Goal: Information Seeking & Learning: Learn about a topic

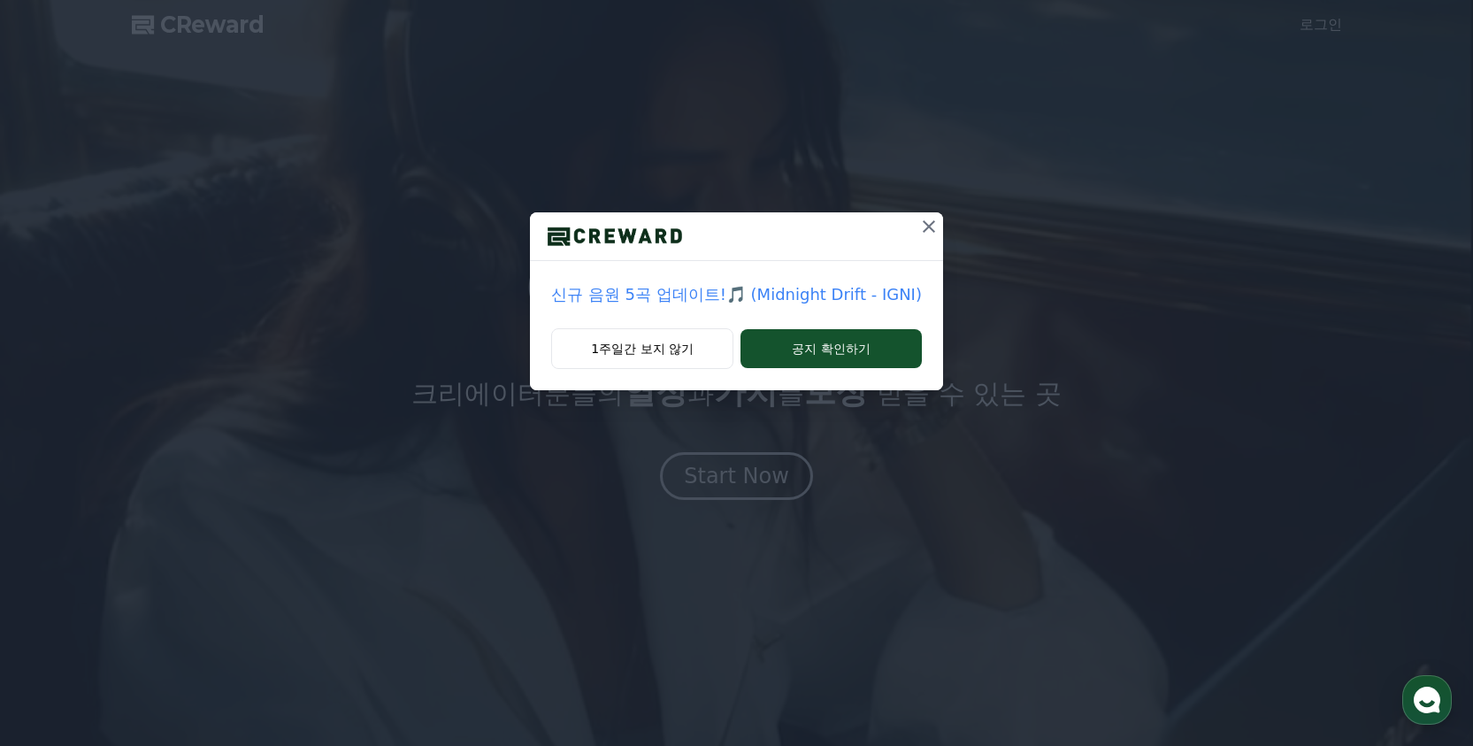
click at [919, 232] on icon at bounding box center [929, 226] width 21 height 21
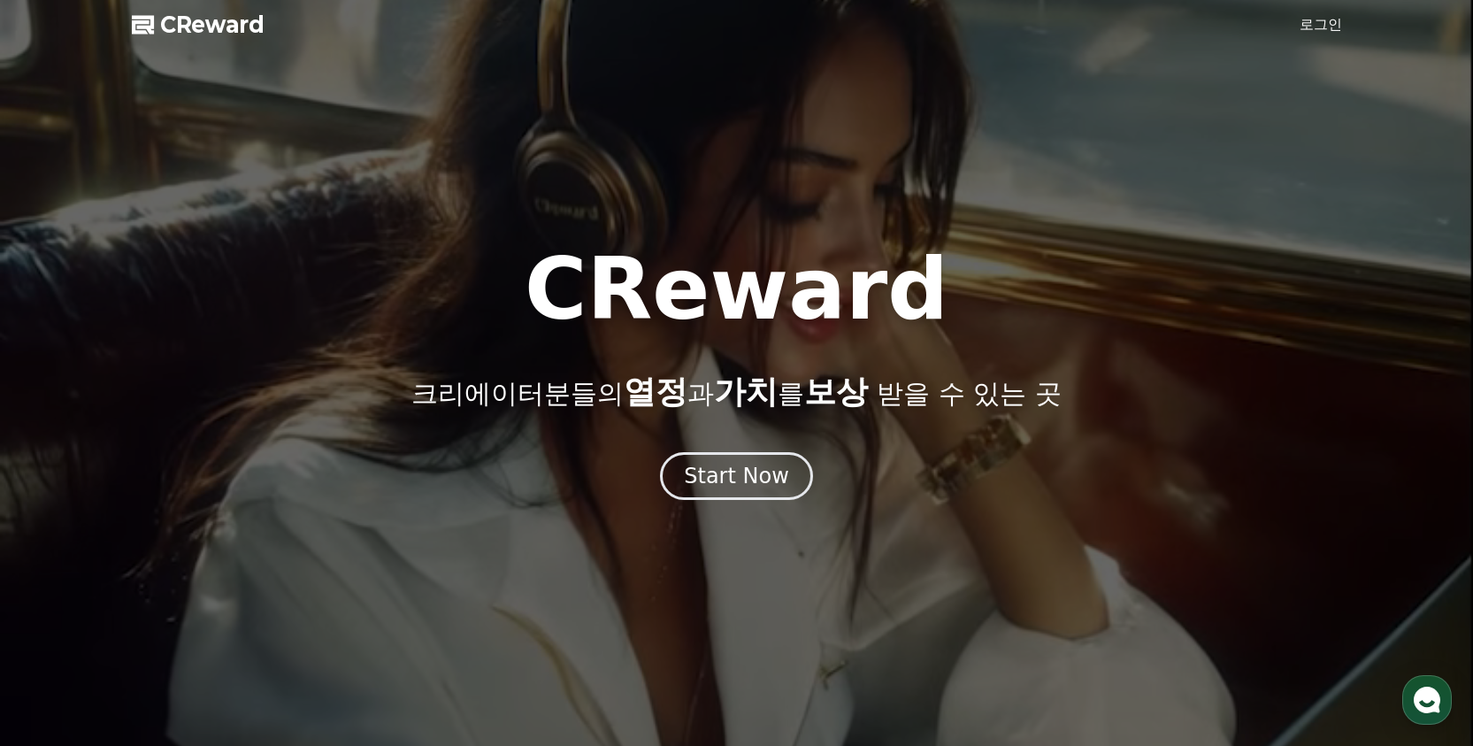
click at [1343, 25] on div at bounding box center [736, 373] width 1473 height 746
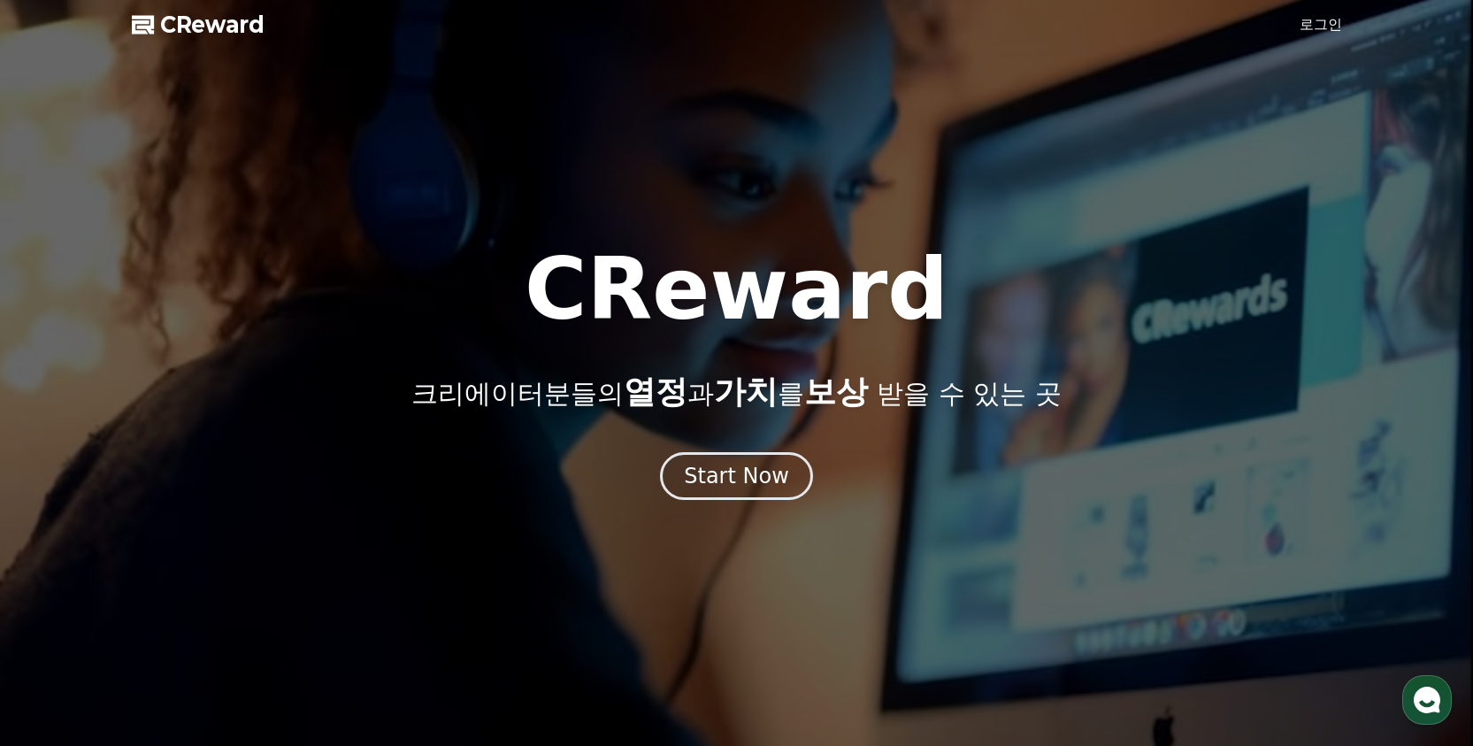
click at [1327, 24] on link "로그인" at bounding box center [1321, 24] width 42 height 21
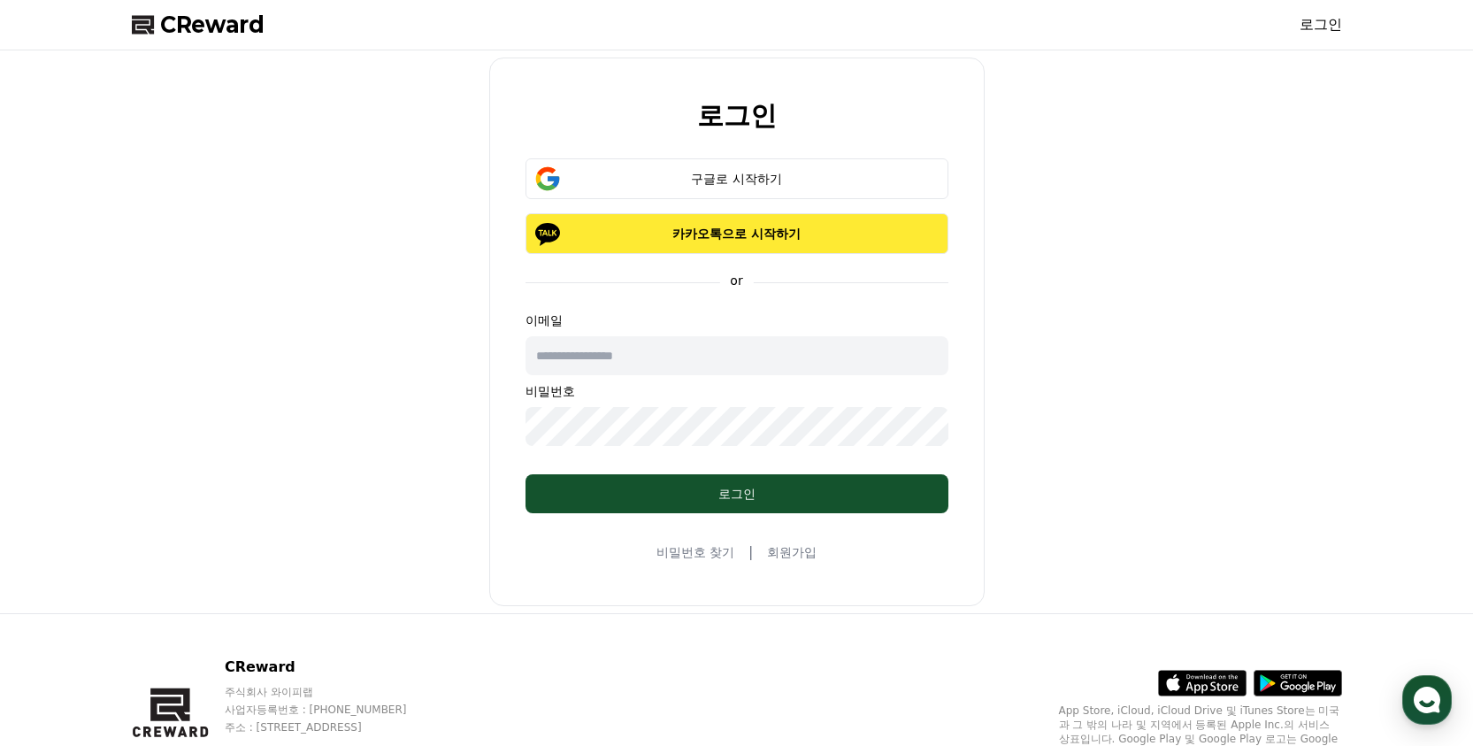
click at [850, 231] on p "카카오톡으로 시작하기" at bounding box center [737, 234] width 372 height 18
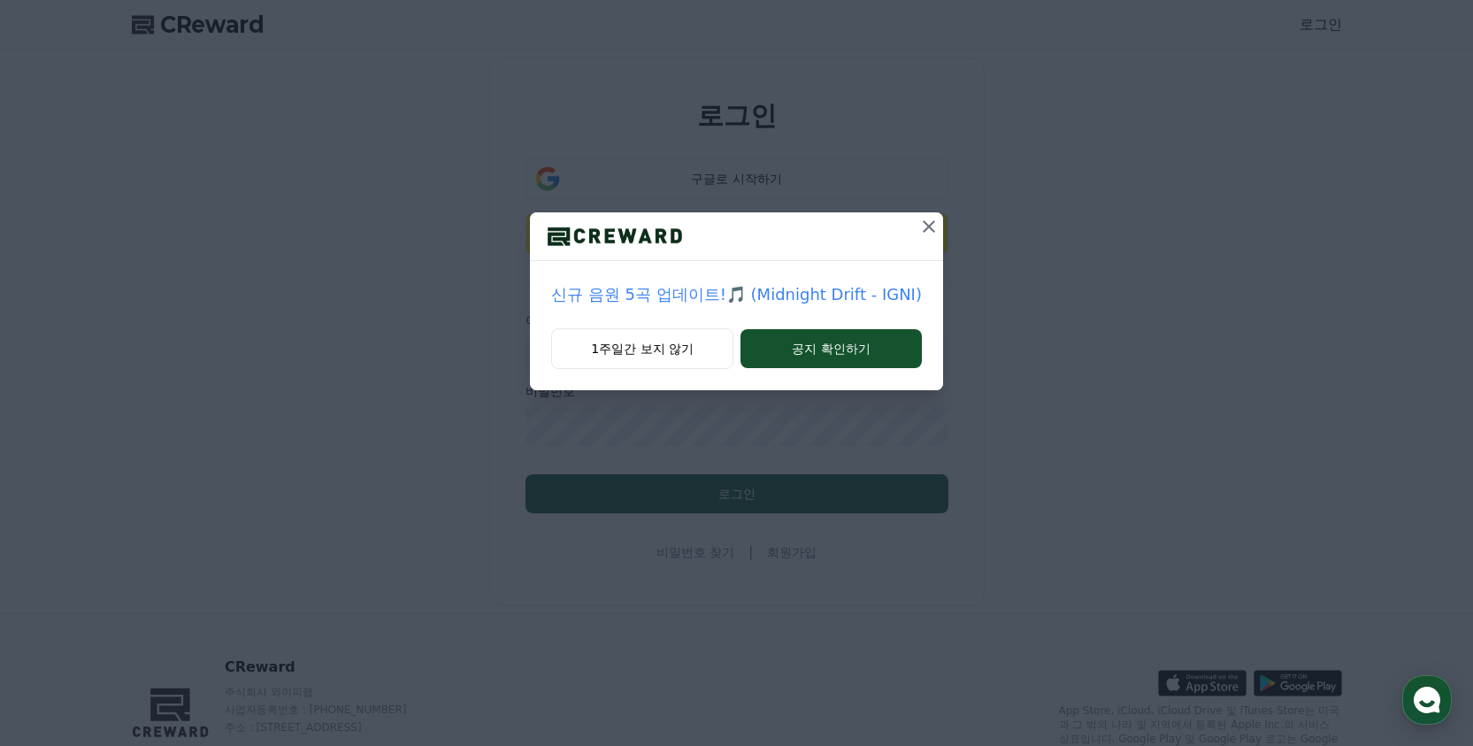
click at [915, 239] on button at bounding box center [929, 226] width 28 height 28
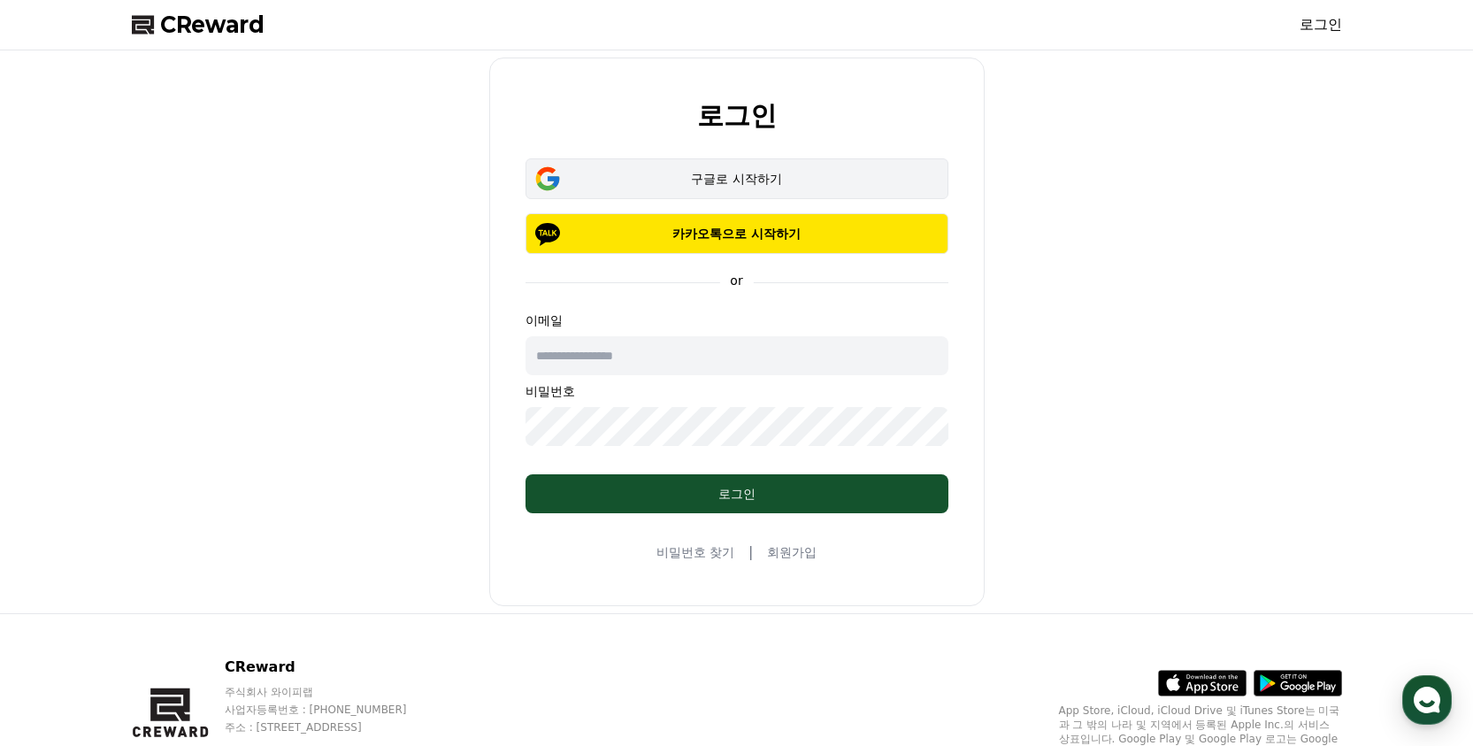
click at [791, 172] on div "구글로 시작하기" at bounding box center [737, 179] width 372 height 18
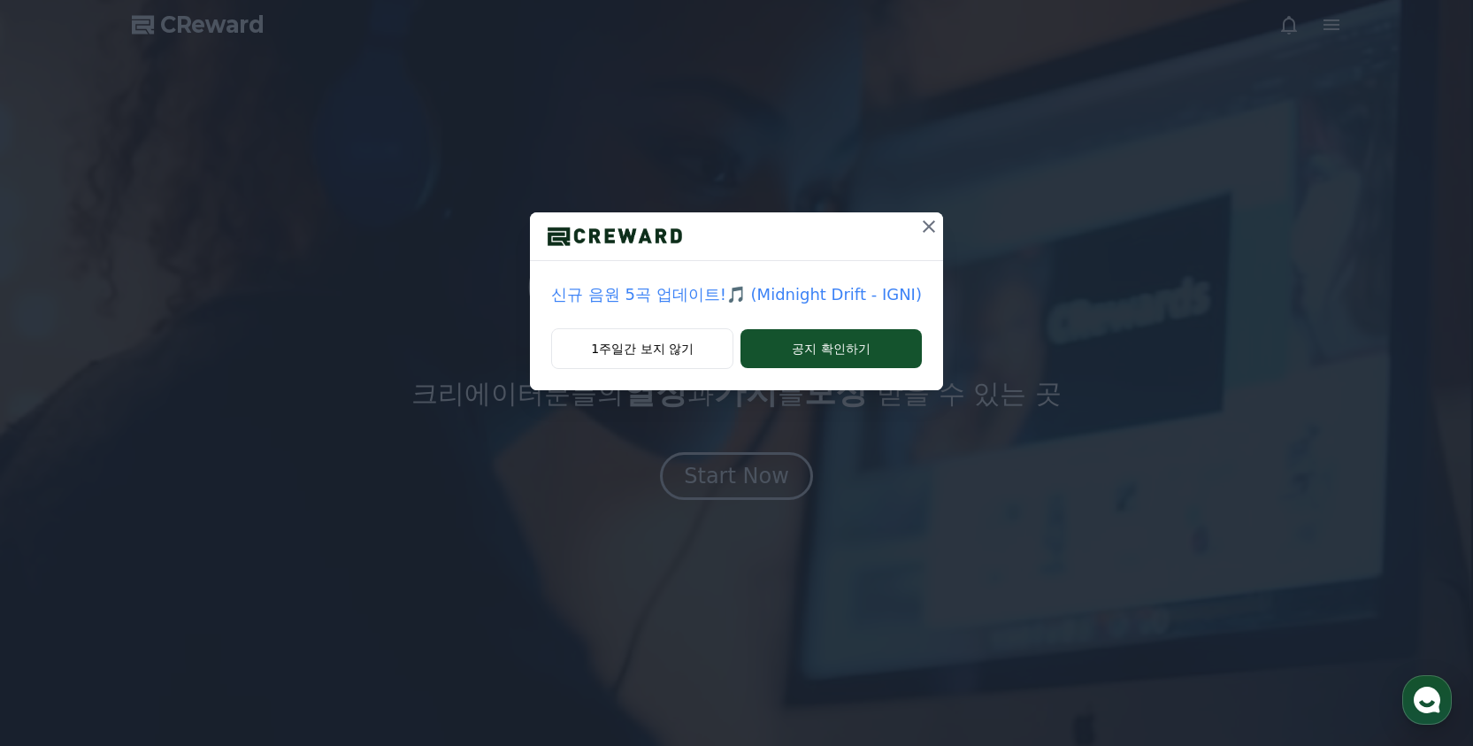
click at [919, 228] on icon at bounding box center [929, 226] width 21 height 21
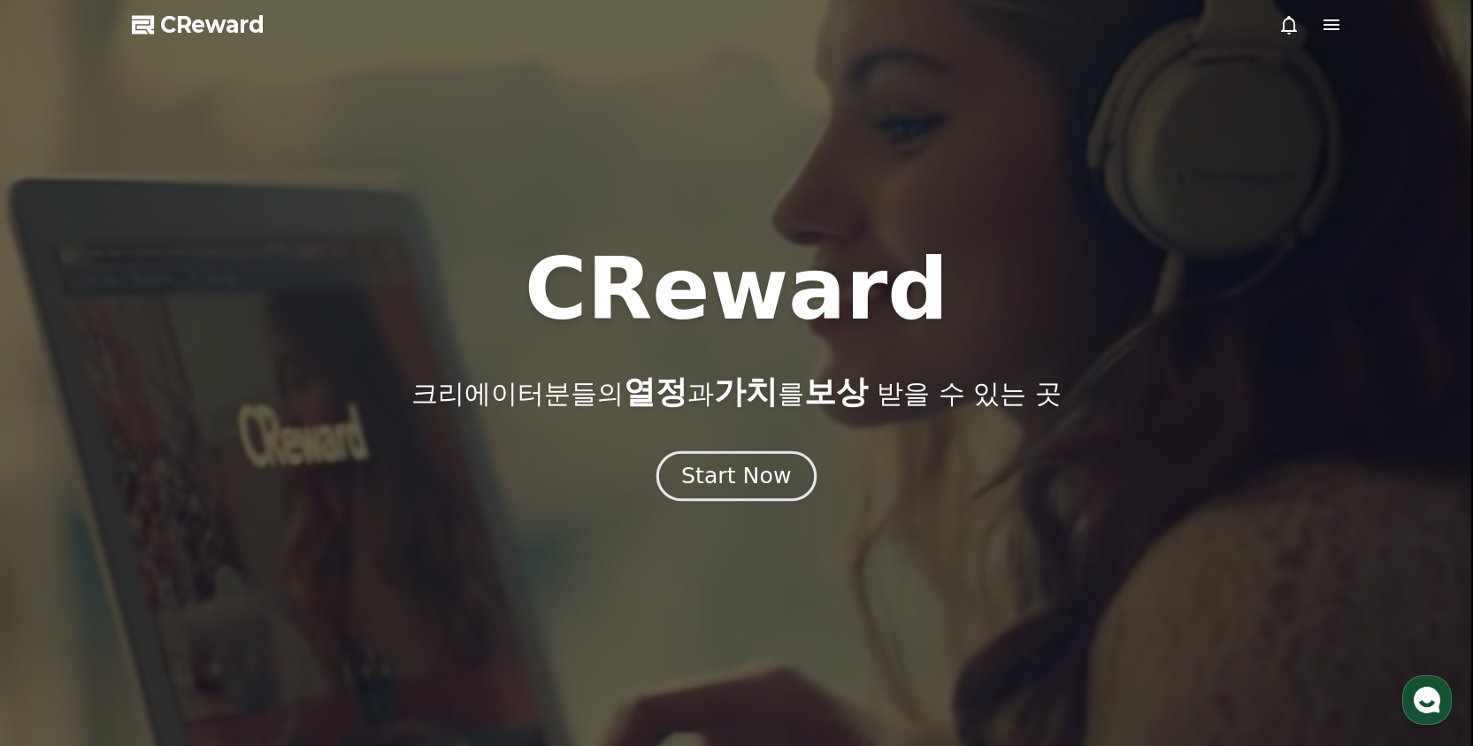
click at [790, 479] on button "Start Now" at bounding box center [737, 475] width 160 height 50
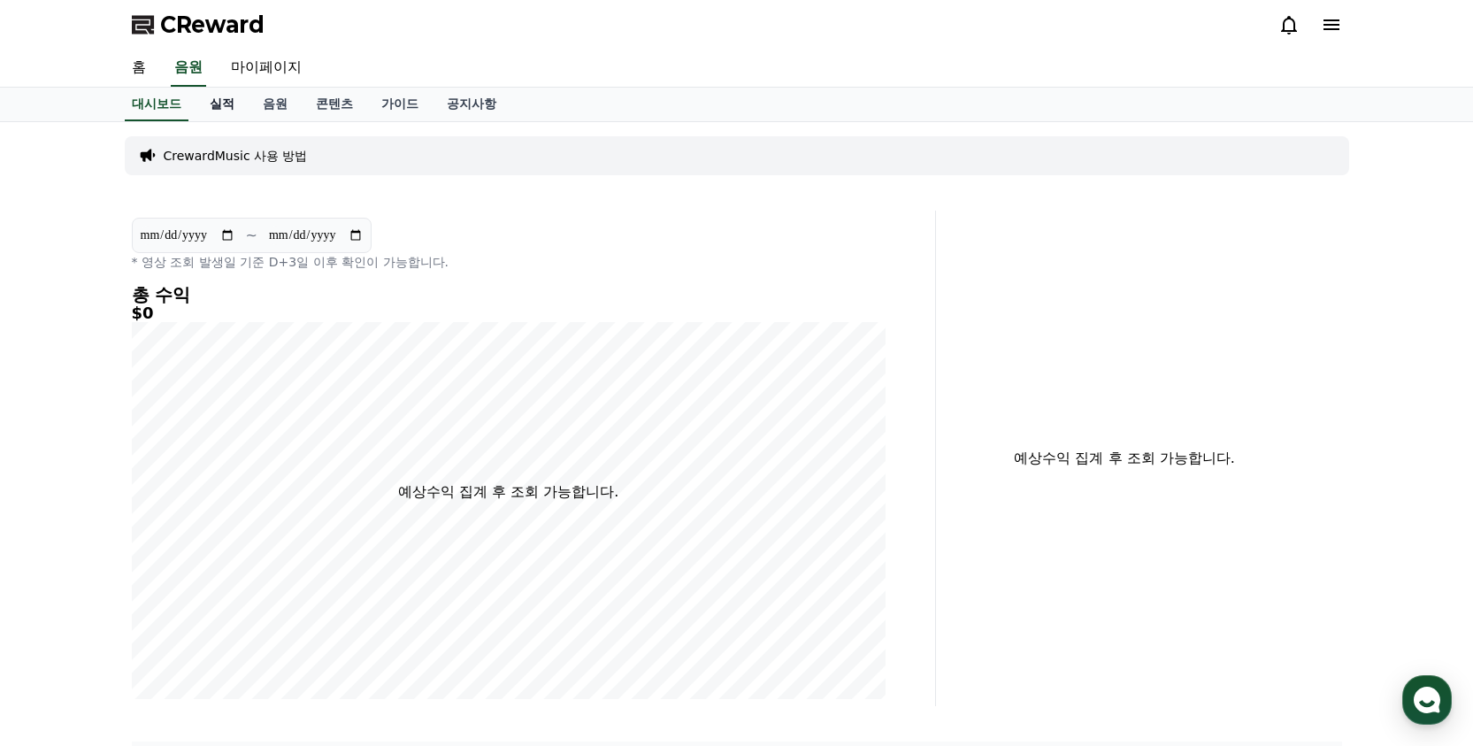
click at [216, 116] on link "실적" at bounding box center [222, 105] width 53 height 34
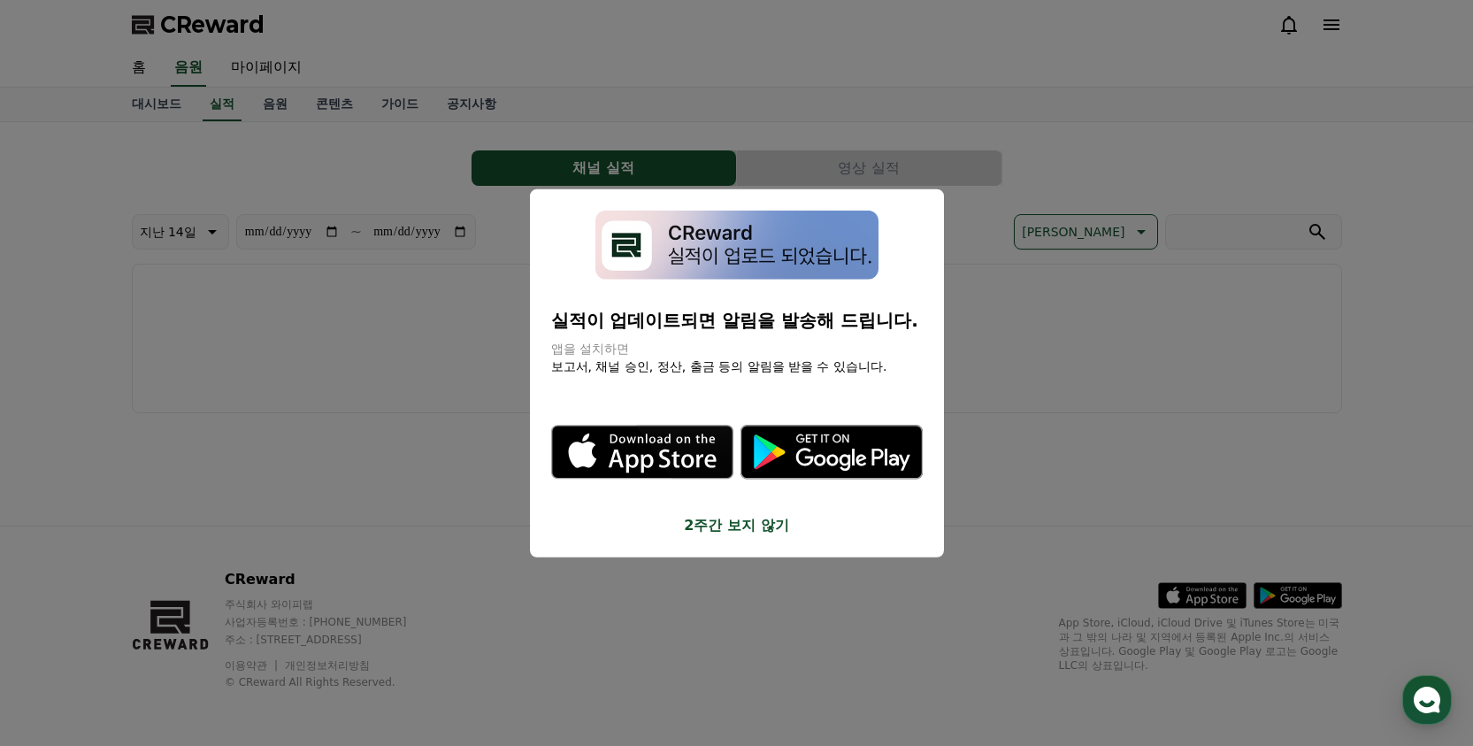
click at [1061, 419] on button "close modal" at bounding box center [736, 373] width 1473 height 746
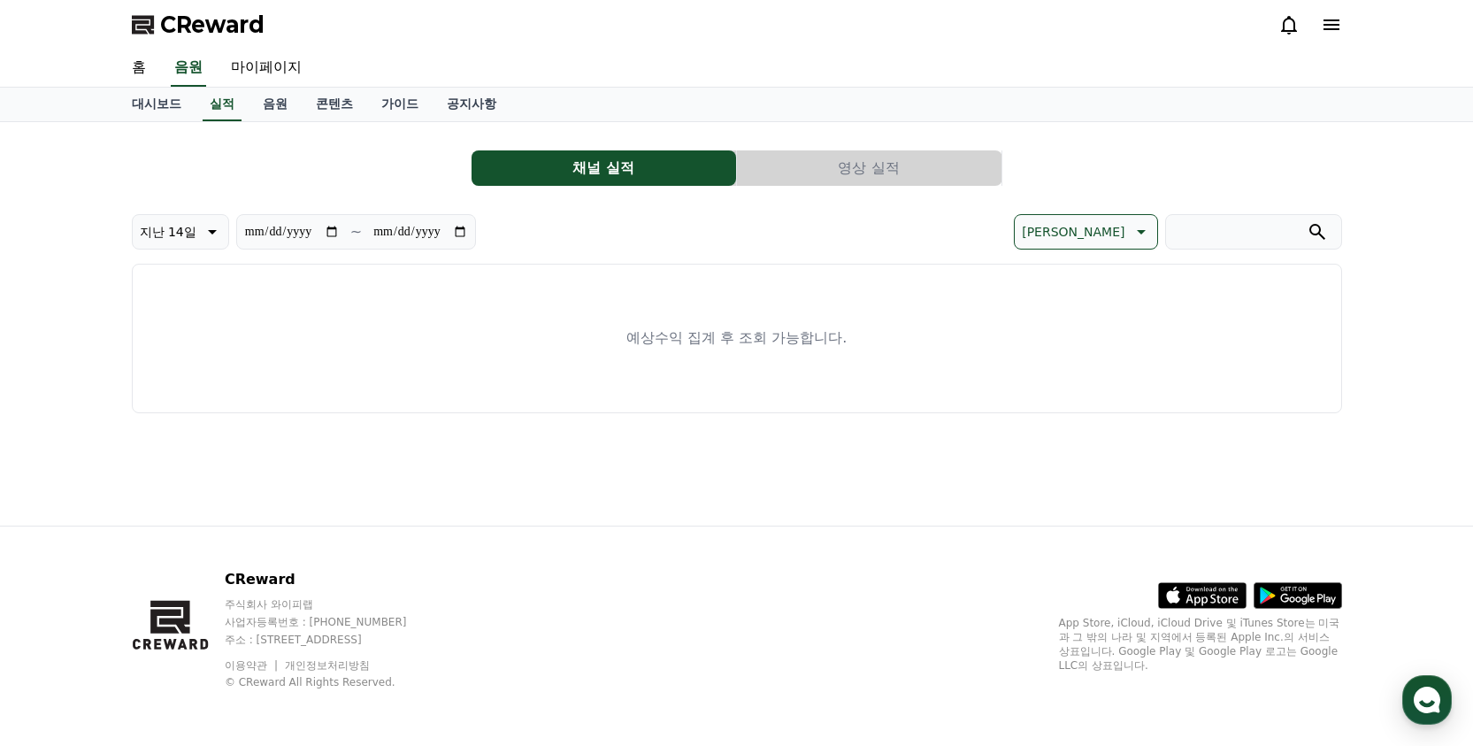
click at [873, 173] on button "영상 실적" at bounding box center [869, 167] width 265 height 35
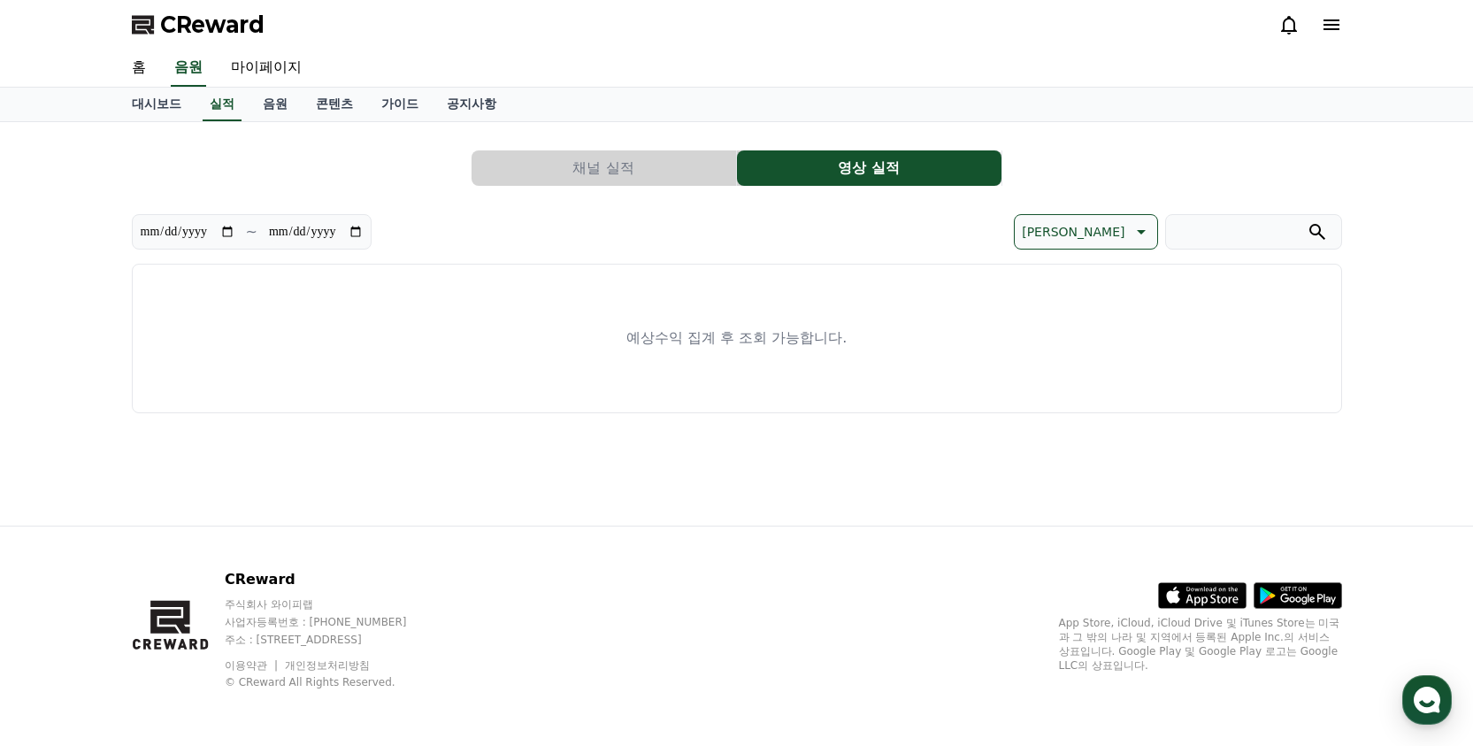
click at [638, 170] on button "채널 실적" at bounding box center [604, 167] width 265 height 35
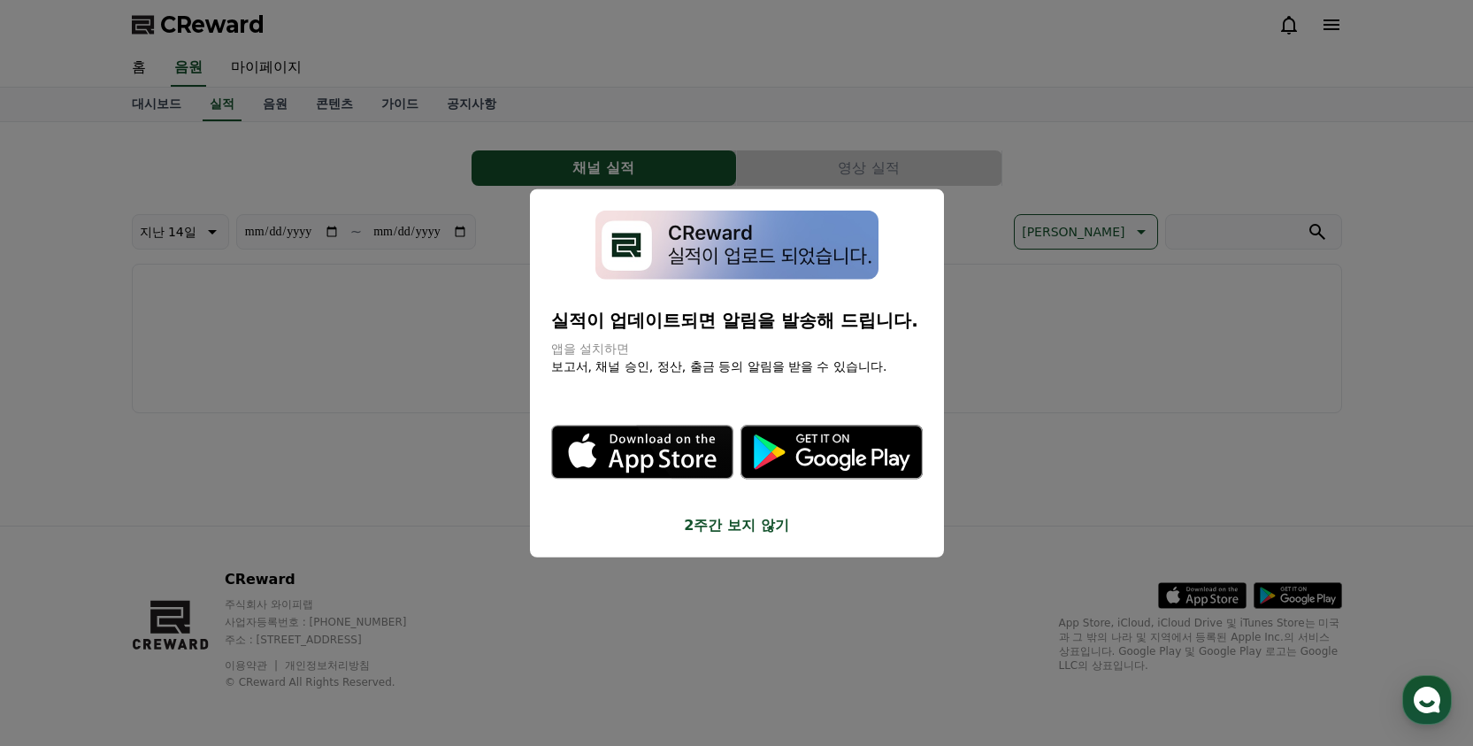
click at [336, 436] on button "close modal" at bounding box center [736, 373] width 1473 height 746
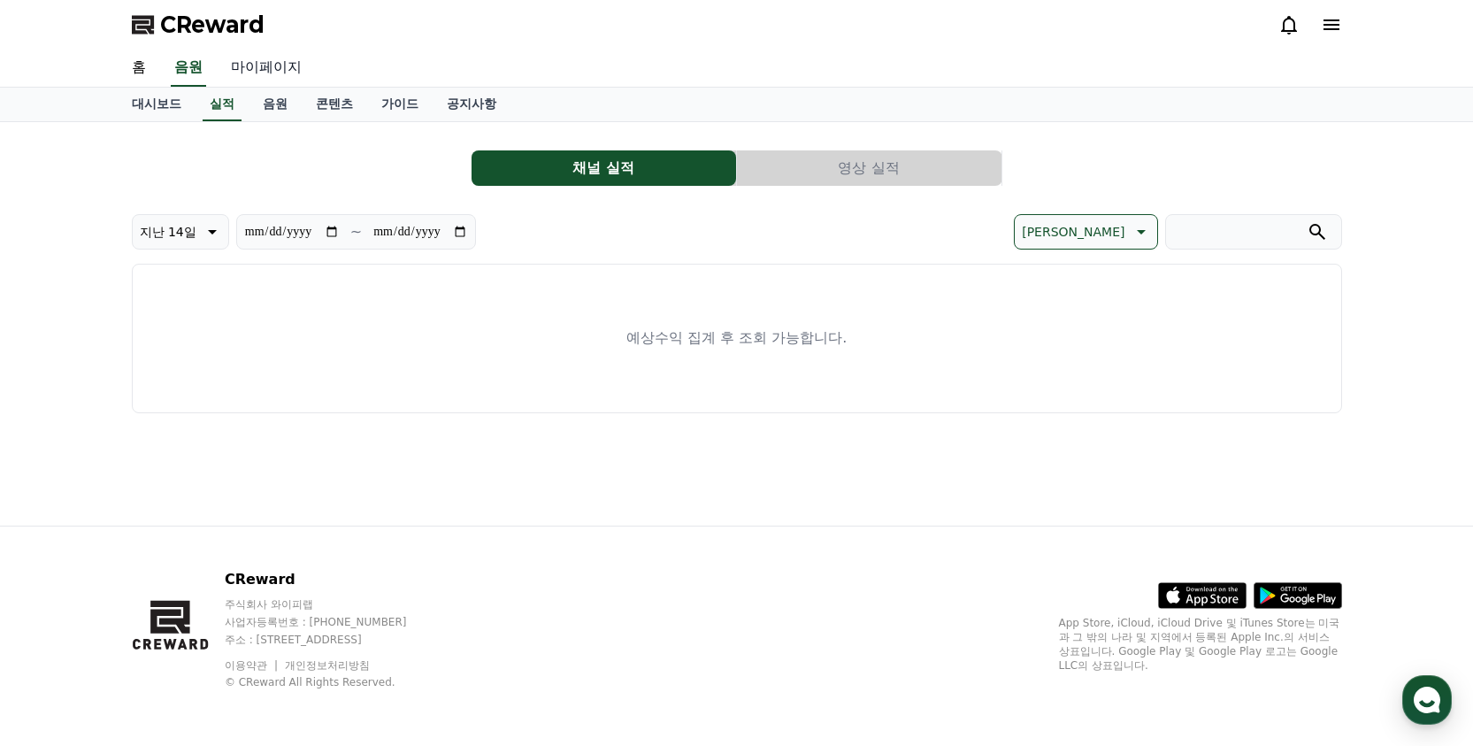
click at [252, 56] on link "마이페이지" at bounding box center [266, 68] width 99 height 37
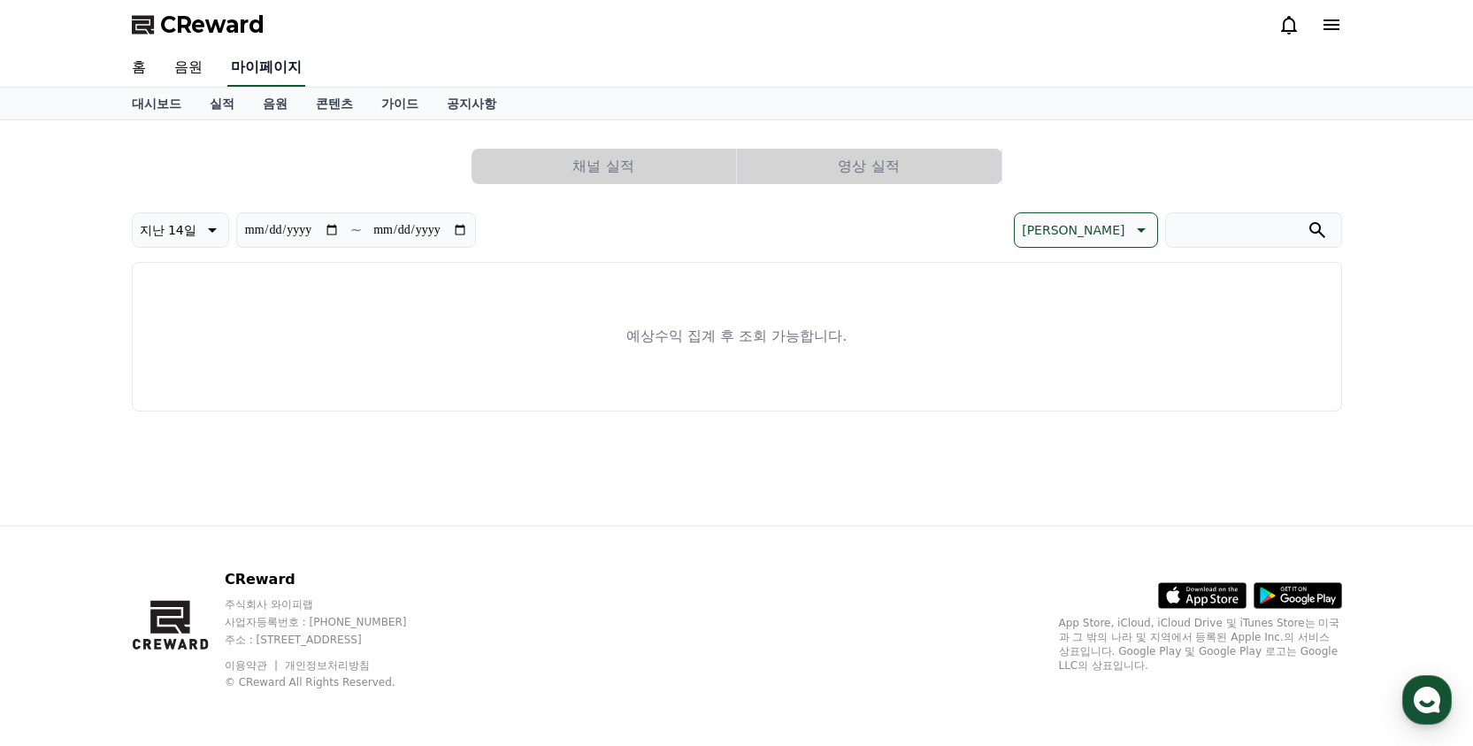
select select "**********"
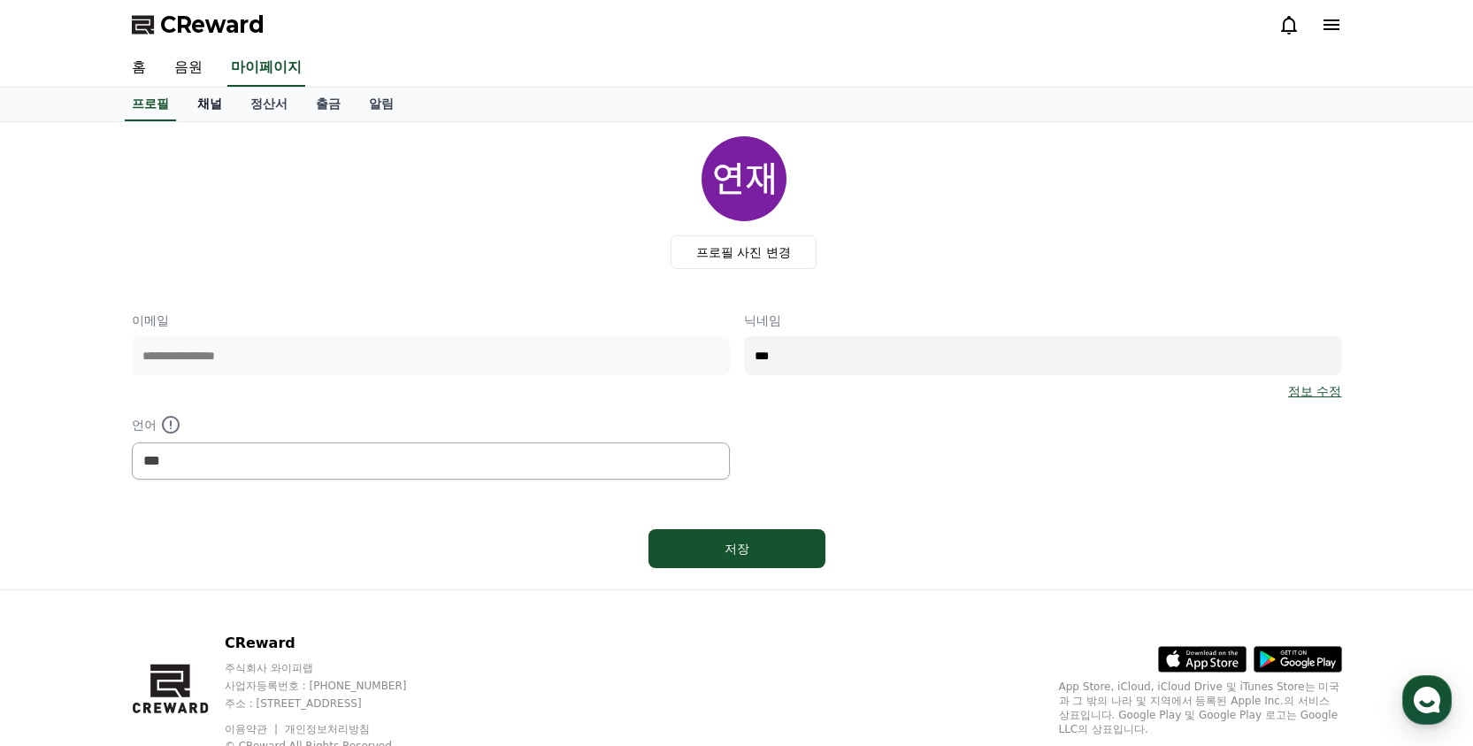
click at [205, 109] on link "채널" at bounding box center [209, 105] width 53 height 34
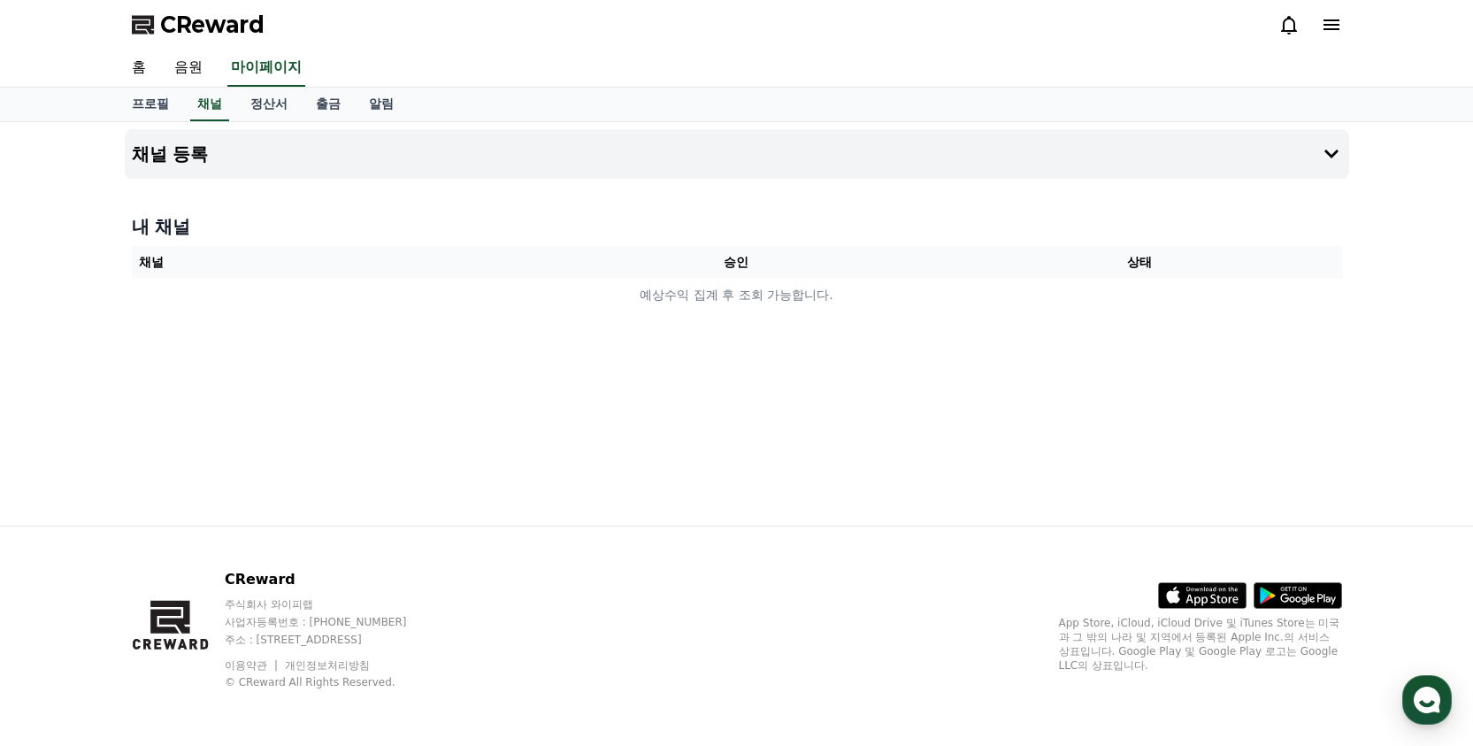
click at [669, 273] on th "승인" at bounding box center [736, 262] width 404 height 33
click at [785, 269] on th "승인" at bounding box center [736, 262] width 404 height 33
click at [1209, 162] on button "채널 등록" at bounding box center [737, 154] width 1225 height 50
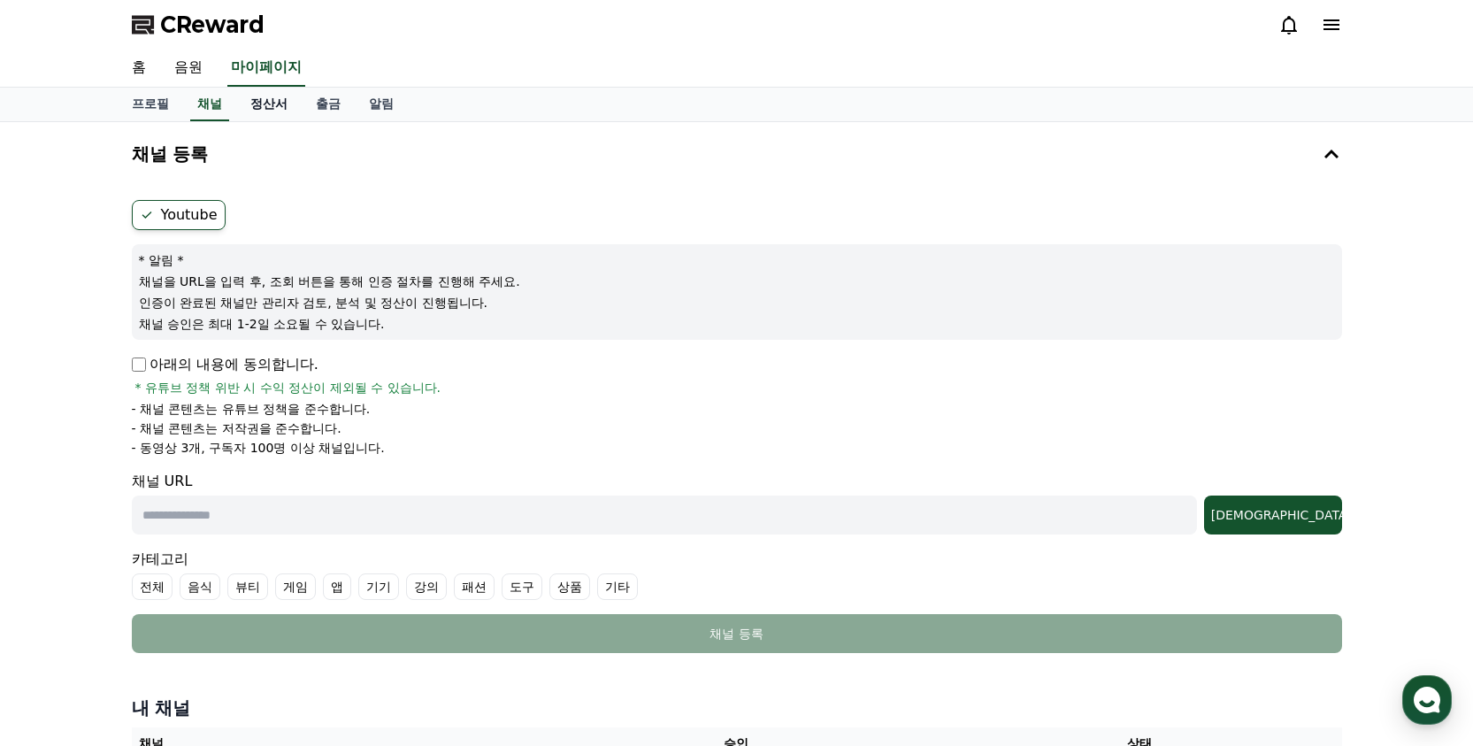
click at [247, 92] on link "정산서" at bounding box center [268, 105] width 65 height 34
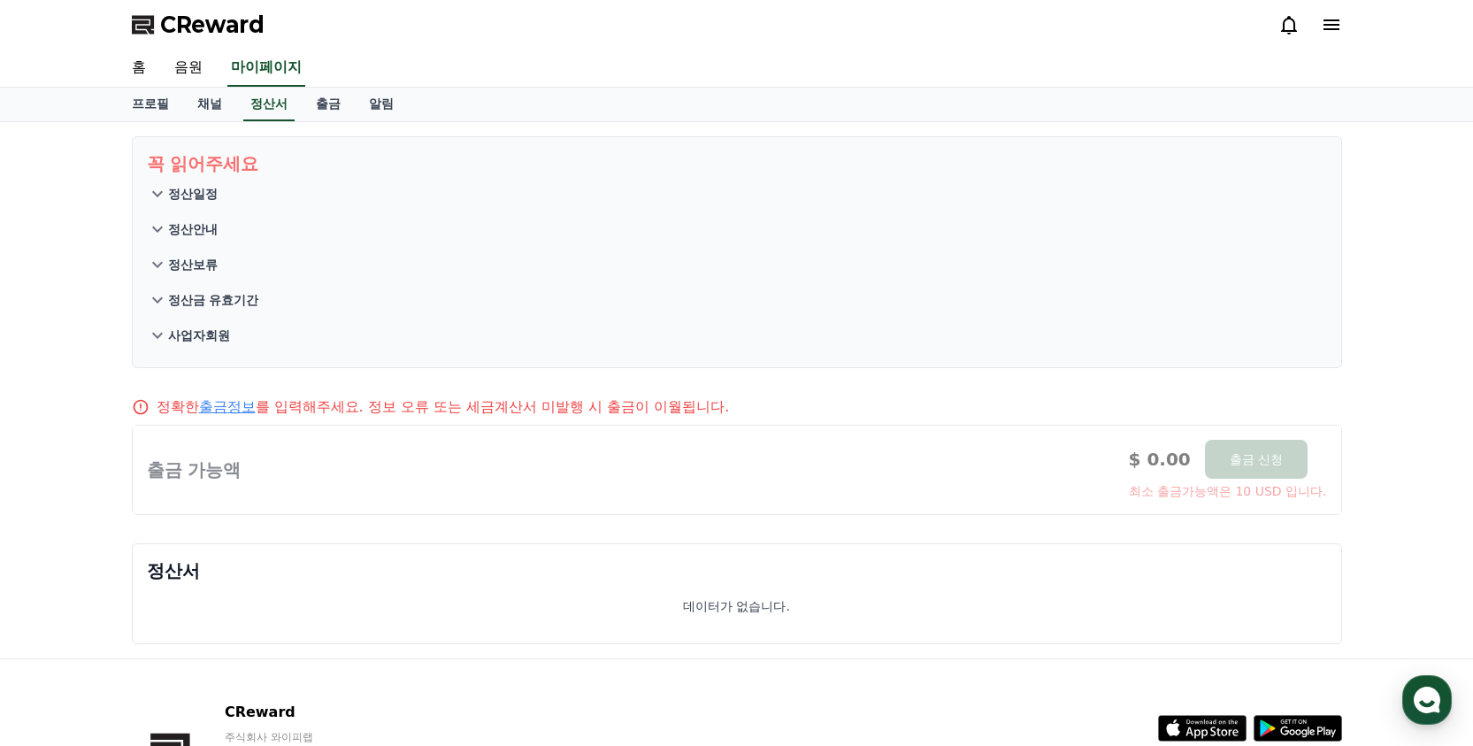
click at [275, 330] on button "사업자회원" at bounding box center [737, 335] width 1180 height 35
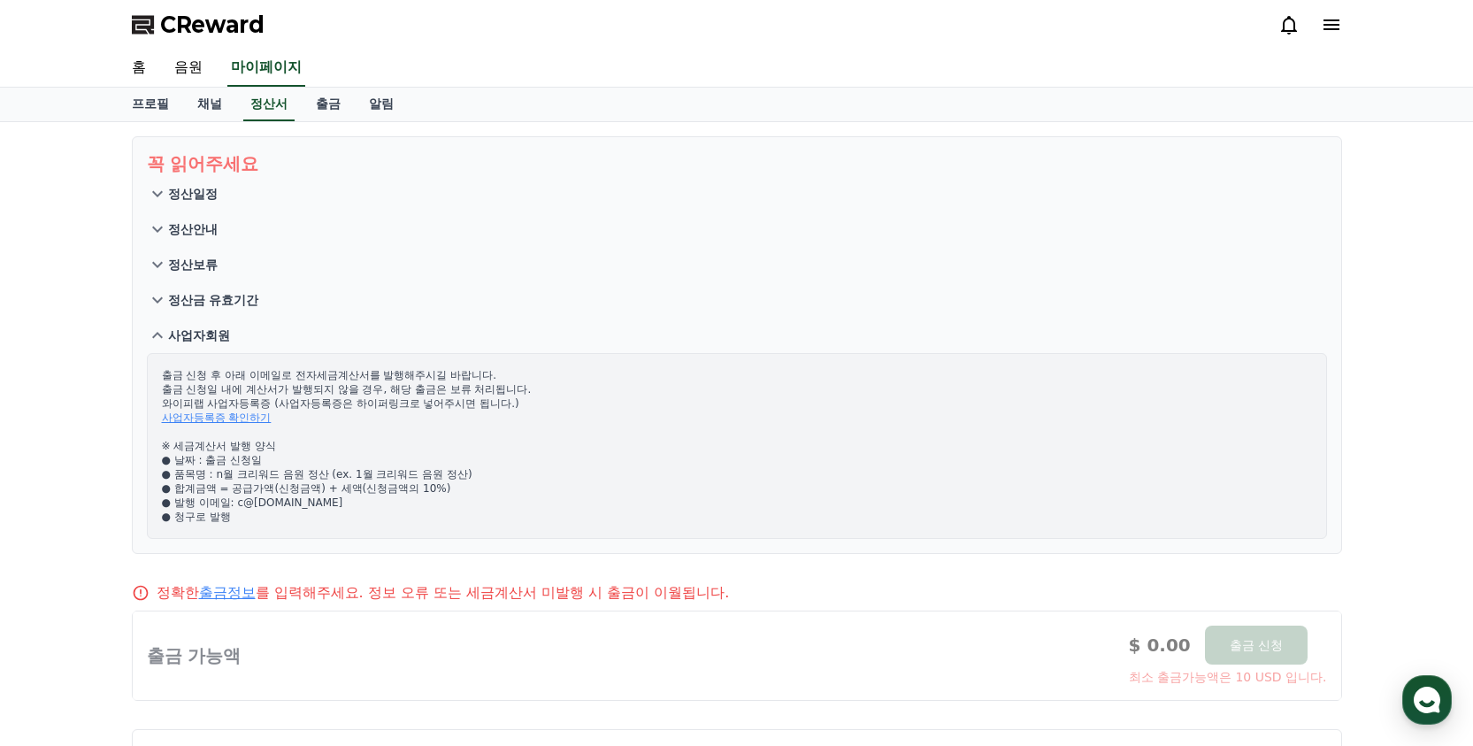
click at [275, 330] on button "사업자회원" at bounding box center [737, 335] width 1180 height 35
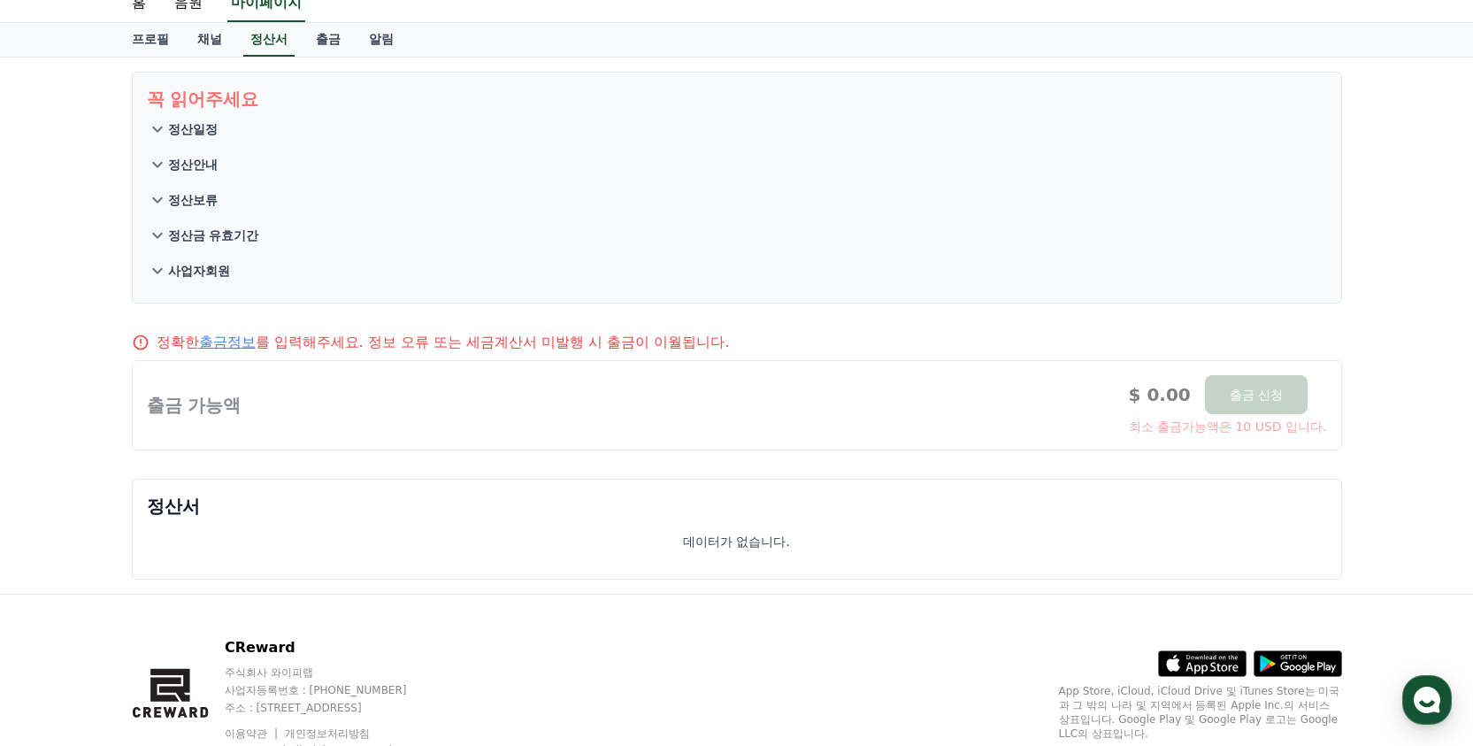
scroll to position [133, 0]
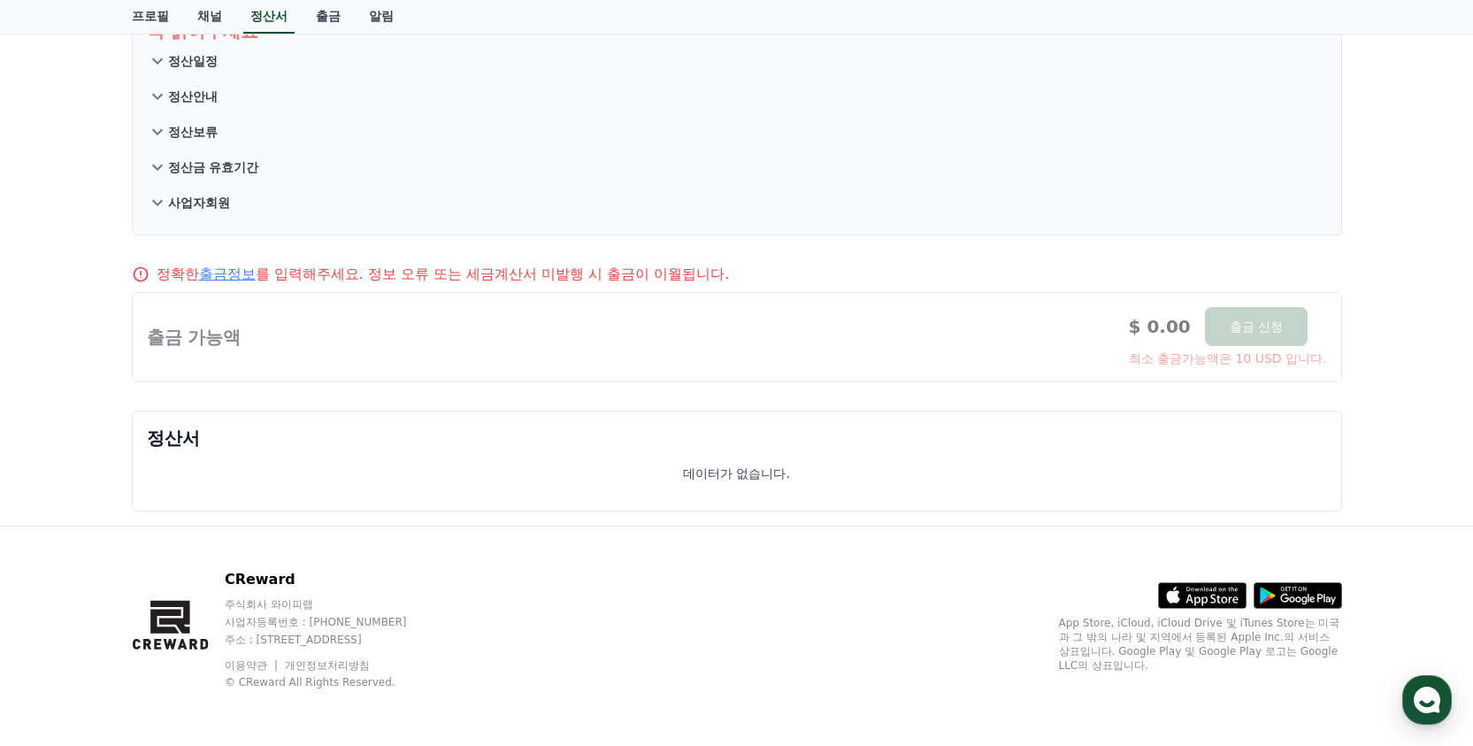
click at [406, 331] on div at bounding box center [737, 337] width 1209 height 88
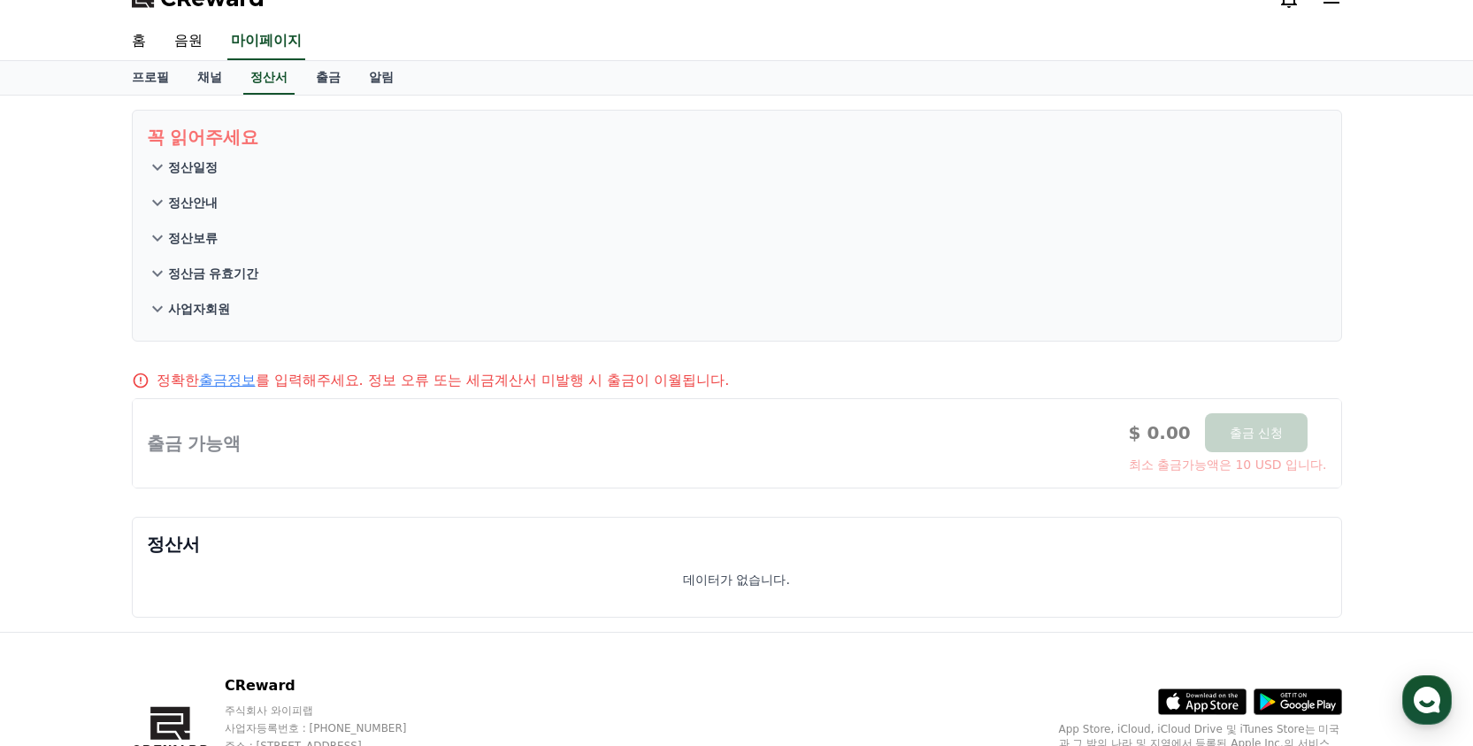
scroll to position [12, 0]
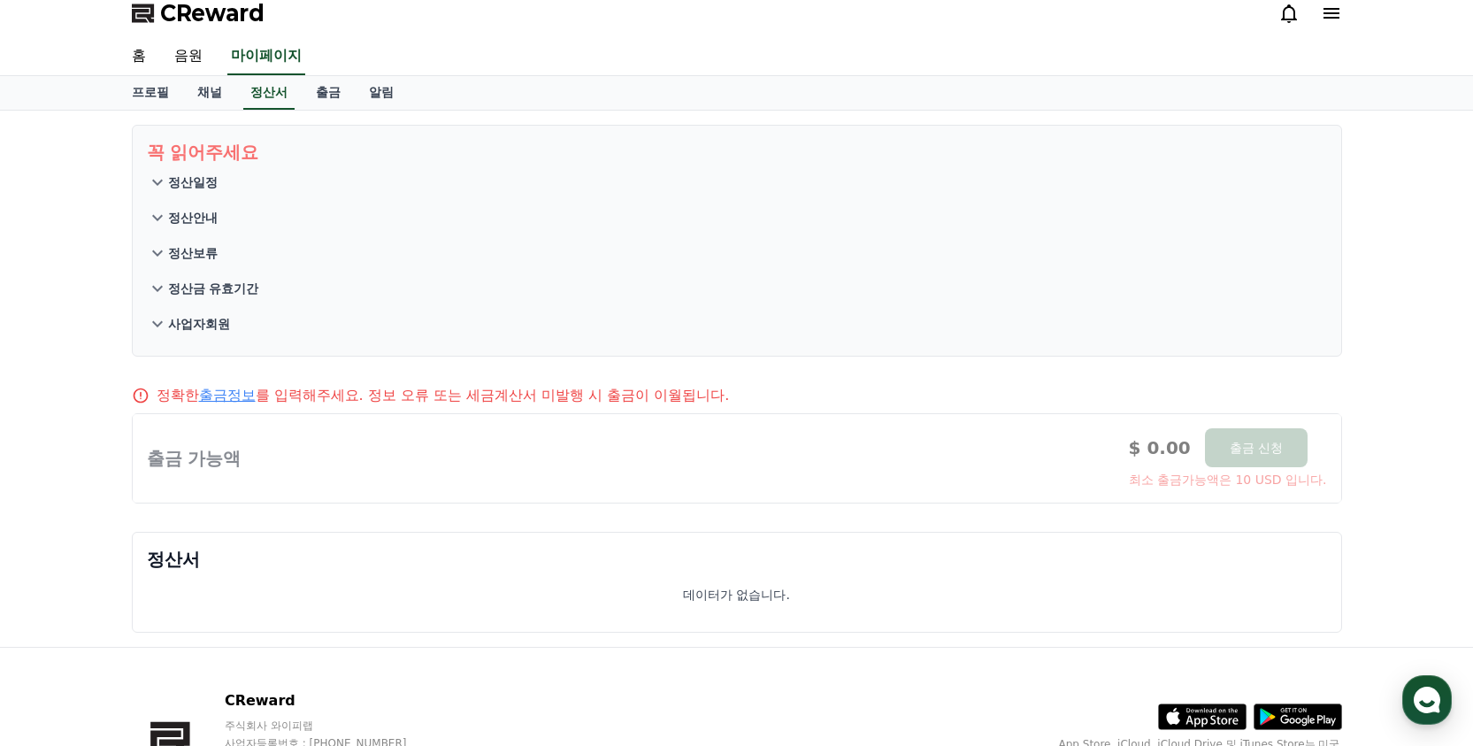
click at [215, 185] on button "정산일정" at bounding box center [737, 182] width 1180 height 35
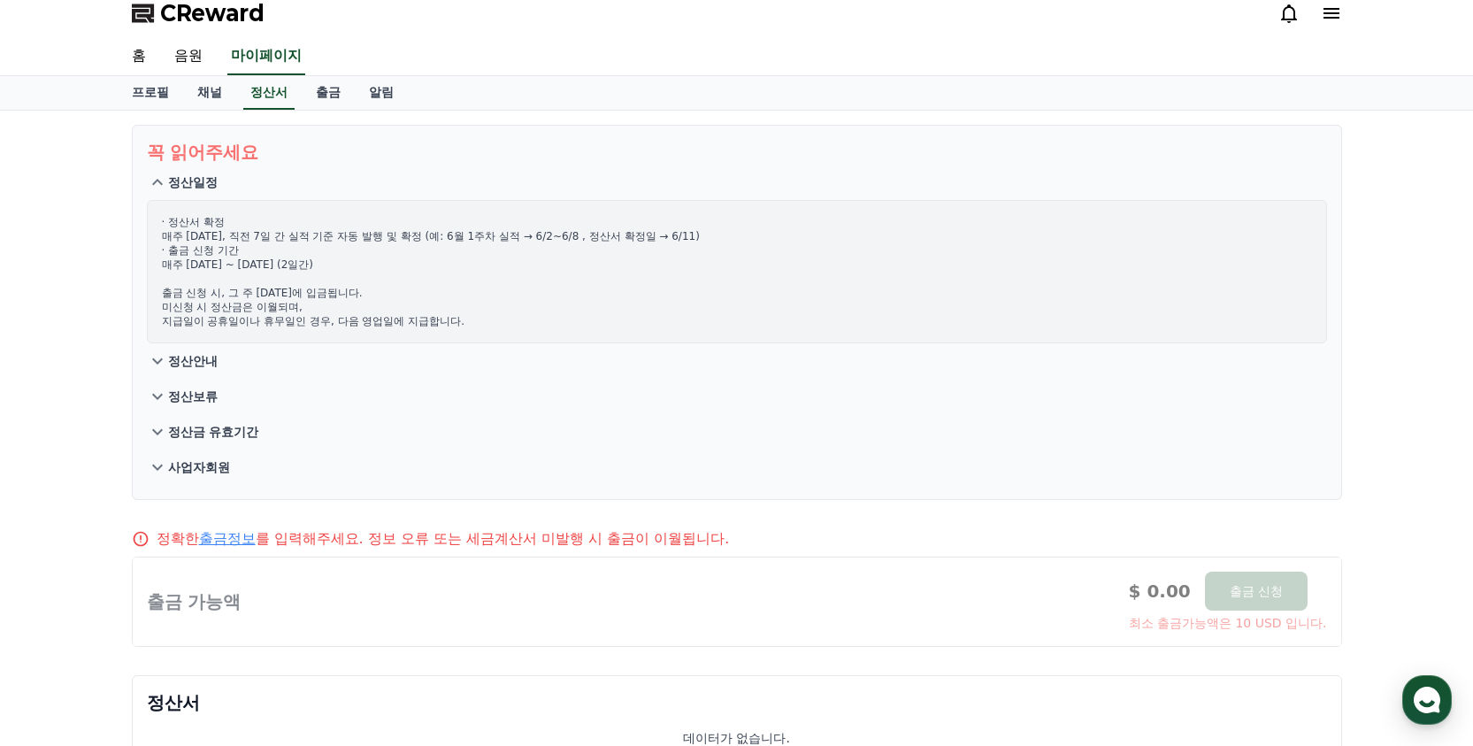
click at [215, 185] on button "정산일정" at bounding box center [737, 182] width 1180 height 35
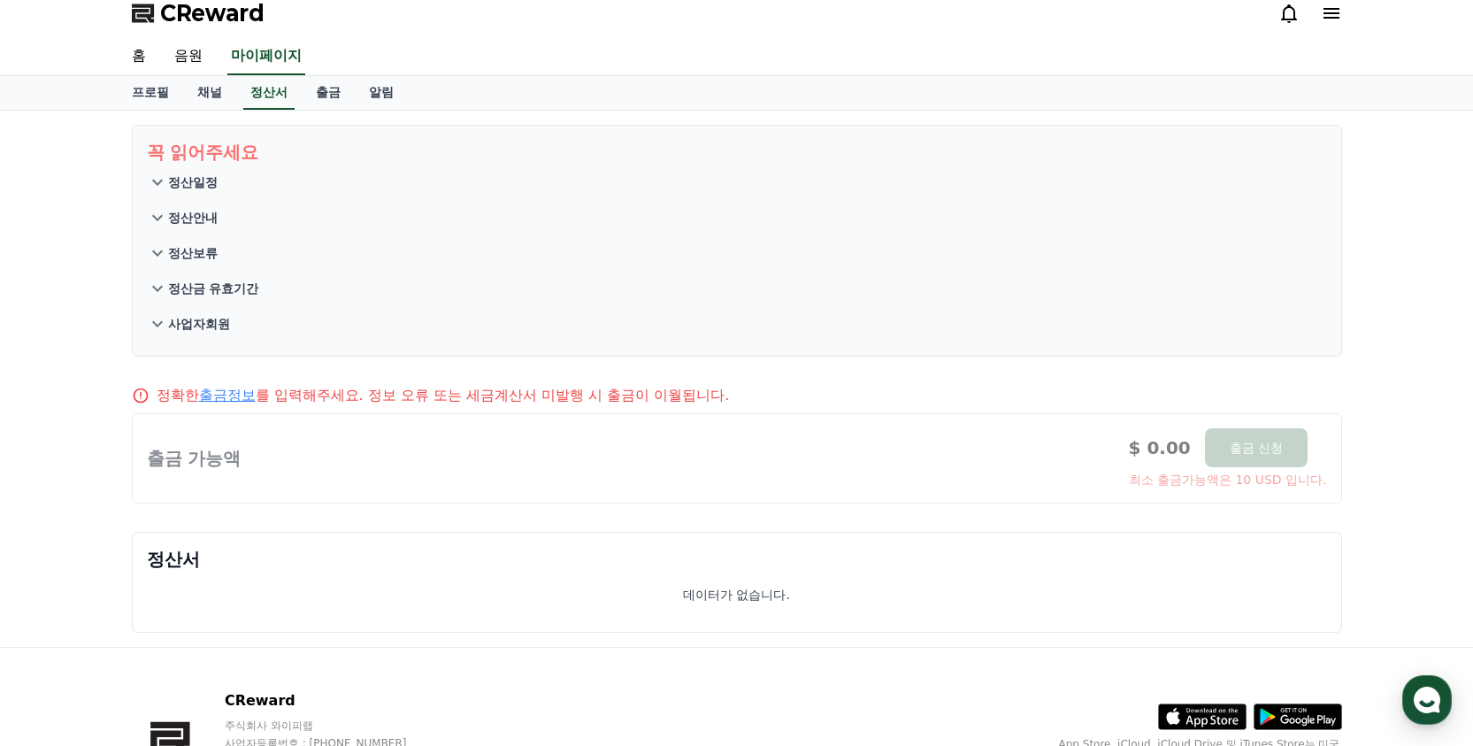
click at [219, 214] on button "정산안내" at bounding box center [737, 217] width 1180 height 35
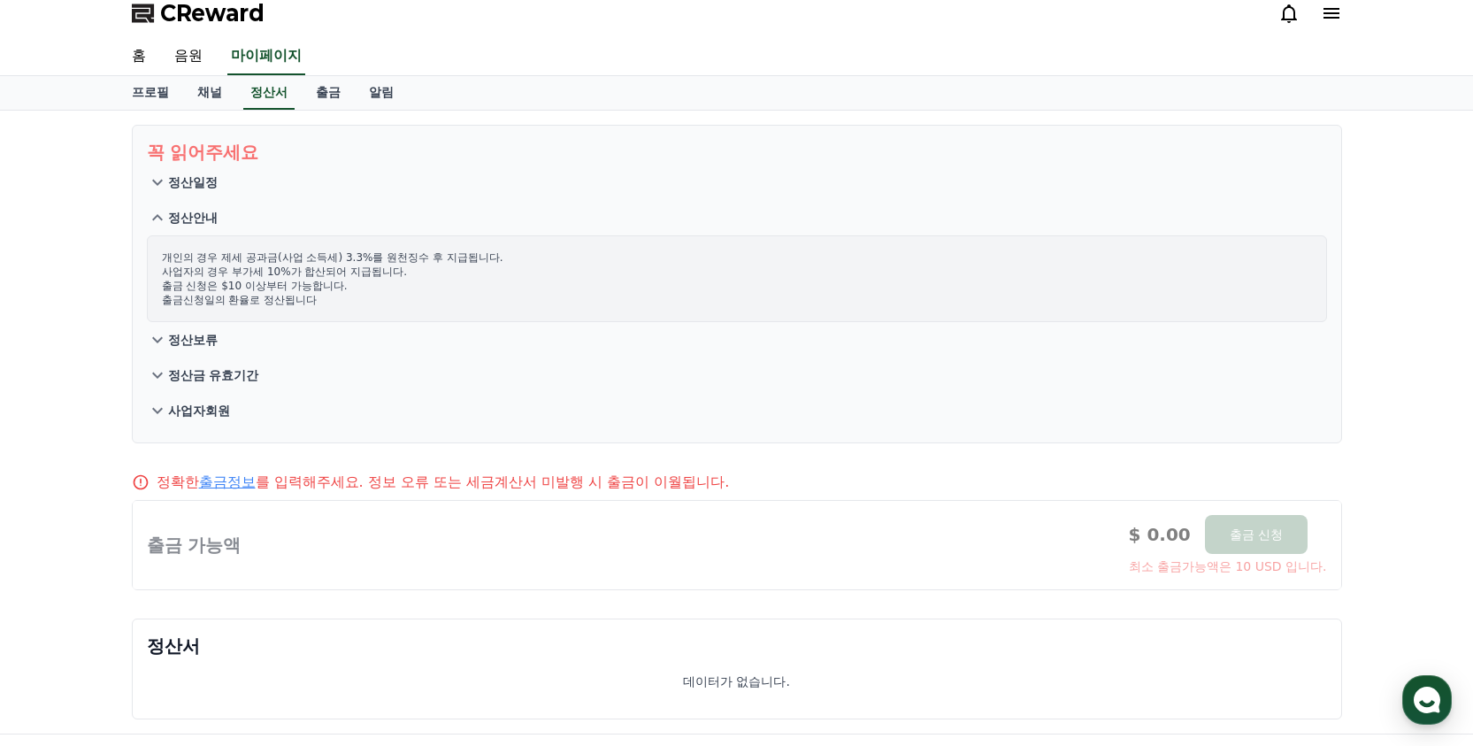
click at [219, 214] on button "정산안내" at bounding box center [737, 217] width 1180 height 35
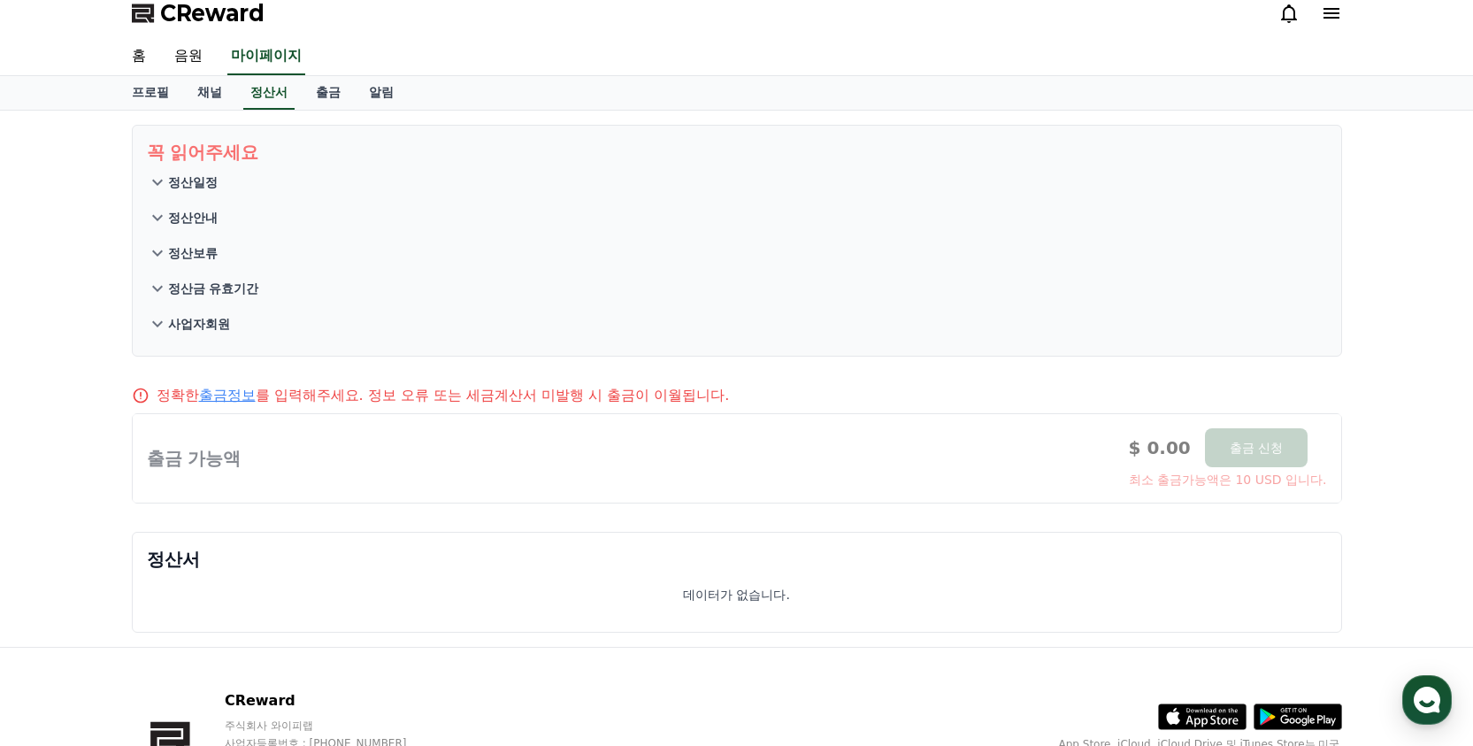
click at [215, 247] on button "정산보류" at bounding box center [737, 252] width 1180 height 35
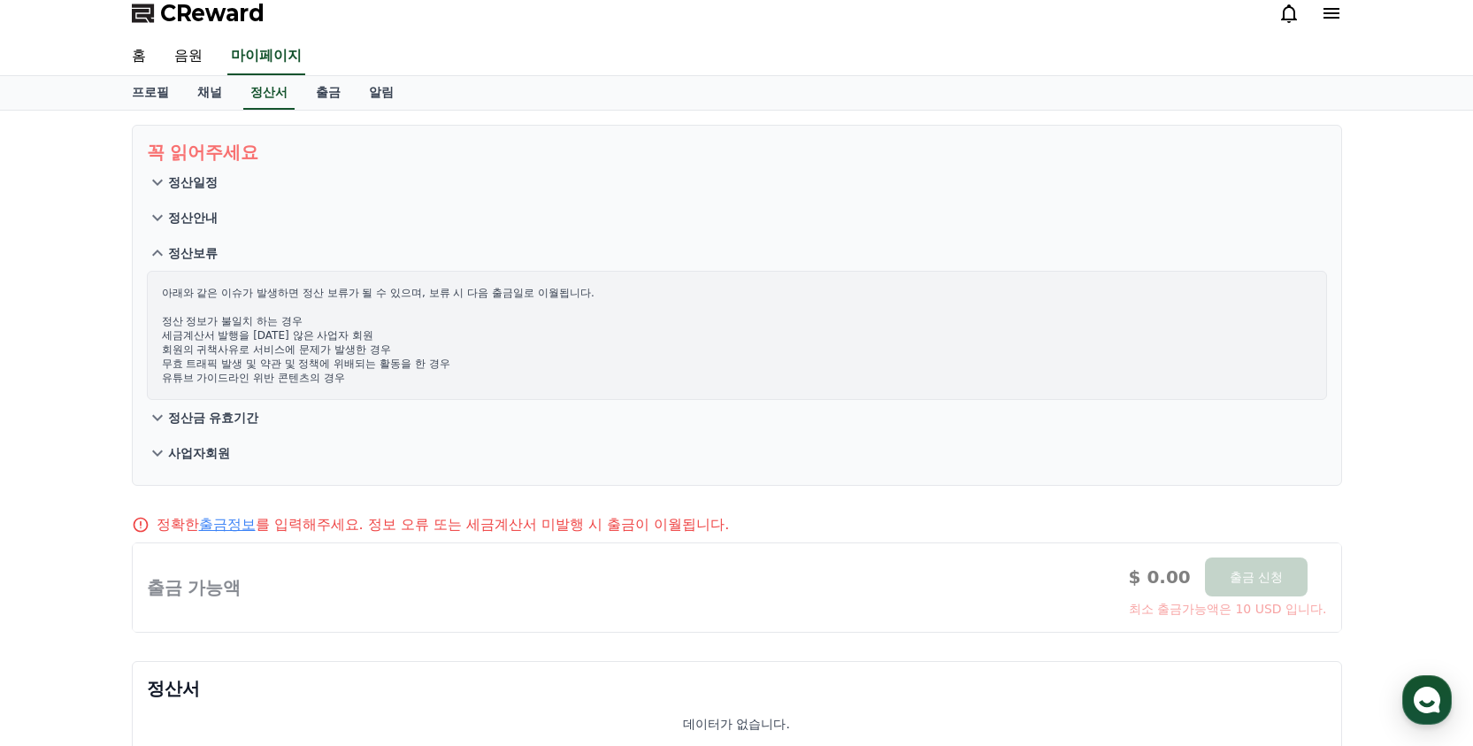
click at [215, 247] on button "정산보류" at bounding box center [737, 252] width 1180 height 35
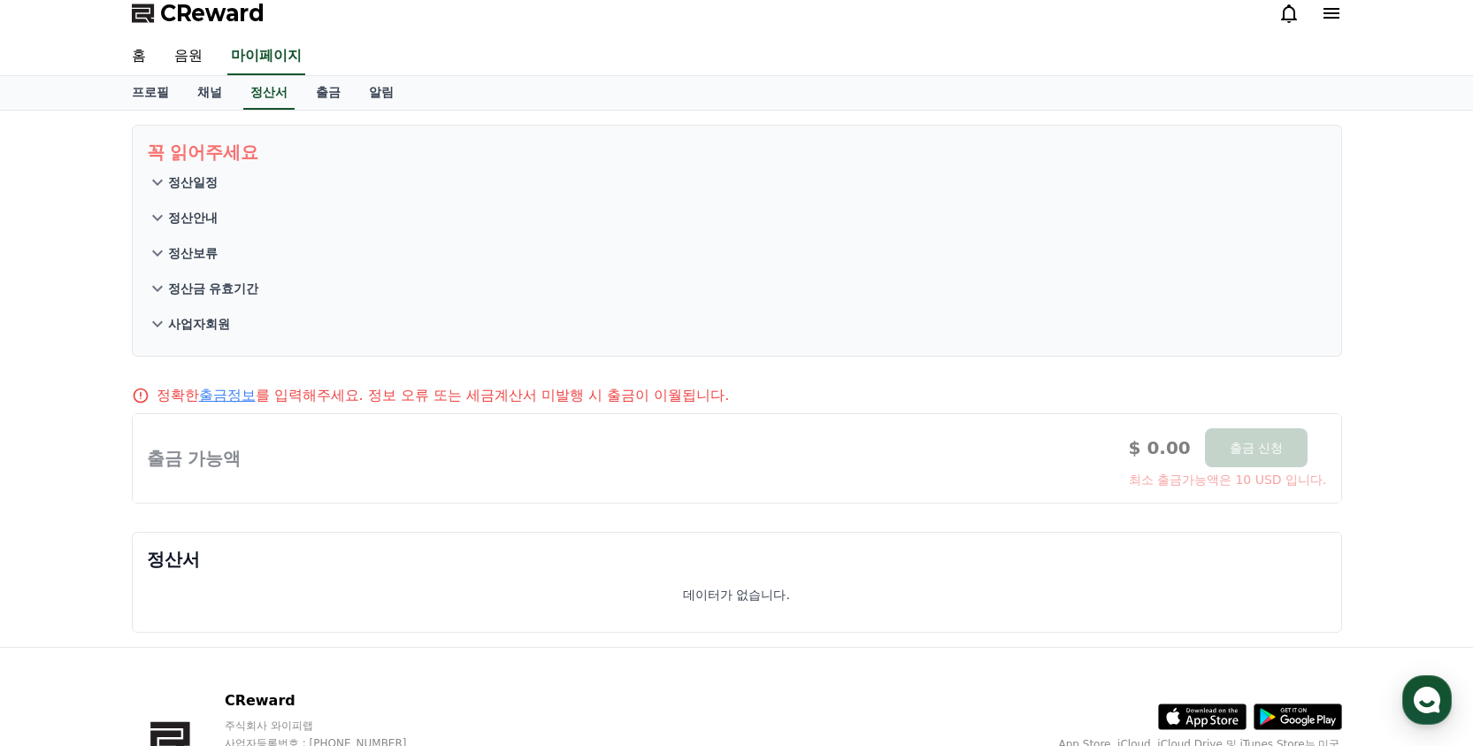
click at [224, 289] on p "정산금 유효기간" at bounding box center [213, 289] width 91 height 18
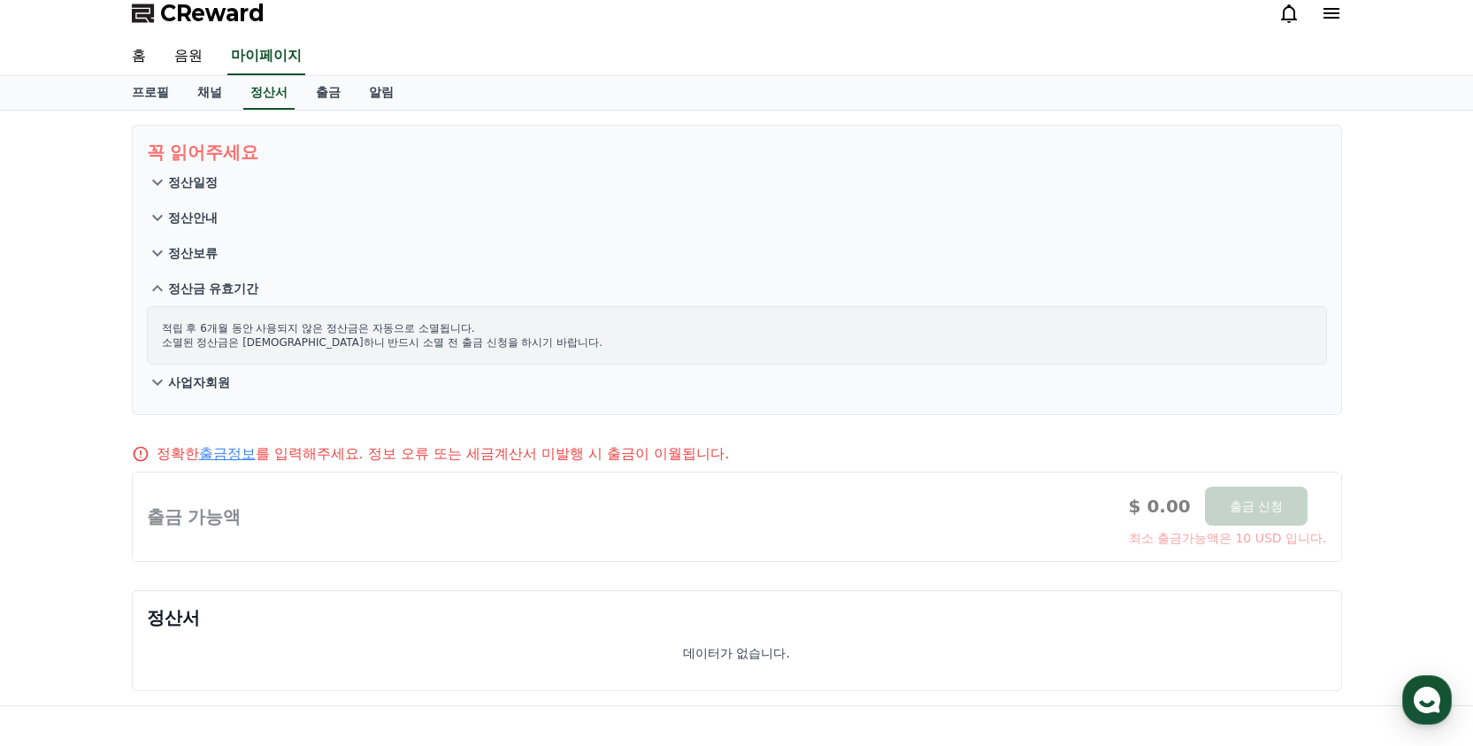
click at [224, 289] on p "정산금 유효기간" at bounding box center [213, 289] width 91 height 18
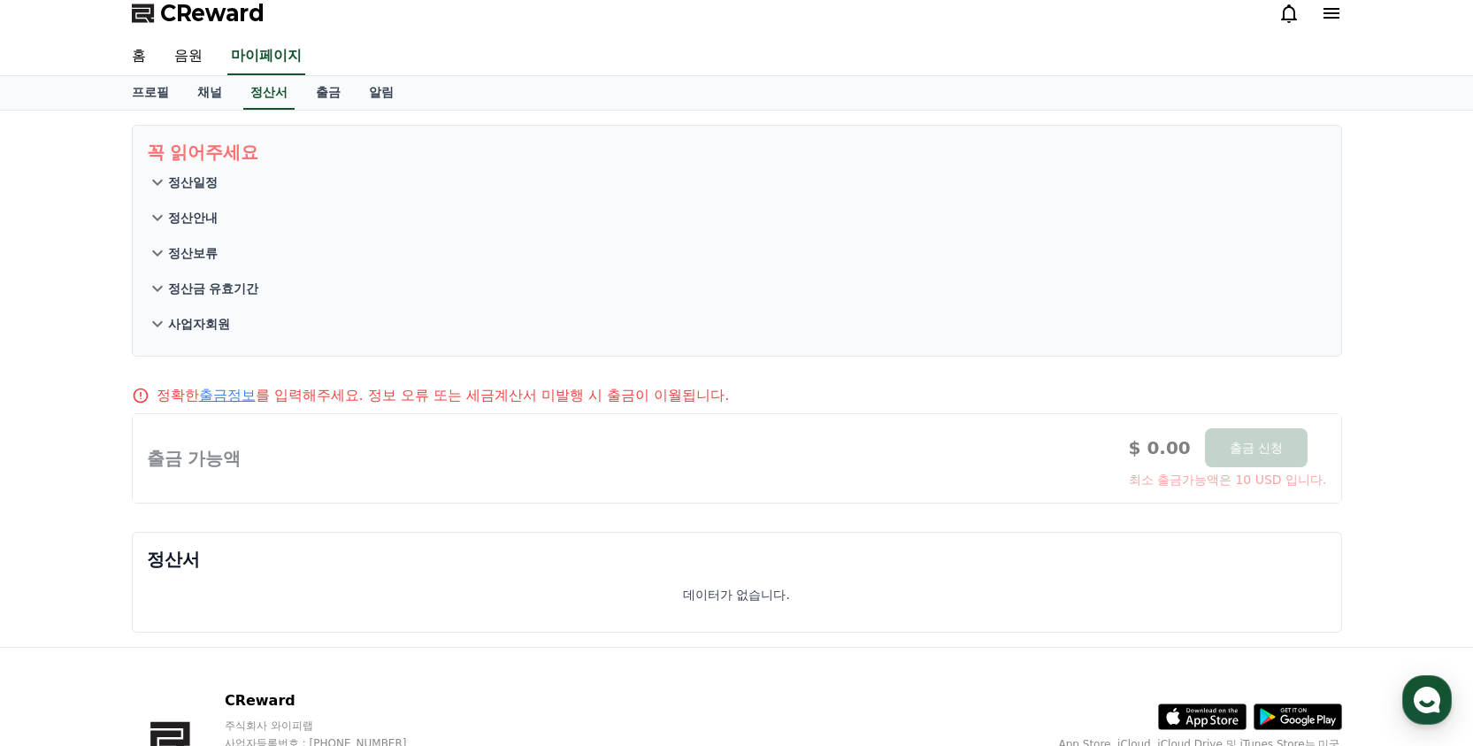
click at [196, 336] on button "사업자회원" at bounding box center [737, 323] width 1180 height 35
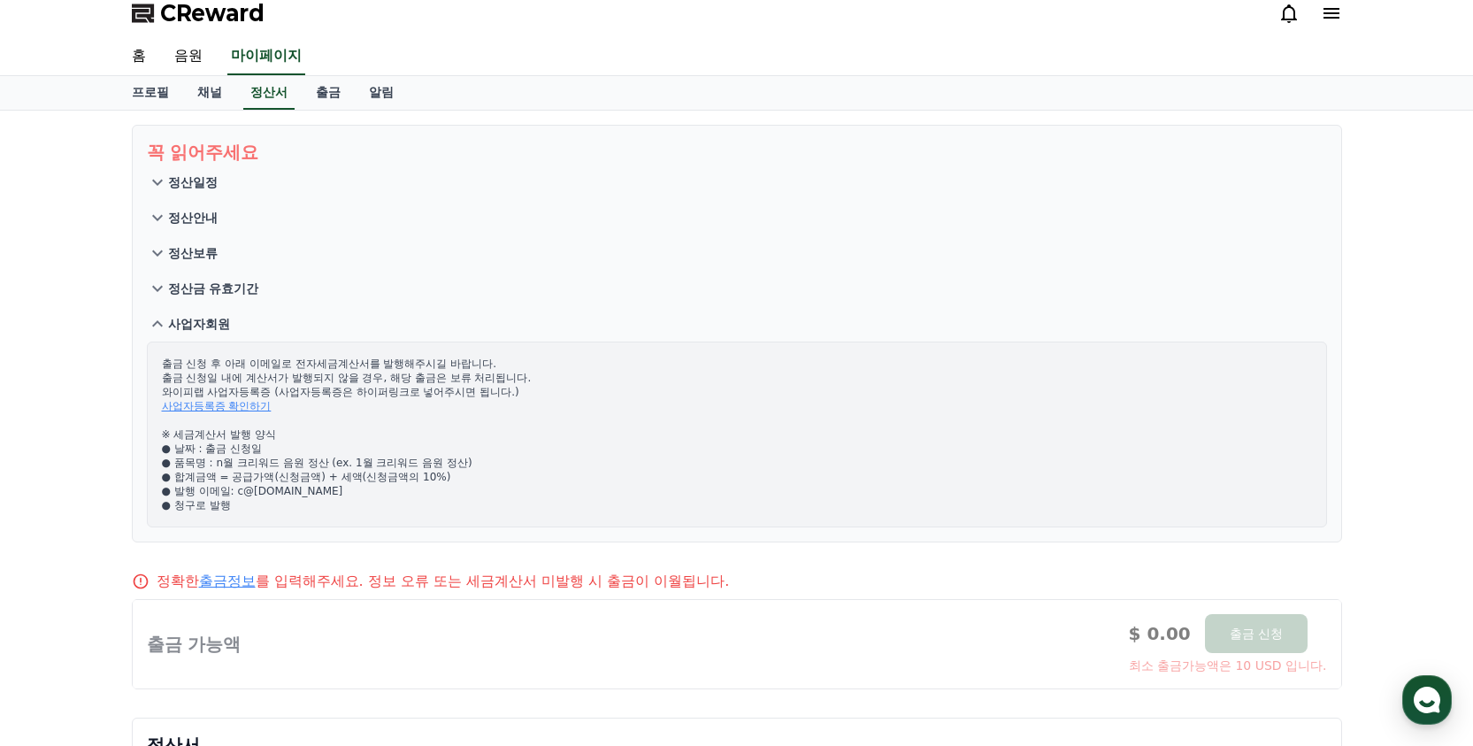
click at [204, 327] on p "사업자회원" at bounding box center [199, 324] width 62 height 18
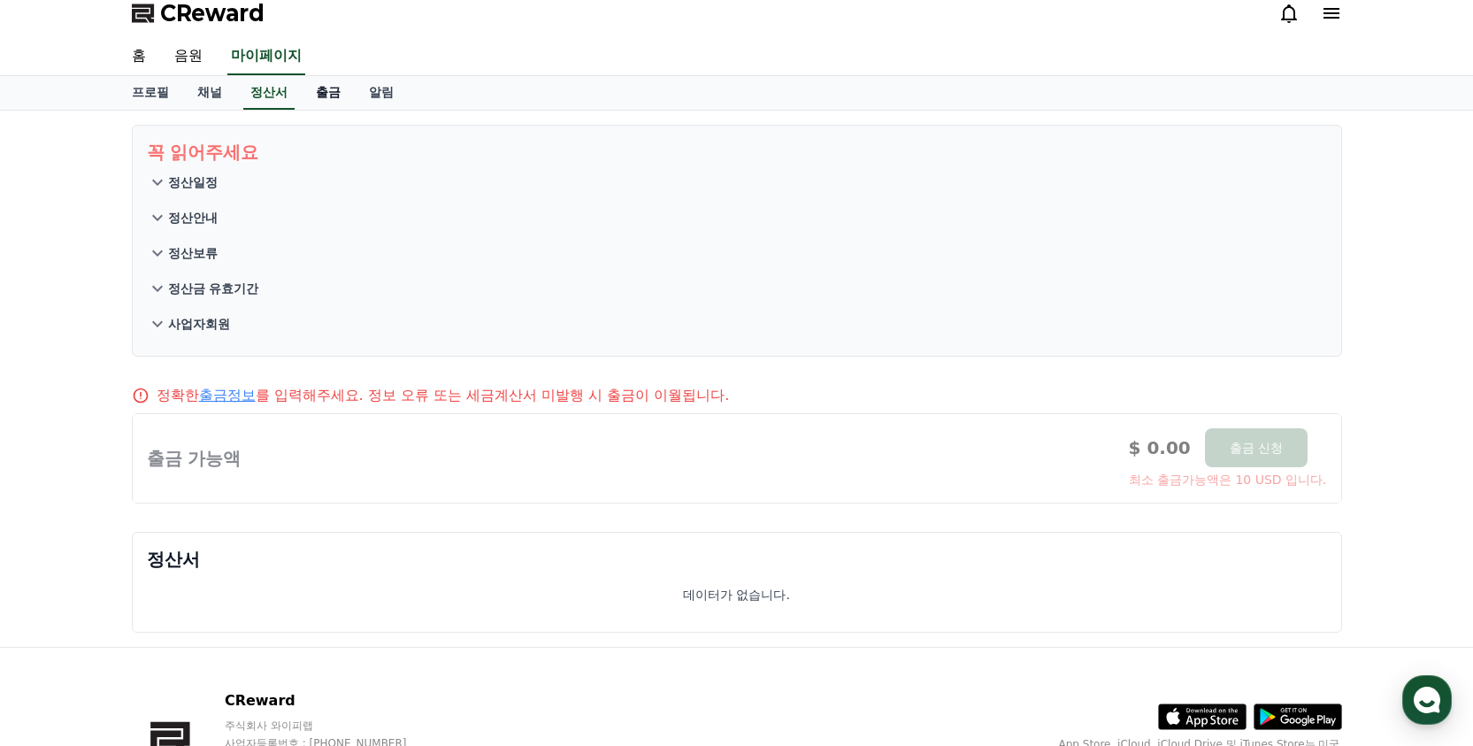
click at [317, 88] on link "출금" at bounding box center [328, 93] width 53 height 34
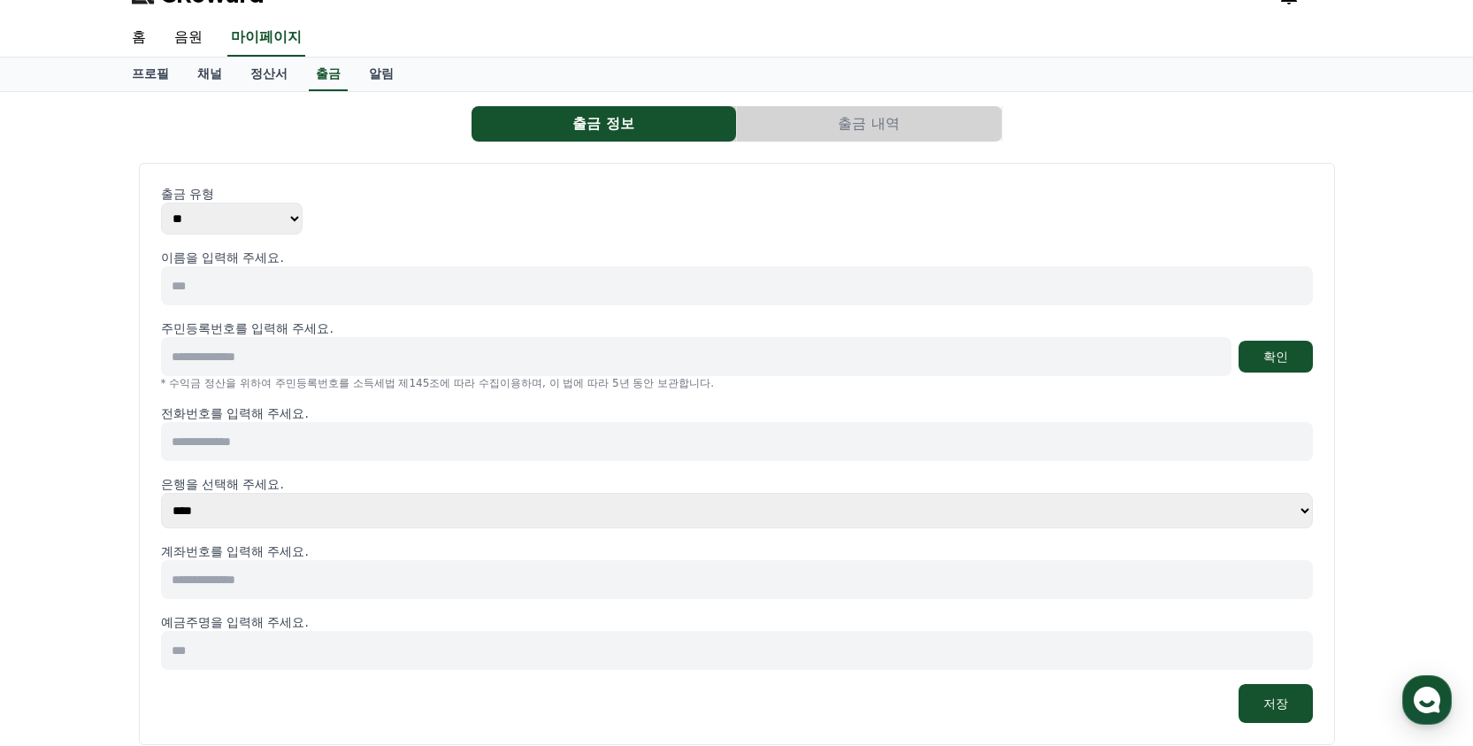
scroll to position [17, 0]
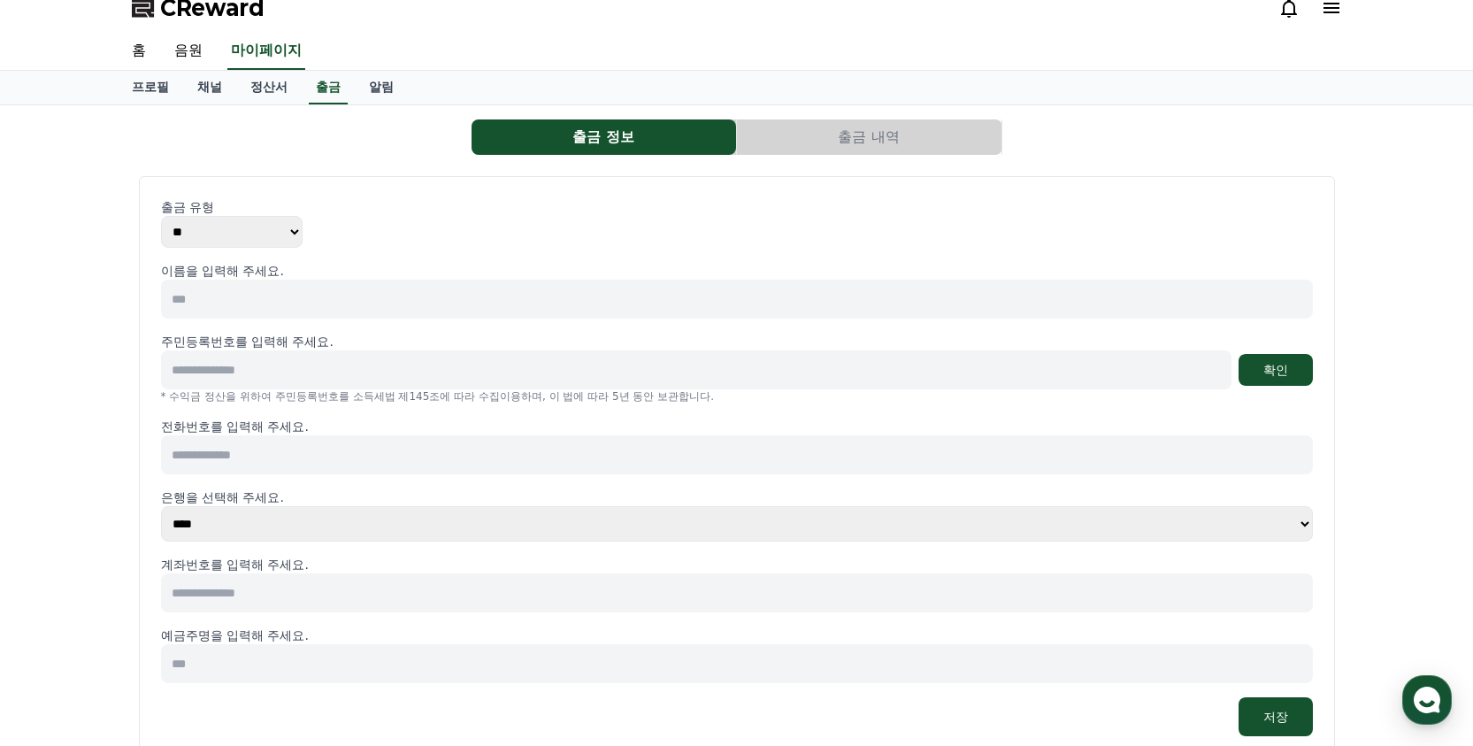
click at [810, 140] on button "출금 내역" at bounding box center [869, 136] width 265 height 35
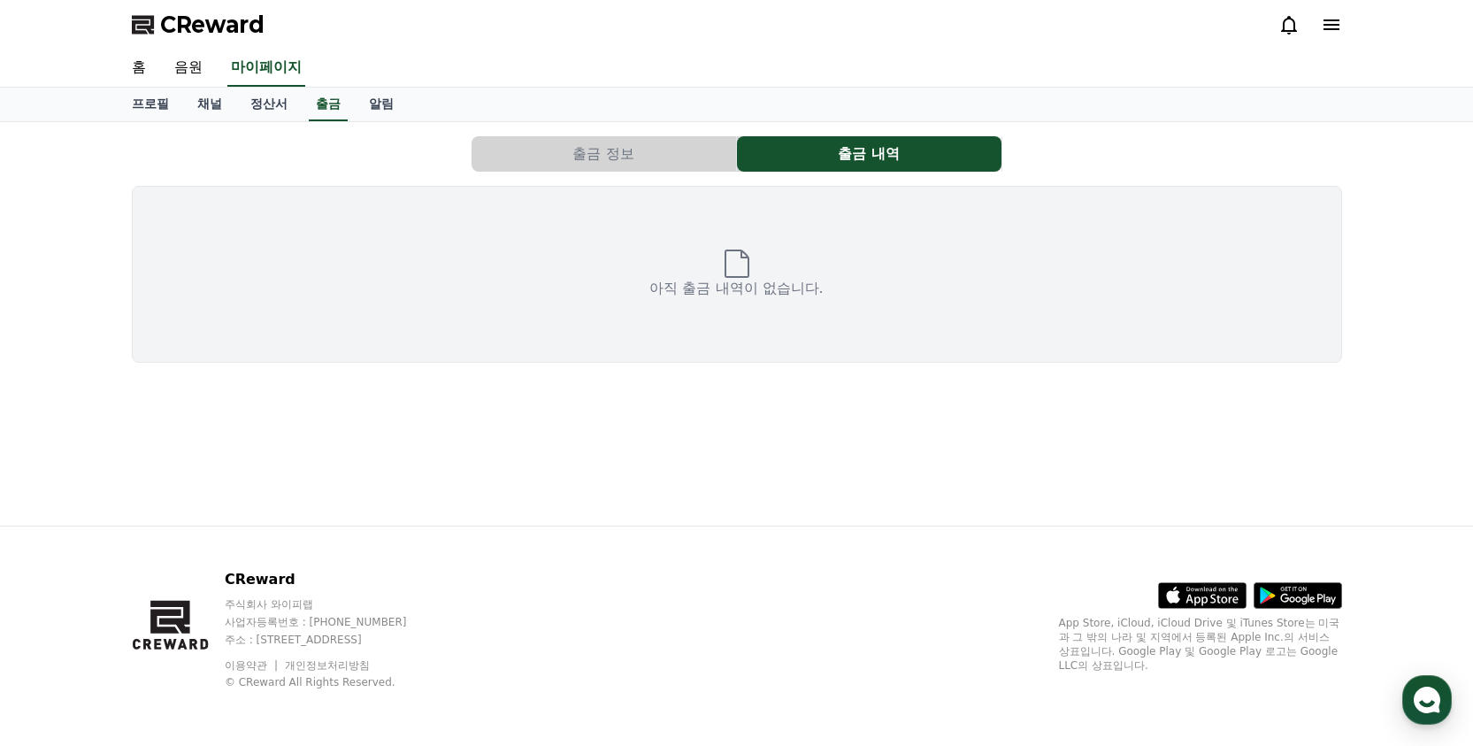
click at [617, 173] on div "출금 정보 출금 내역 아직 출금 내역이 없습니다." at bounding box center [737, 249] width 1225 height 241
click at [615, 143] on button "출금 정보" at bounding box center [604, 153] width 265 height 35
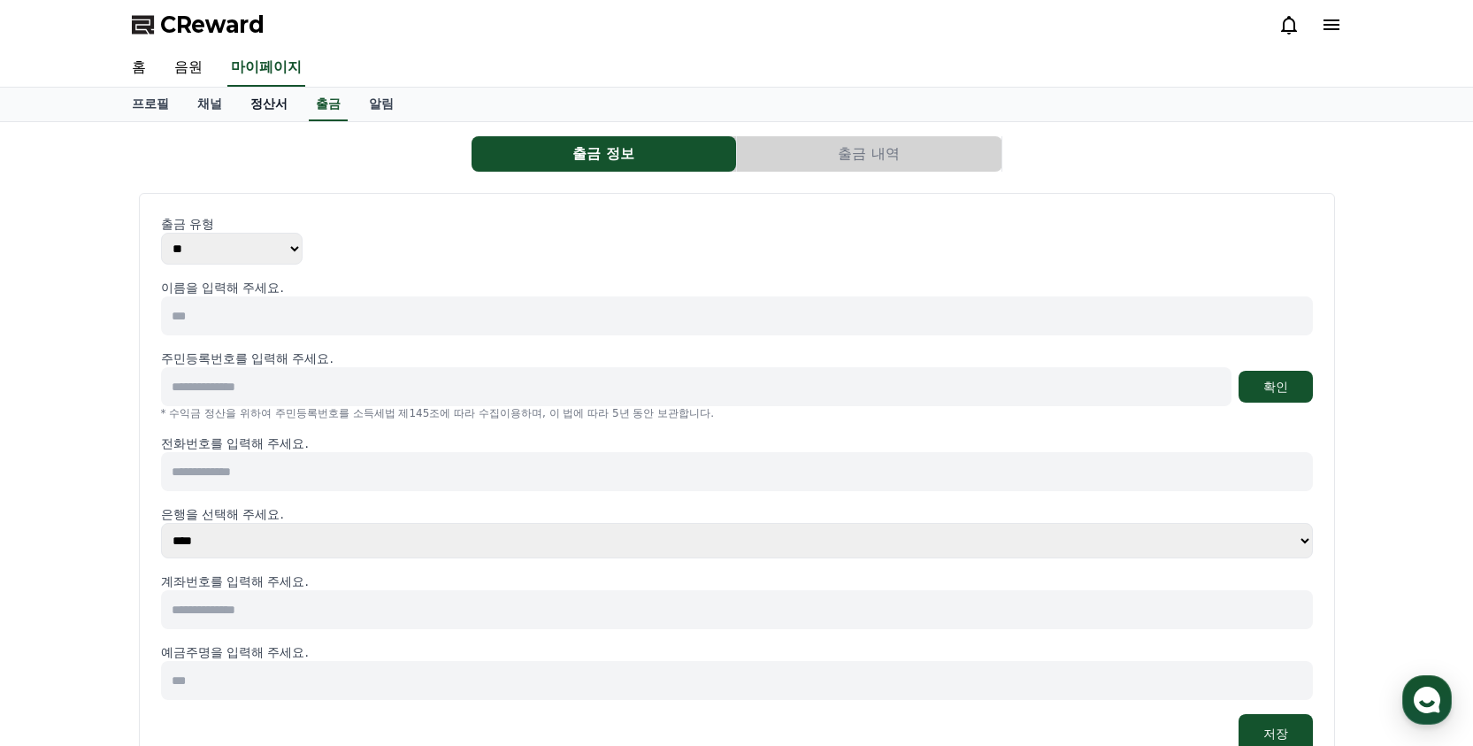
click at [251, 99] on link "정산서" at bounding box center [268, 105] width 65 height 34
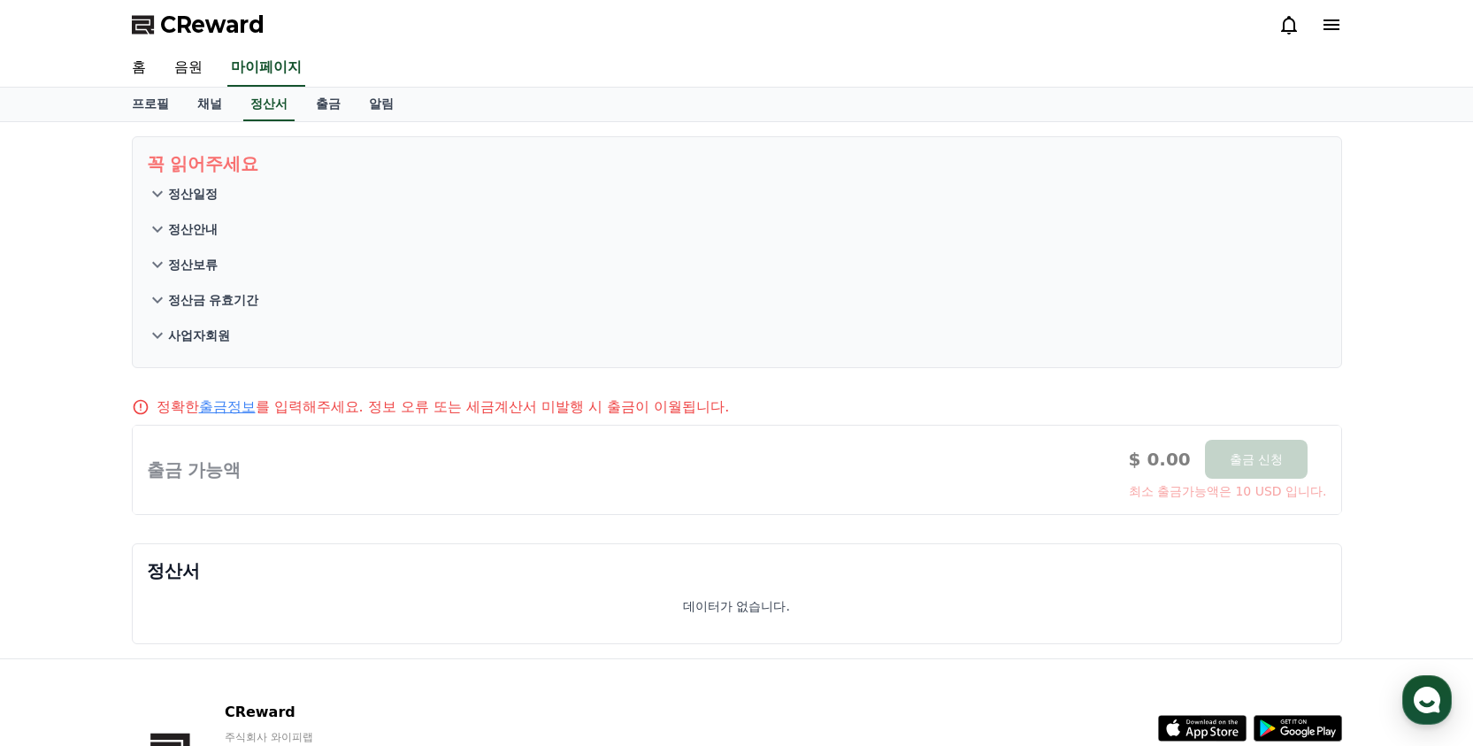
click at [220, 305] on p "정산금 유효기간" at bounding box center [213, 300] width 91 height 18
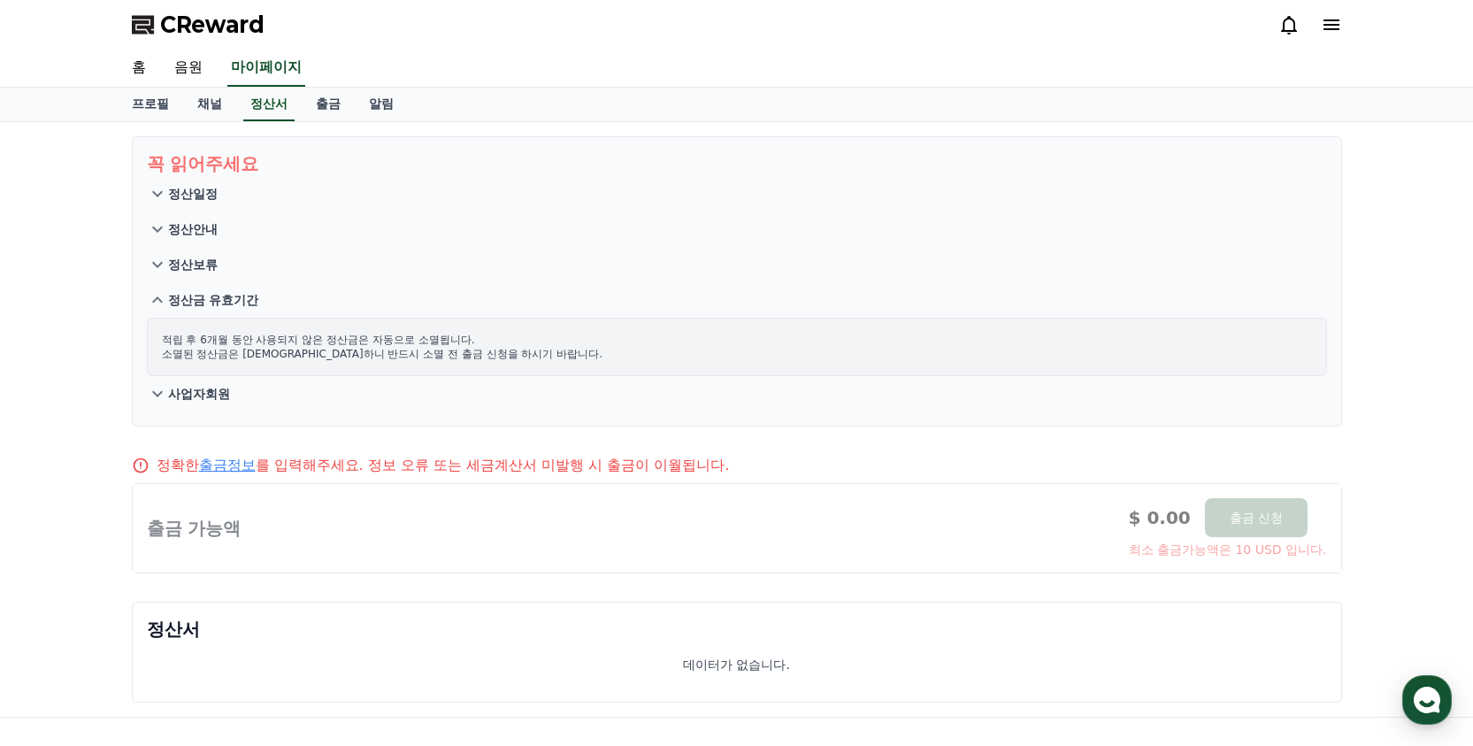
click at [223, 304] on p "정산금 유효기간" at bounding box center [213, 300] width 91 height 18
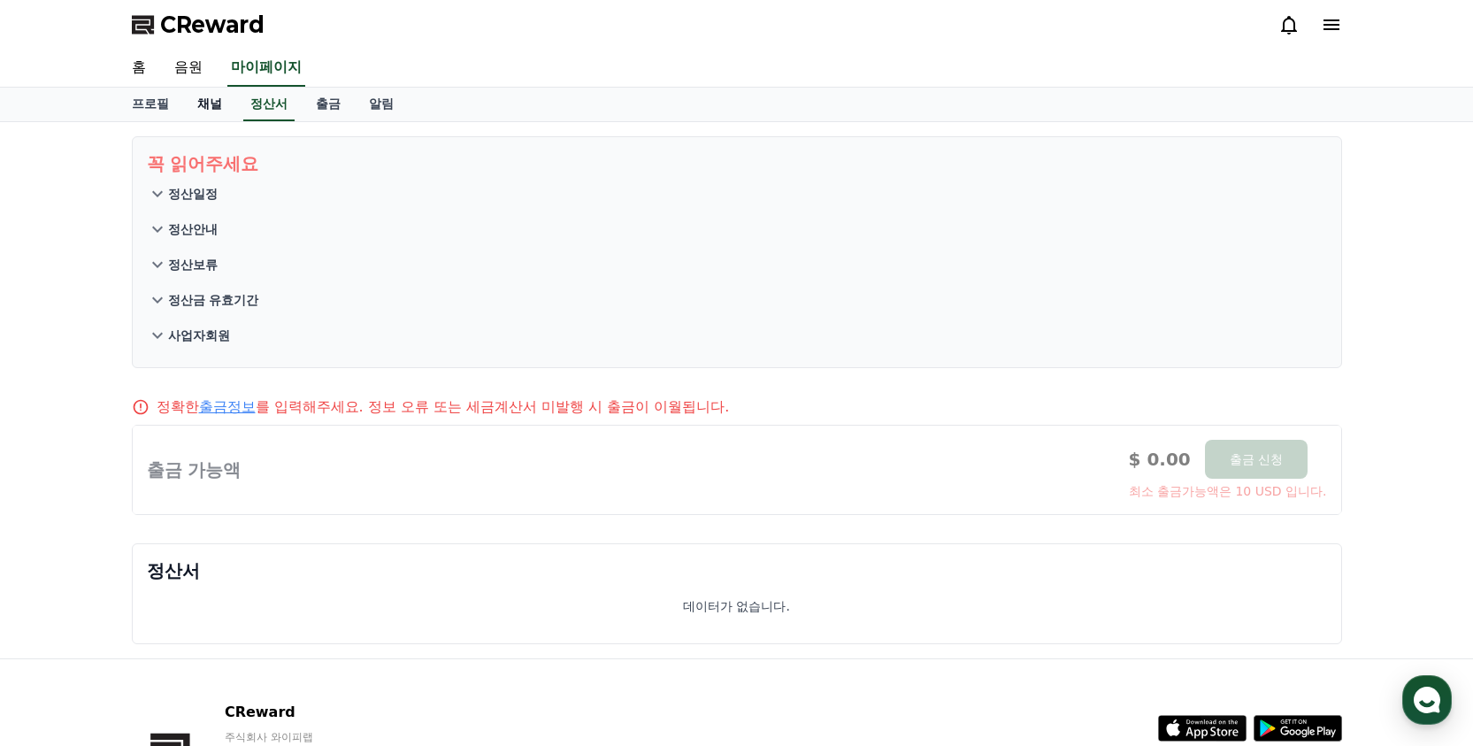
click at [204, 106] on link "채널" at bounding box center [209, 105] width 53 height 34
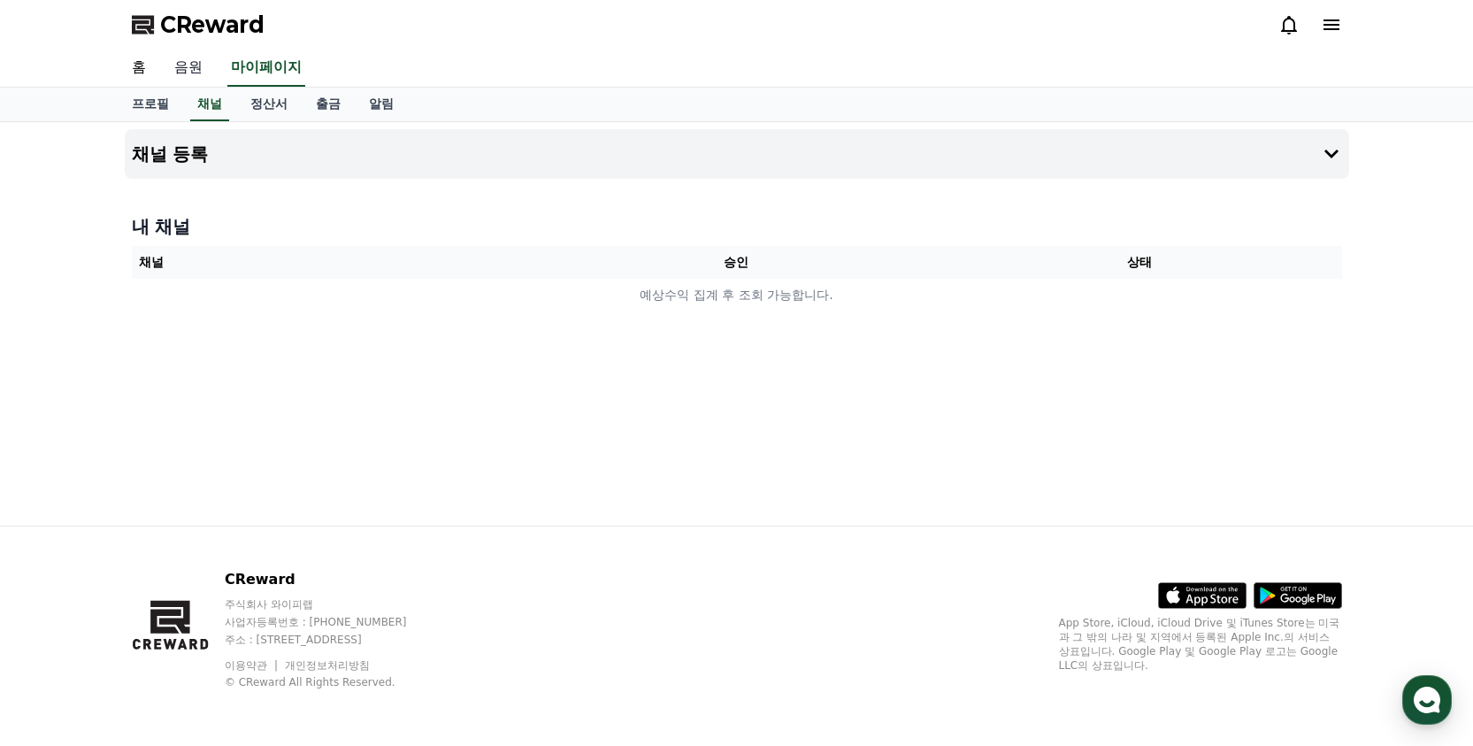
click at [170, 63] on link "음원" at bounding box center [188, 68] width 57 height 37
click at [118, 72] on link "홈" at bounding box center [139, 68] width 42 height 37
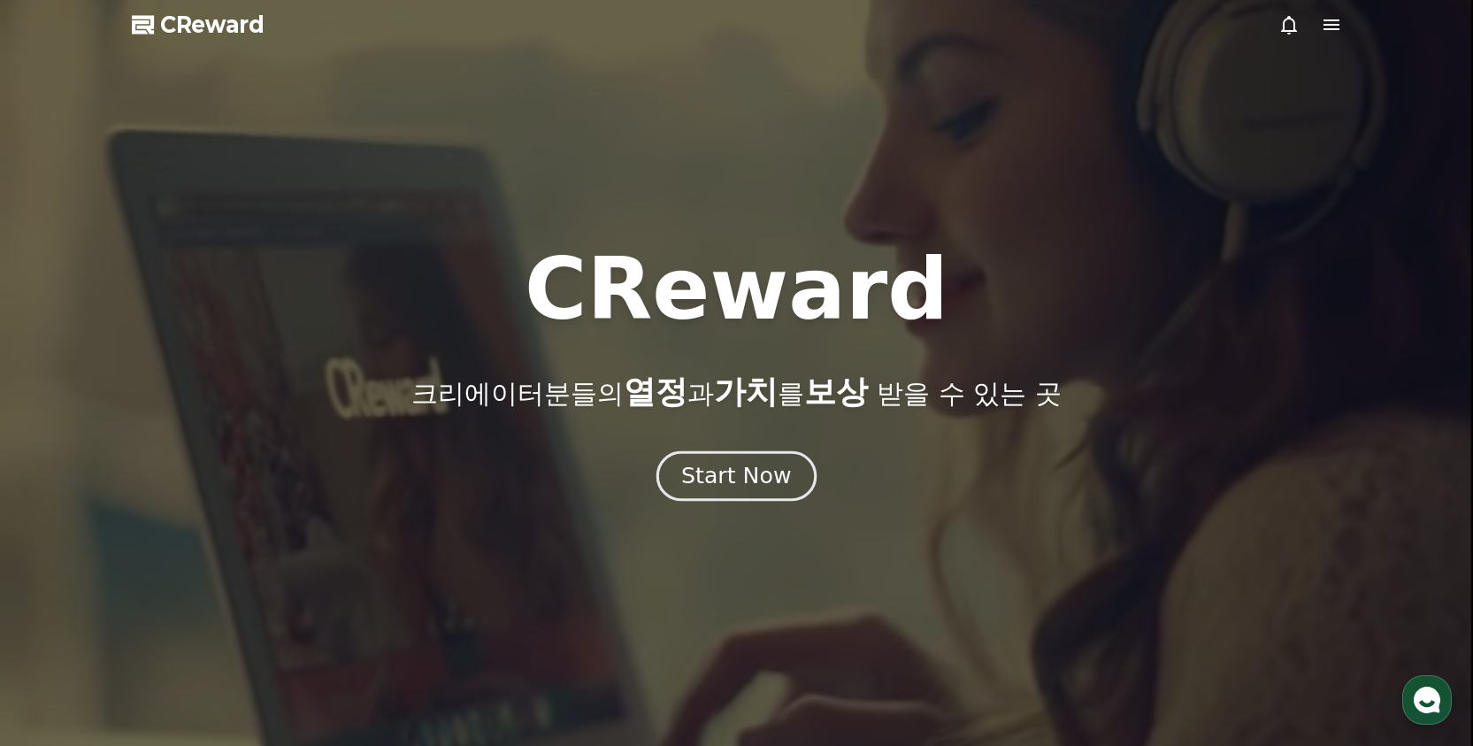
click at [729, 472] on div "Start Now" at bounding box center [736, 476] width 110 height 30
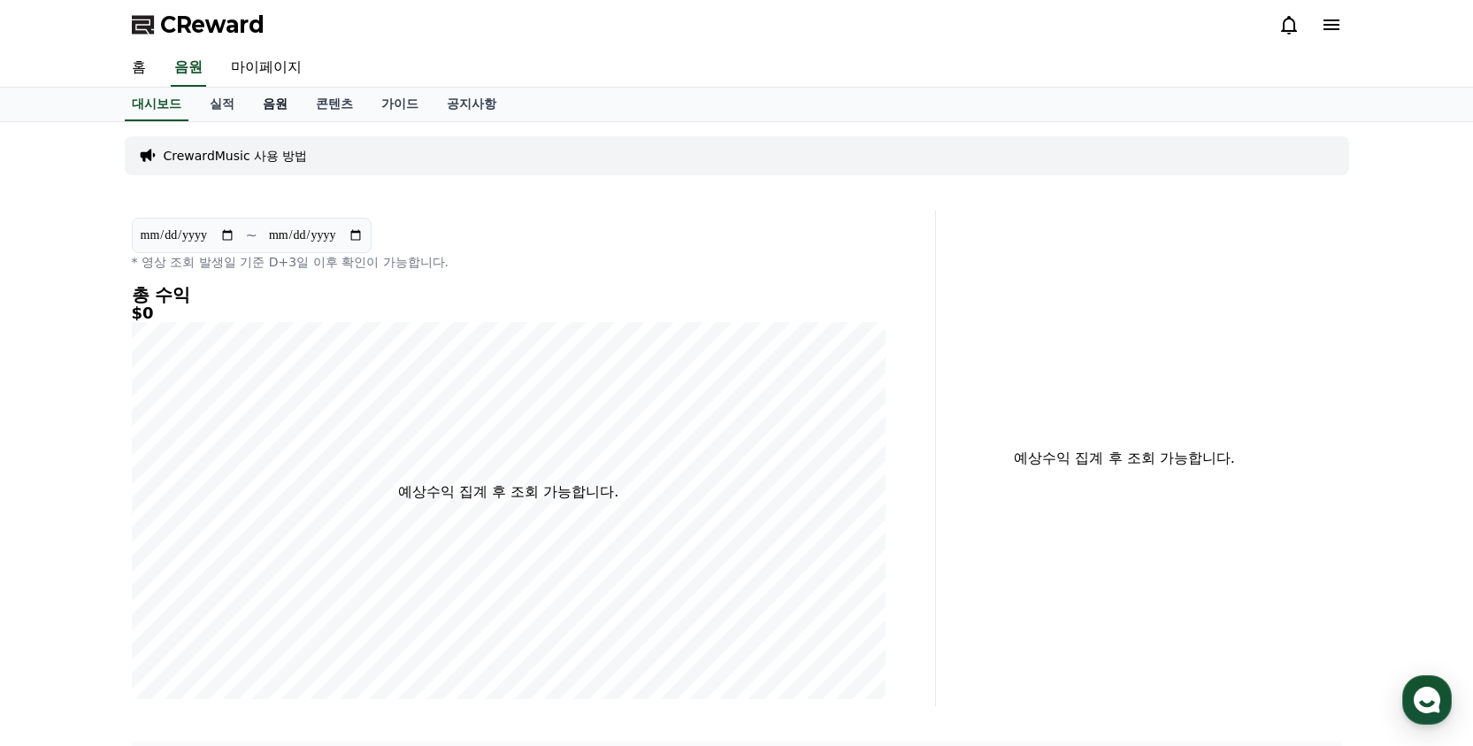
click at [271, 105] on link "음원" at bounding box center [275, 105] width 53 height 34
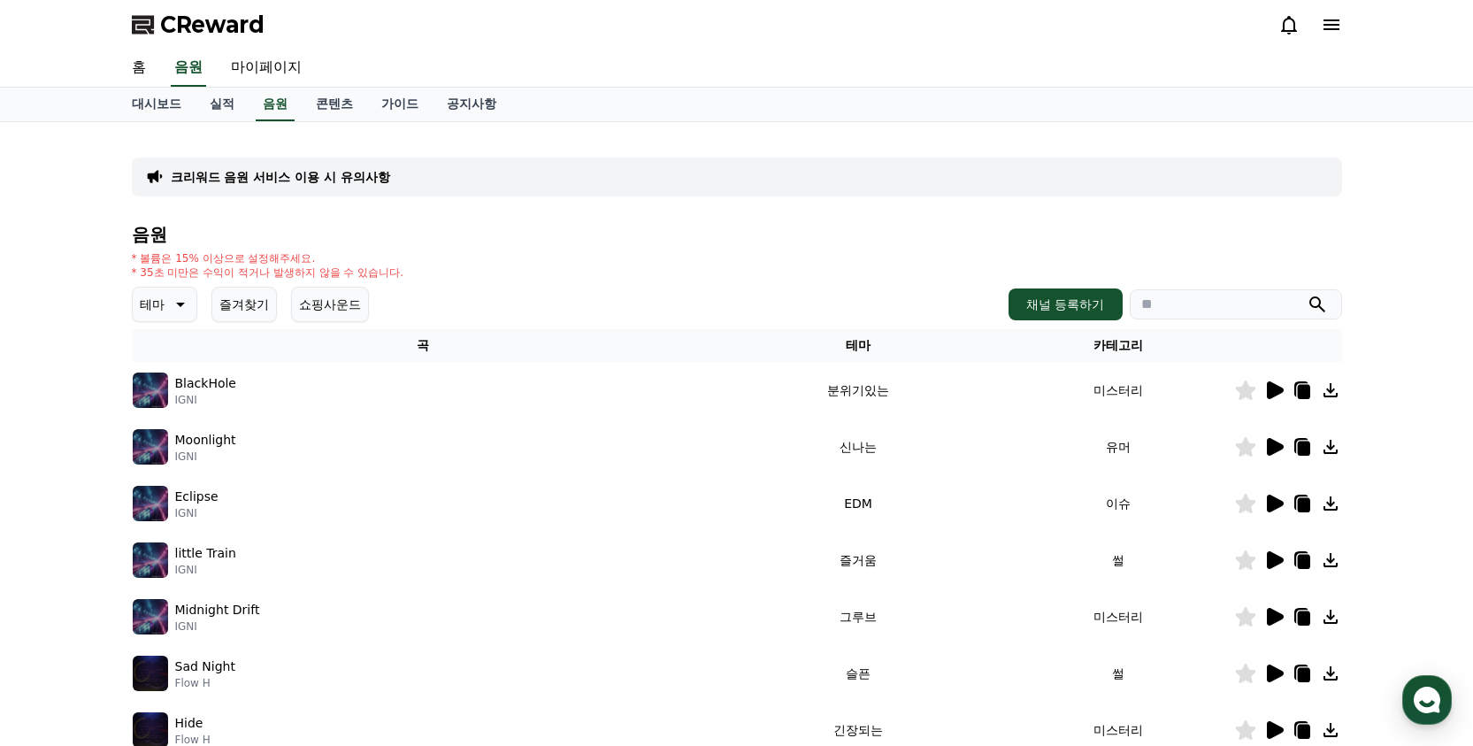
click at [482, 389] on div "BlackHole IGNI" at bounding box center [423, 390] width 581 height 35
click at [1265, 390] on icon at bounding box center [1274, 390] width 21 height 21
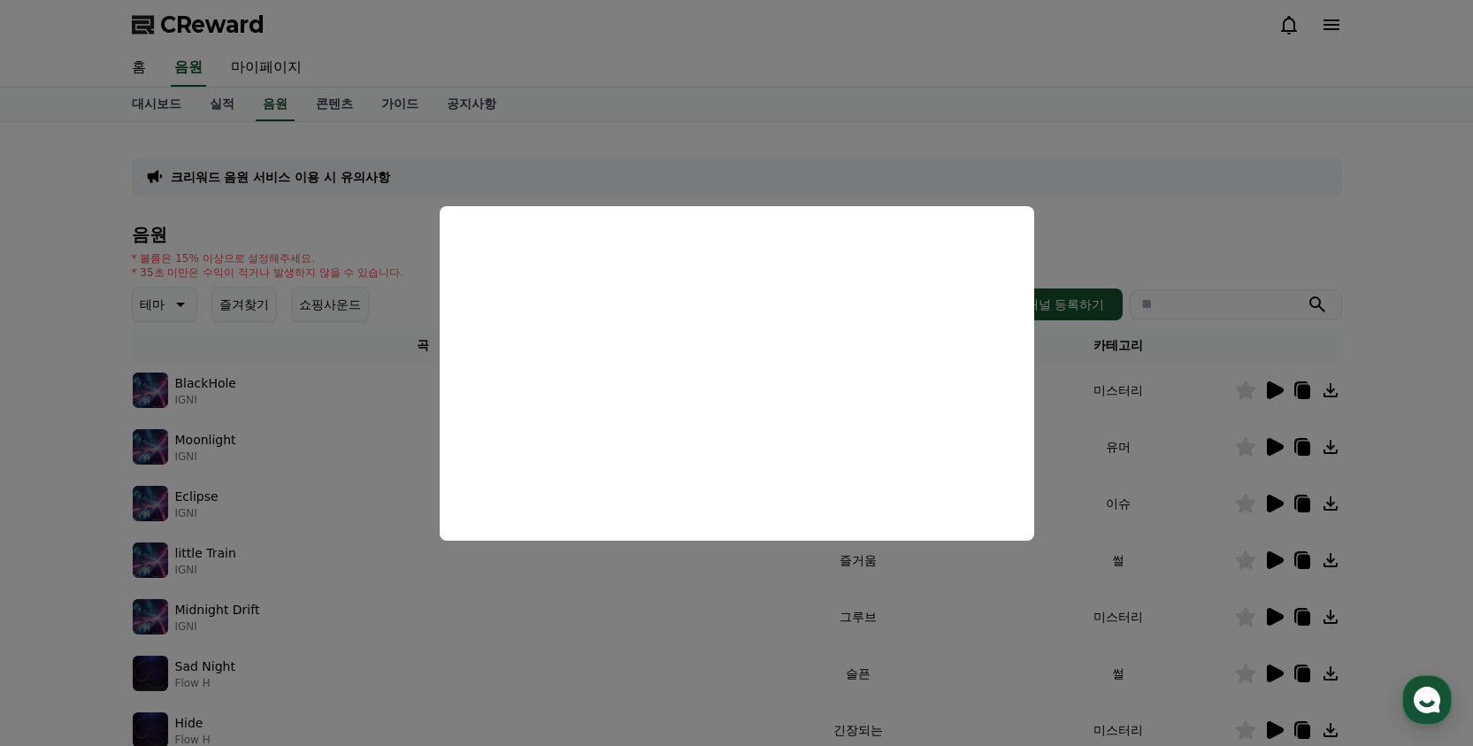
click at [378, 241] on button "close modal" at bounding box center [736, 373] width 1473 height 746
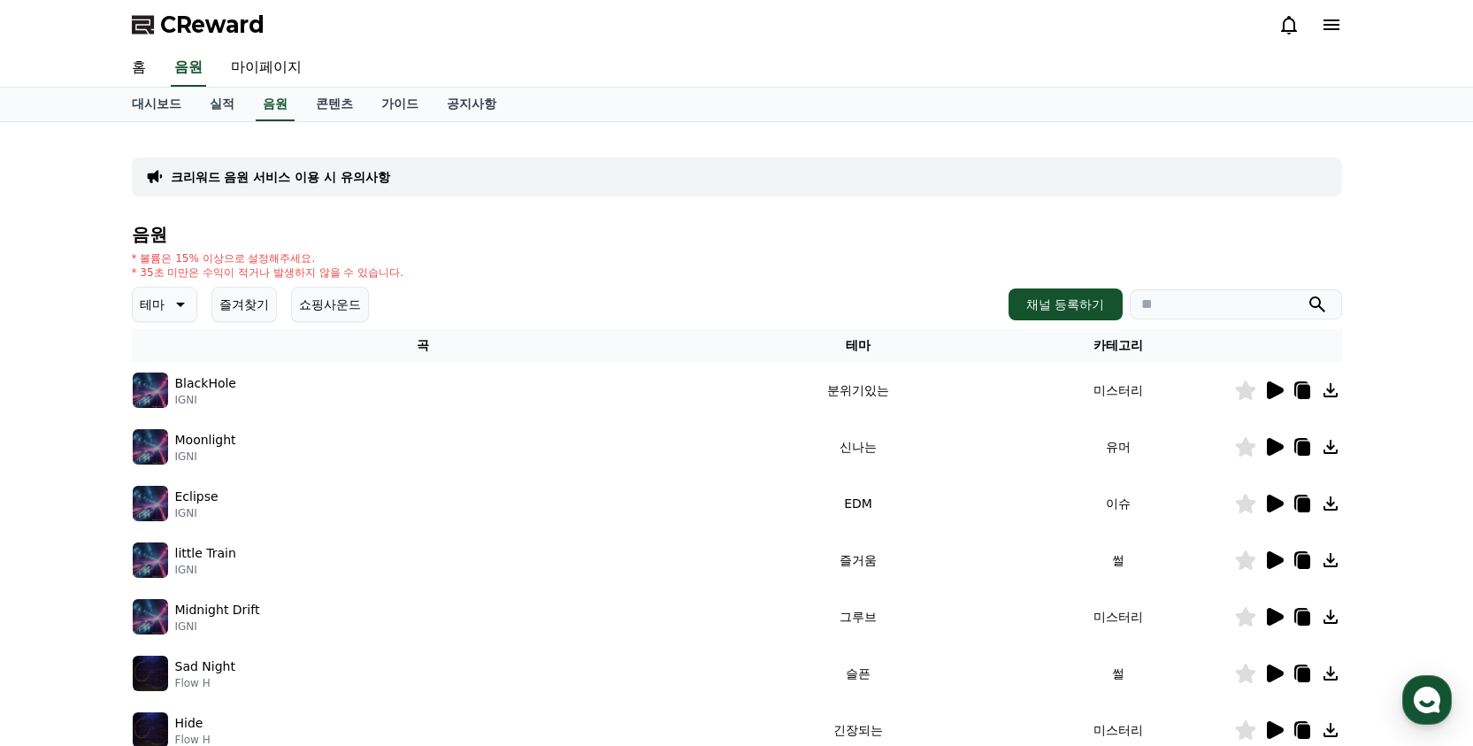
click at [174, 309] on icon at bounding box center [178, 304] width 21 height 21
click at [175, 438] on button "드라마틱" at bounding box center [167, 446] width 64 height 39
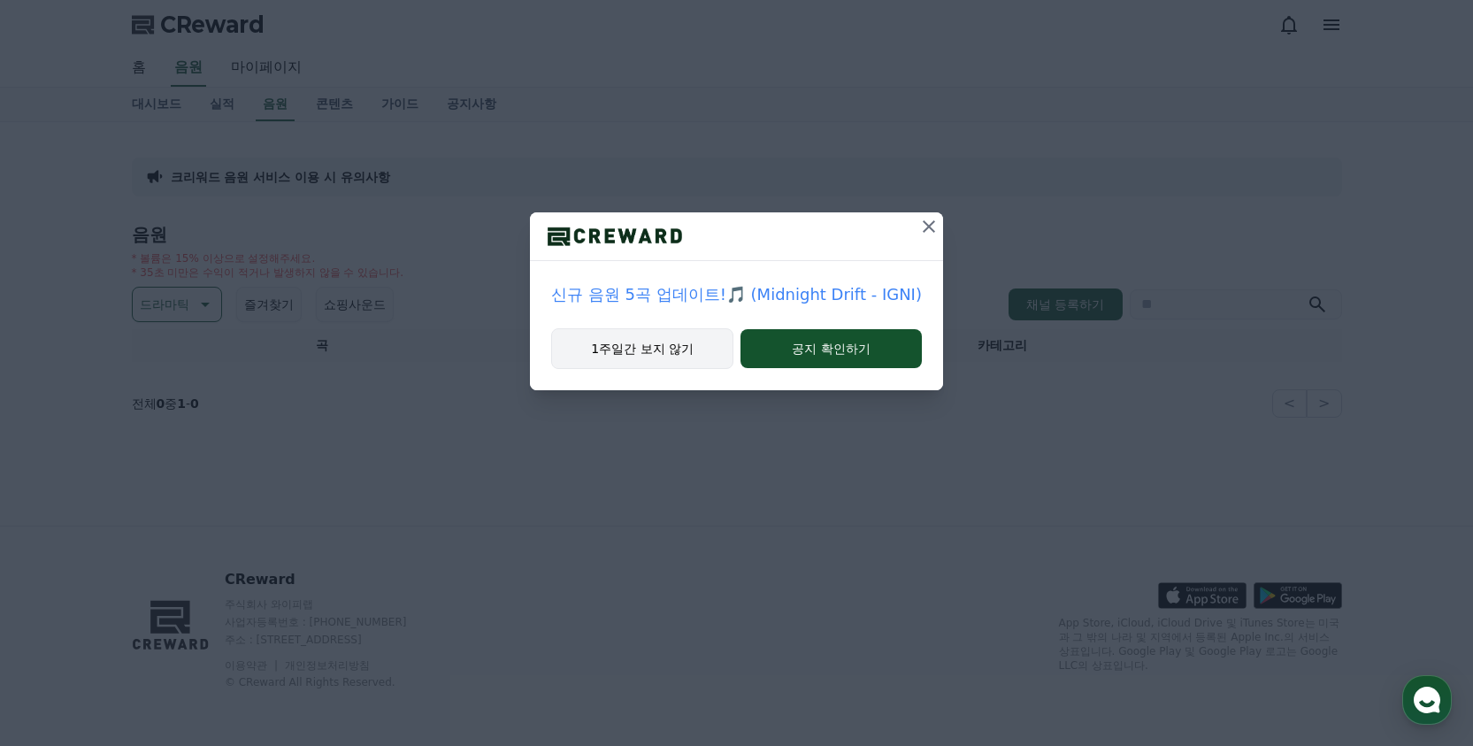
click at [657, 349] on button "1주일간 보지 않기" at bounding box center [642, 348] width 182 height 41
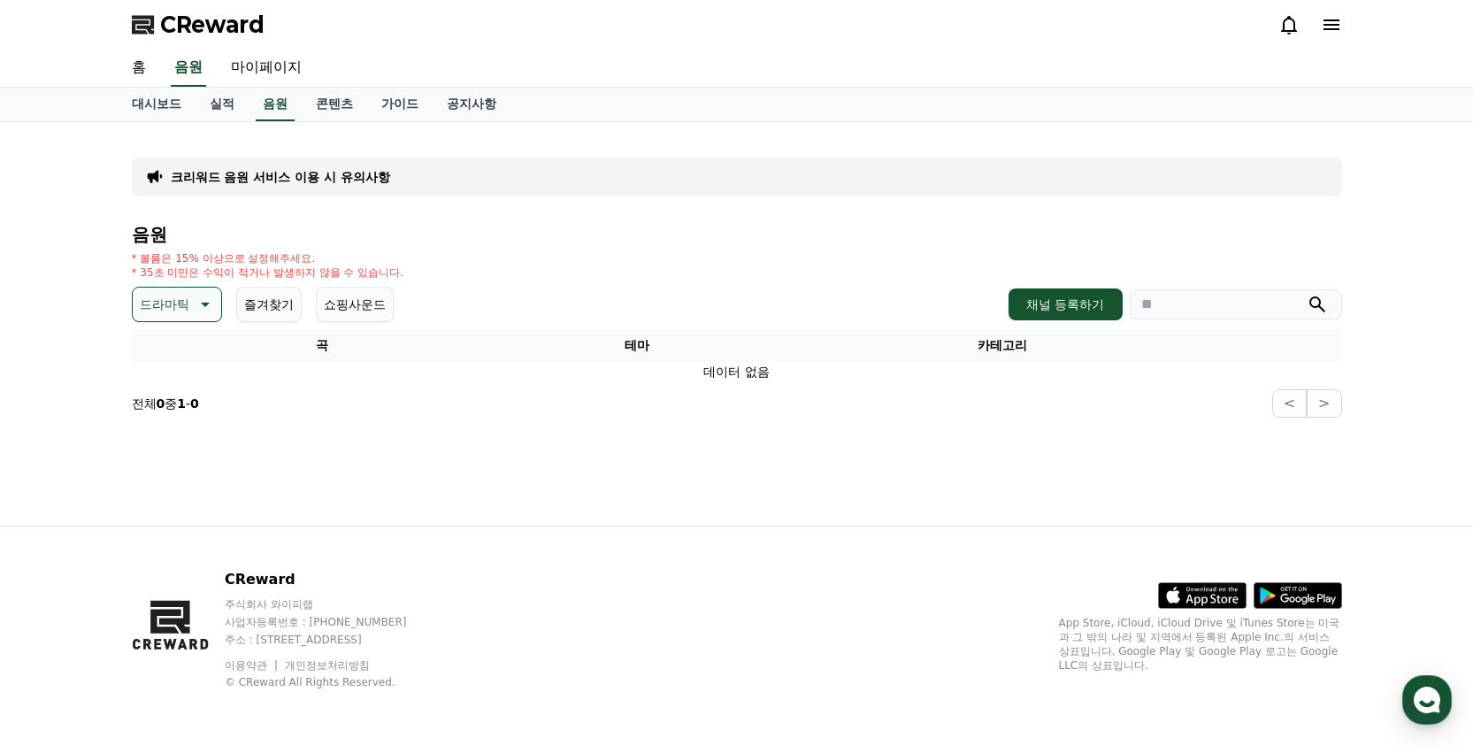
click at [167, 310] on p "드라마틱" at bounding box center [165, 304] width 50 height 25
click at [173, 504] on button "코믹한" at bounding box center [160, 496] width 51 height 39
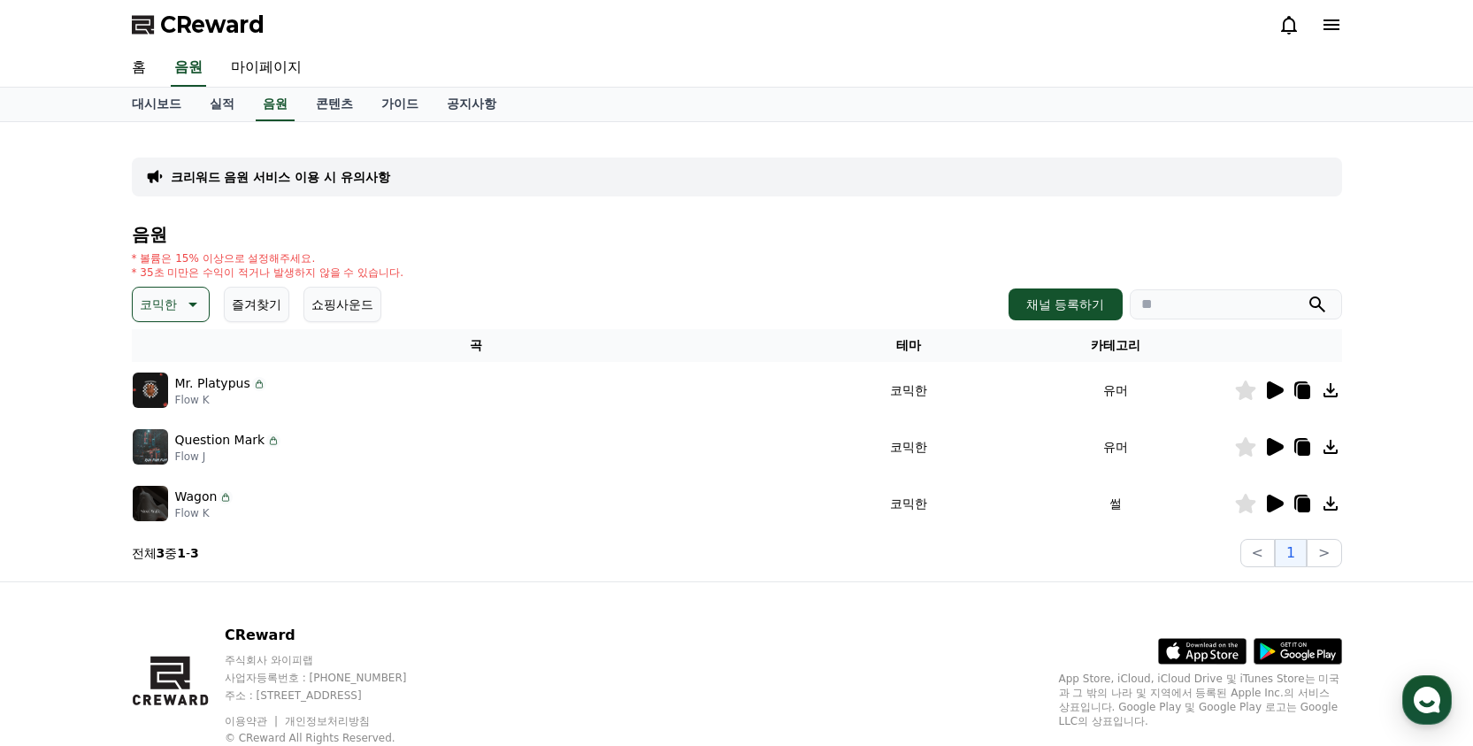
click at [1271, 389] on icon at bounding box center [1275, 390] width 17 height 18
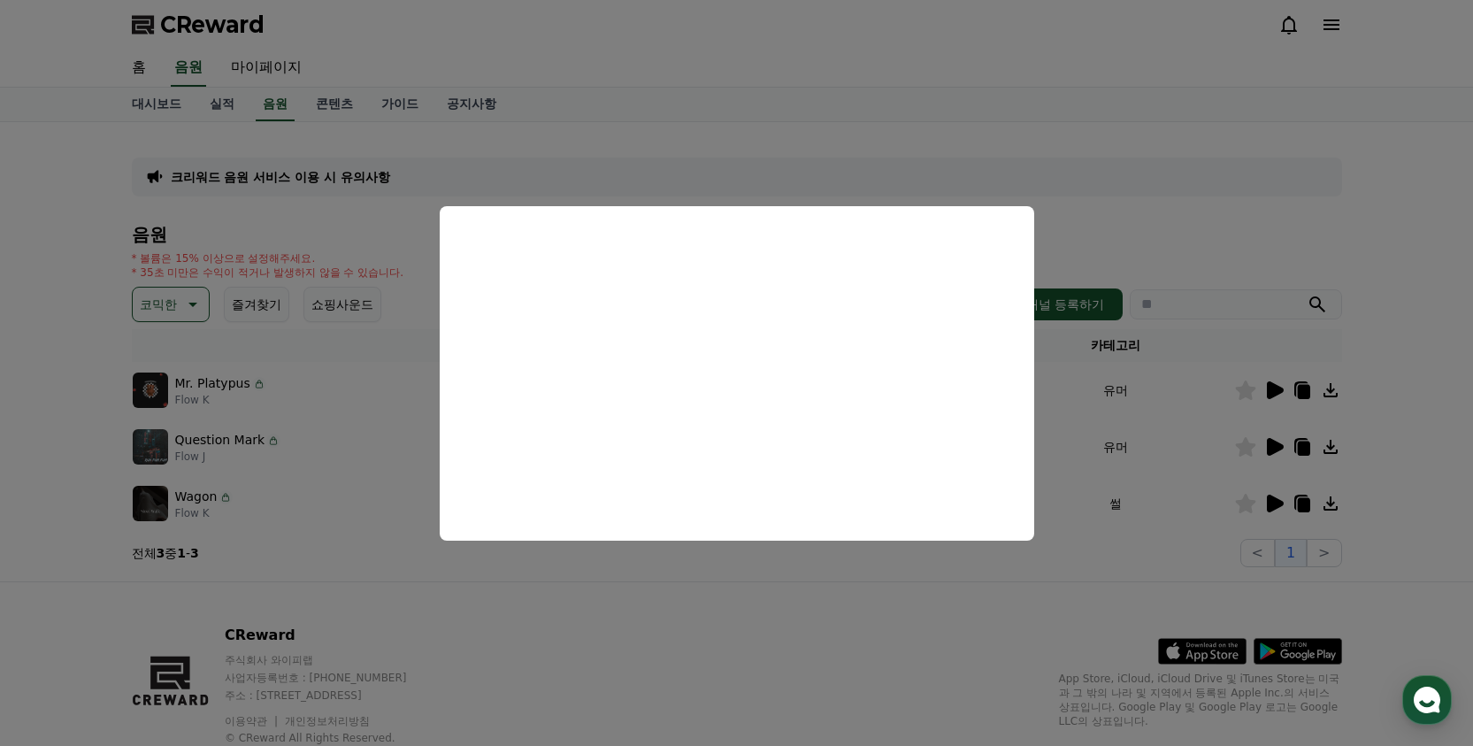
click at [1180, 246] on button "close modal" at bounding box center [736, 373] width 1473 height 746
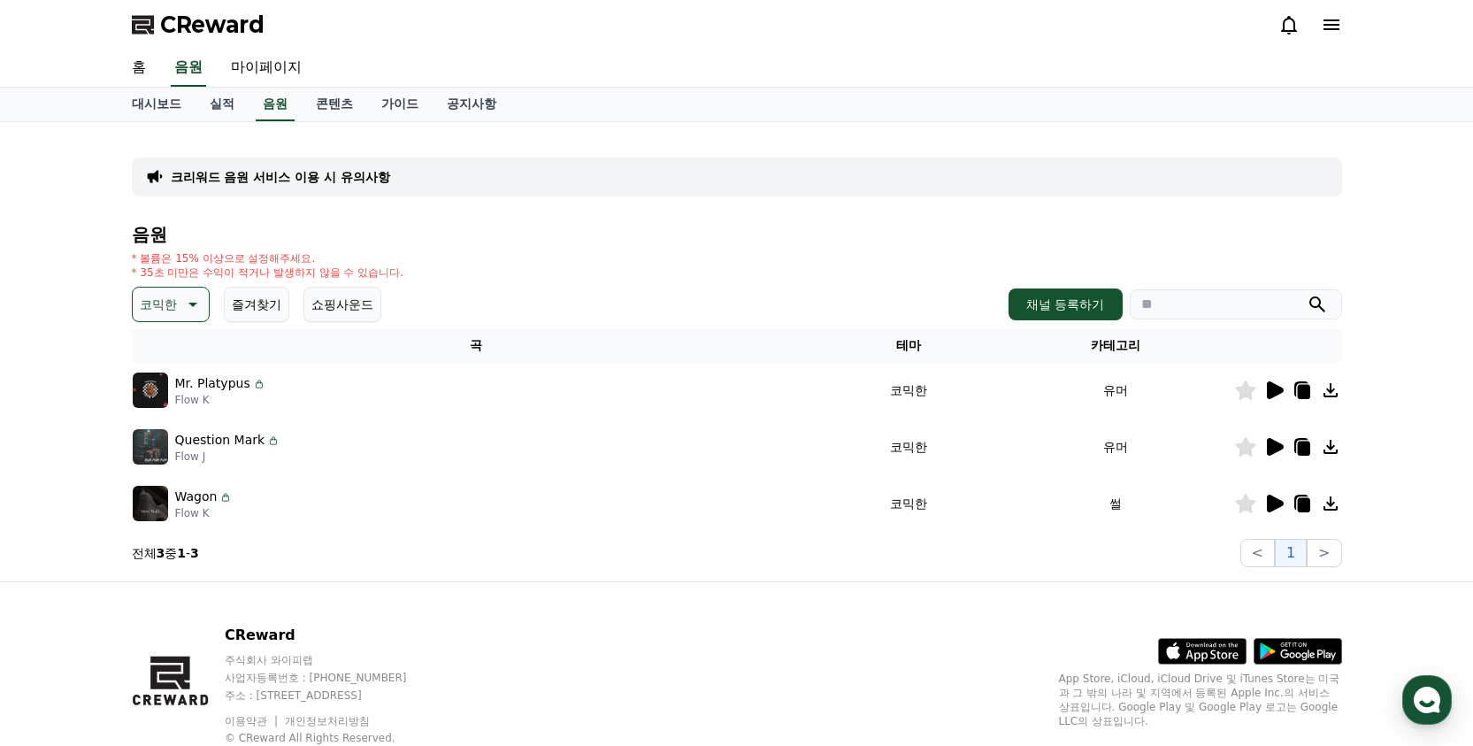
click at [1270, 445] on icon at bounding box center [1275, 447] width 17 height 18
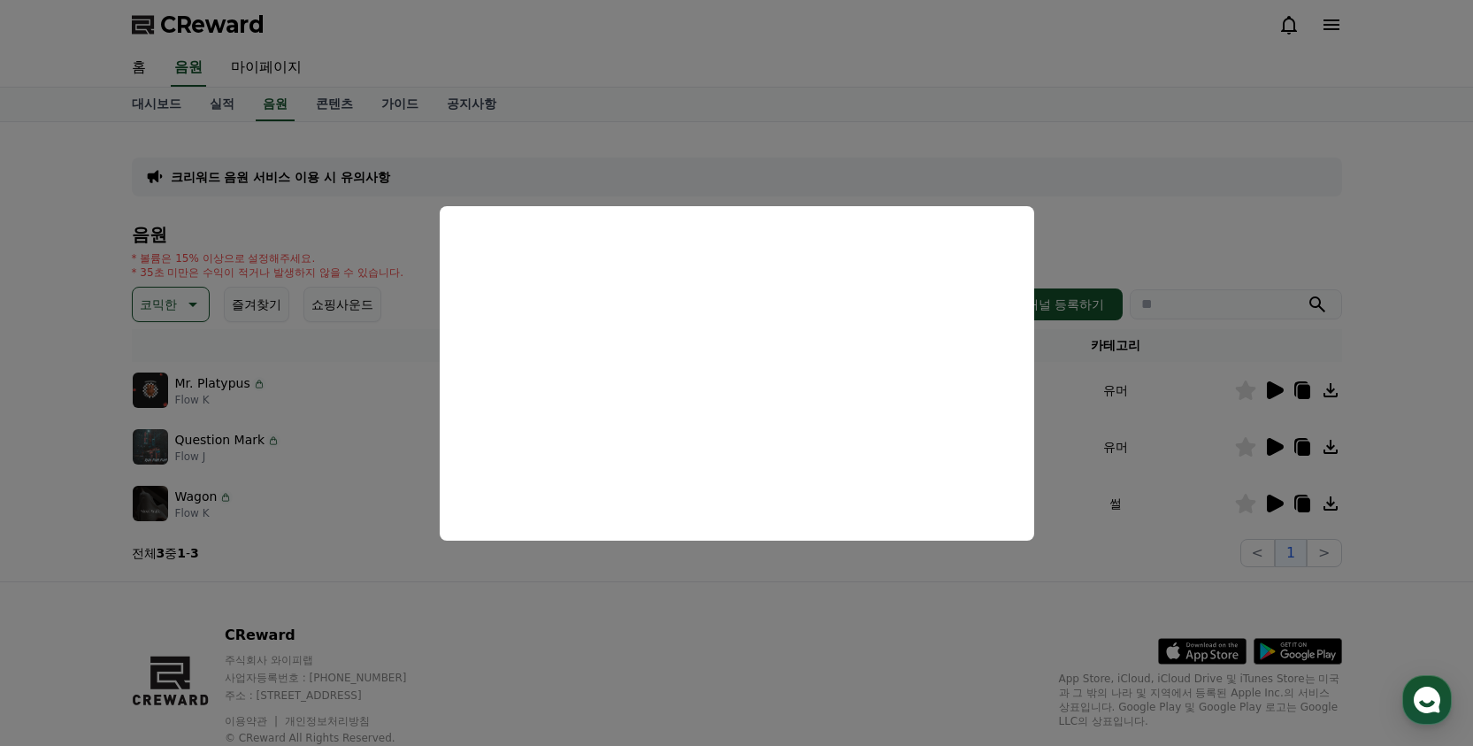
click at [1153, 216] on button "close modal" at bounding box center [736, 373] width 1473 height 746
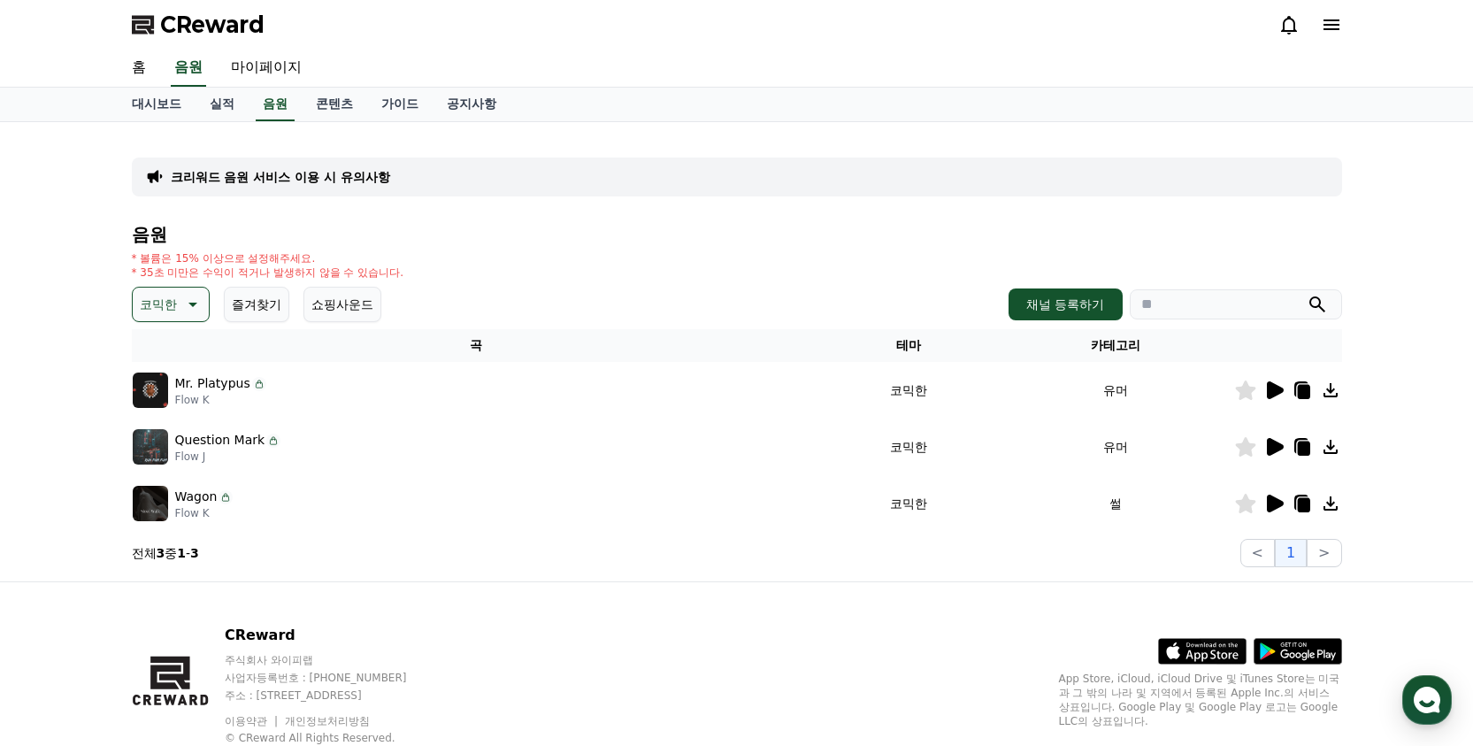
click at [1276, 506] on icon at bounding box center [1275, 504] width 17 height 18
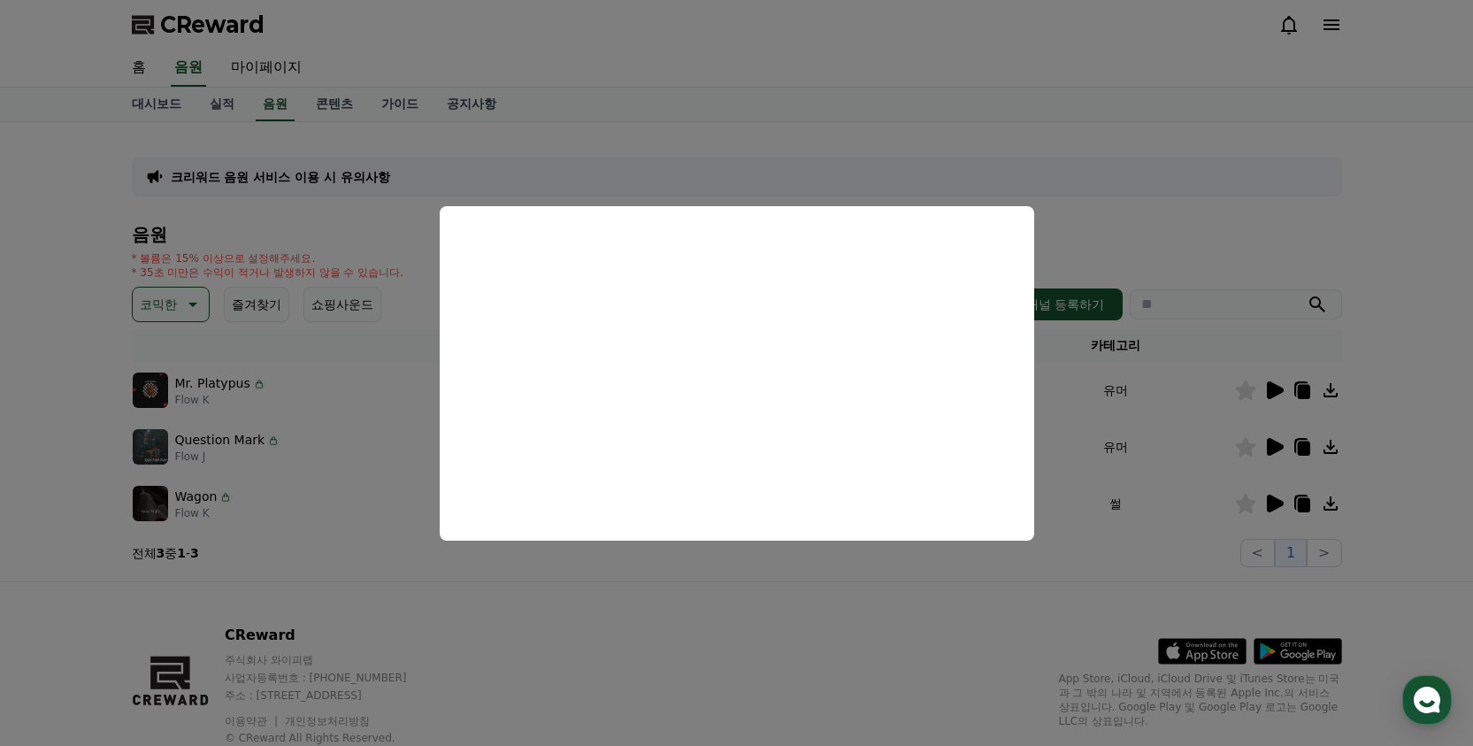
click at [729, 621] on button "close modal" at bounding box center [736, 373] width 1473 height 746
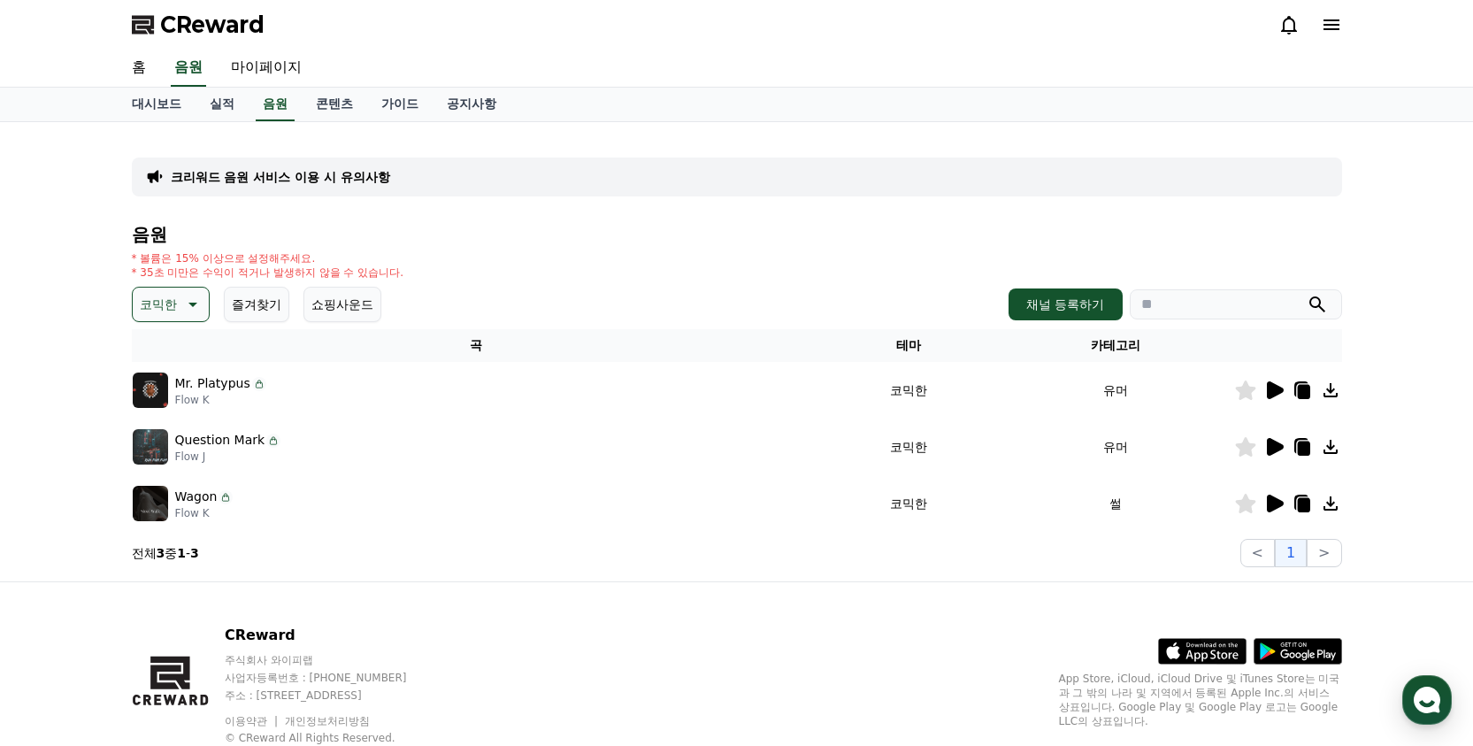
click at [181, 314] on icon at bounding box center [191, 304] width 21 height 21
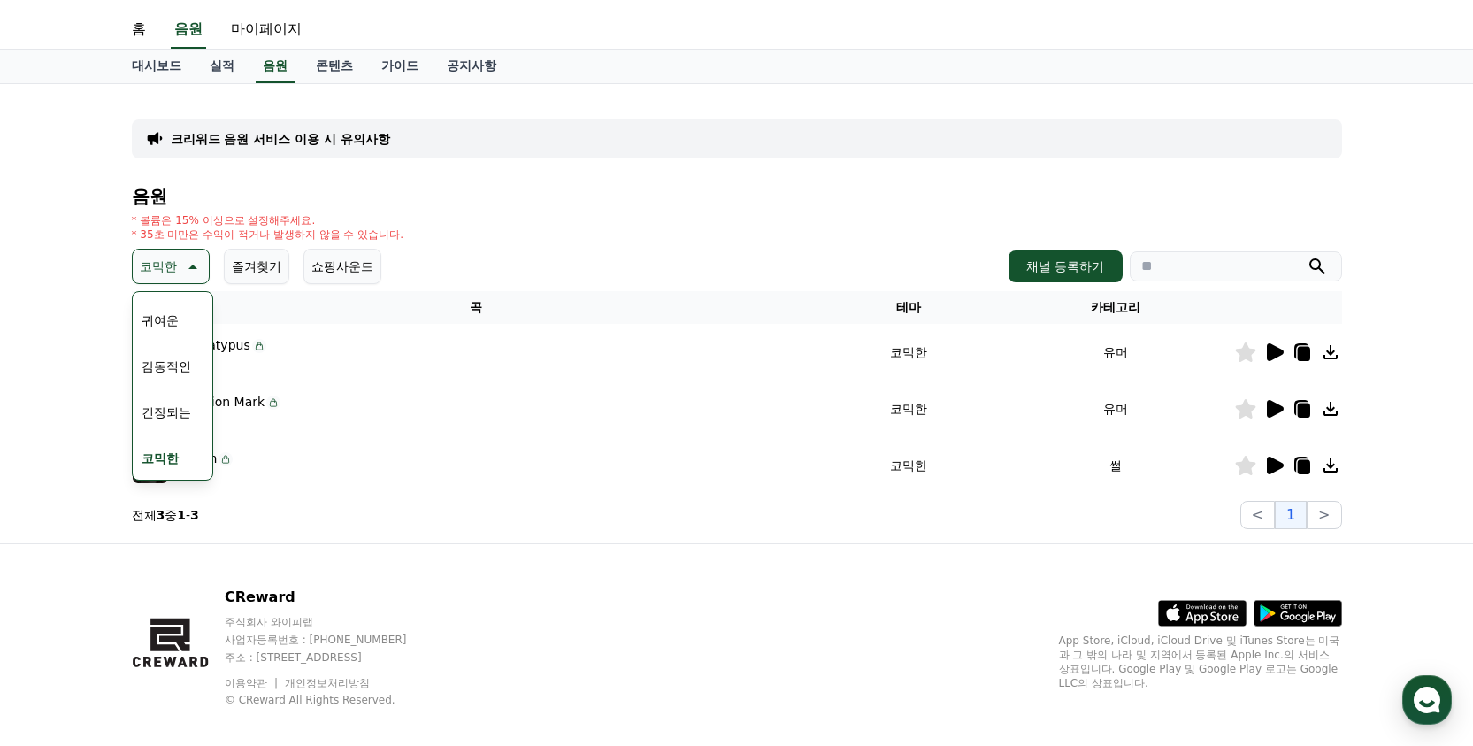
scroll to position [56, 0]
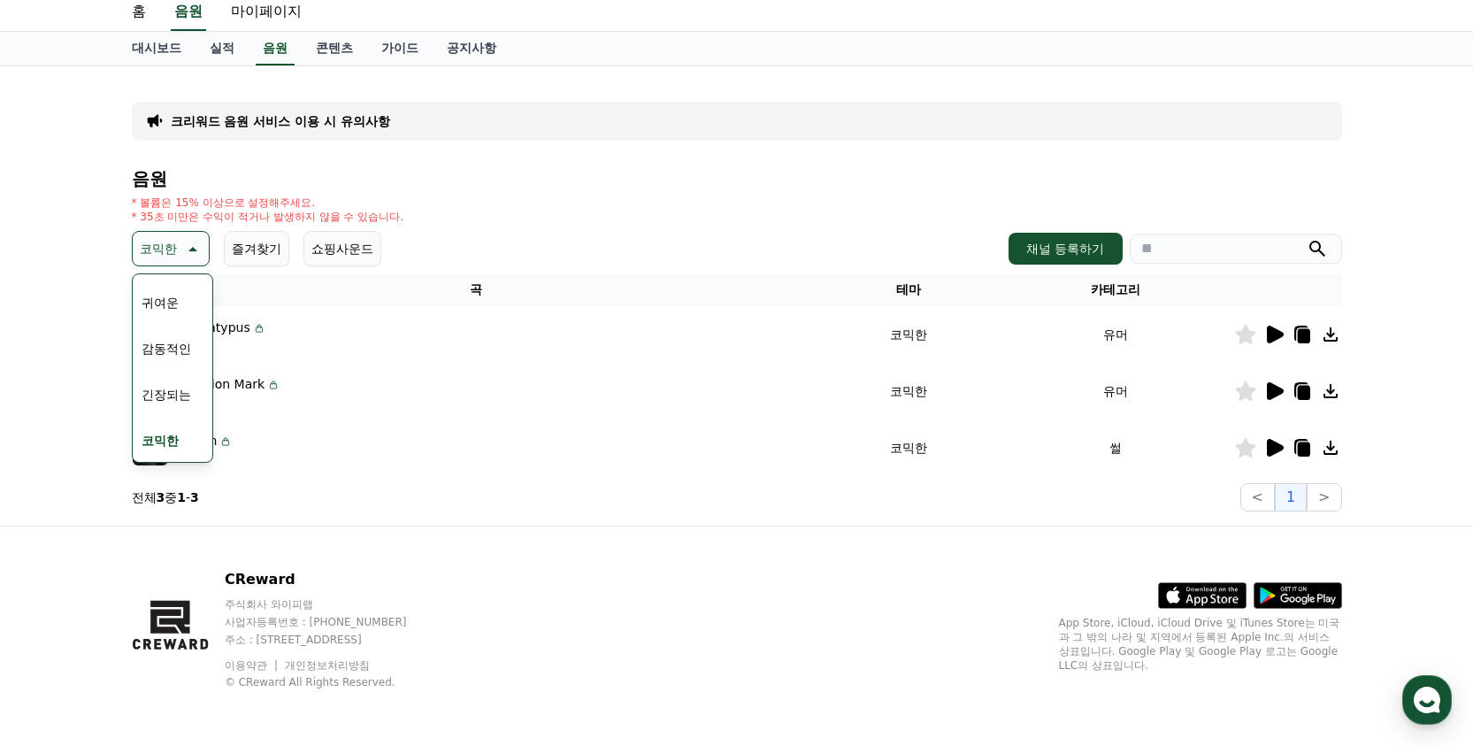
click at [172, 360] on button "감동적인" at bounding box center [167, 348] width 64 height 39
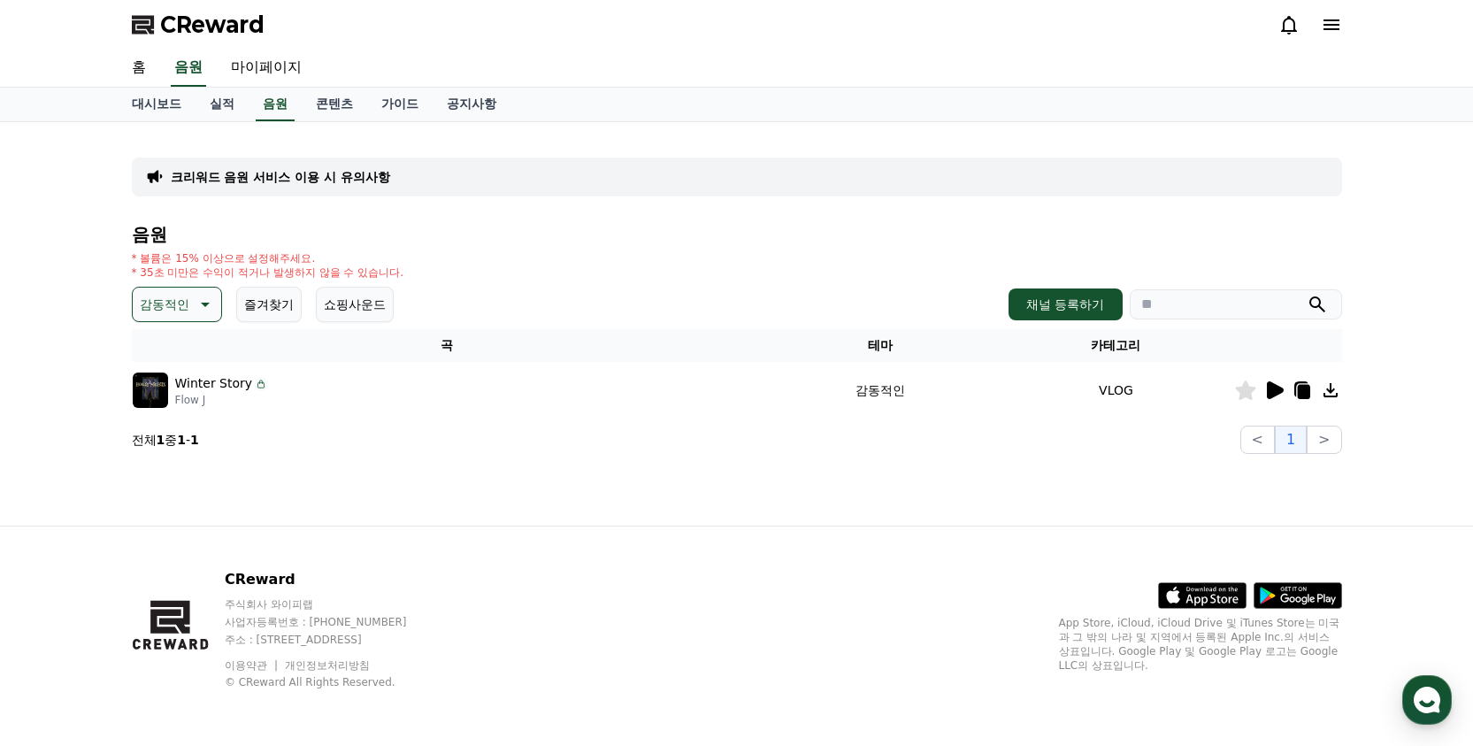
click at [155, 396] on img at bounding box center [150, 390] width 35 height 35
click at [1274, 385] on icon at bounding box center [1275, 390] width 17 height 18
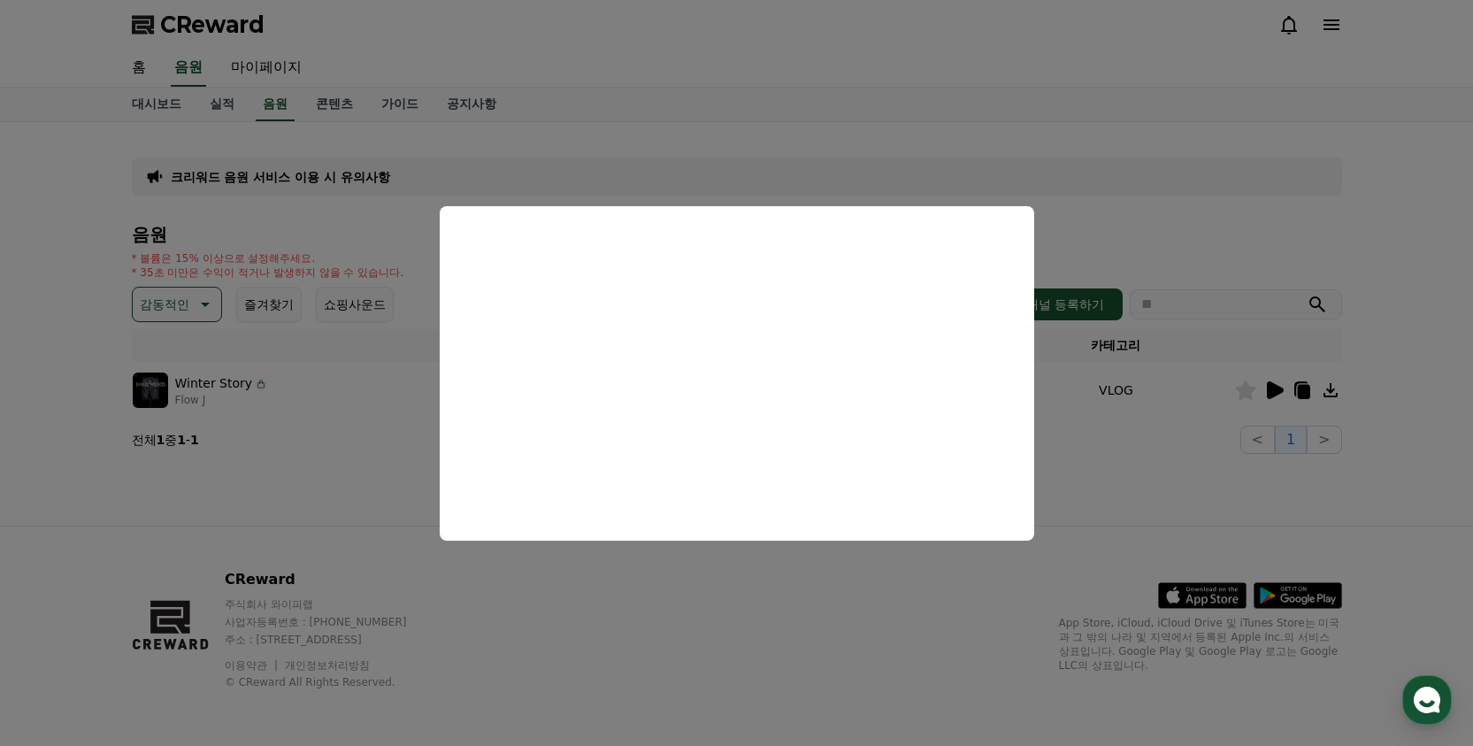
click at [840, 165] on button "close modal" at bounding box center [736, 373] width 1473 height 746
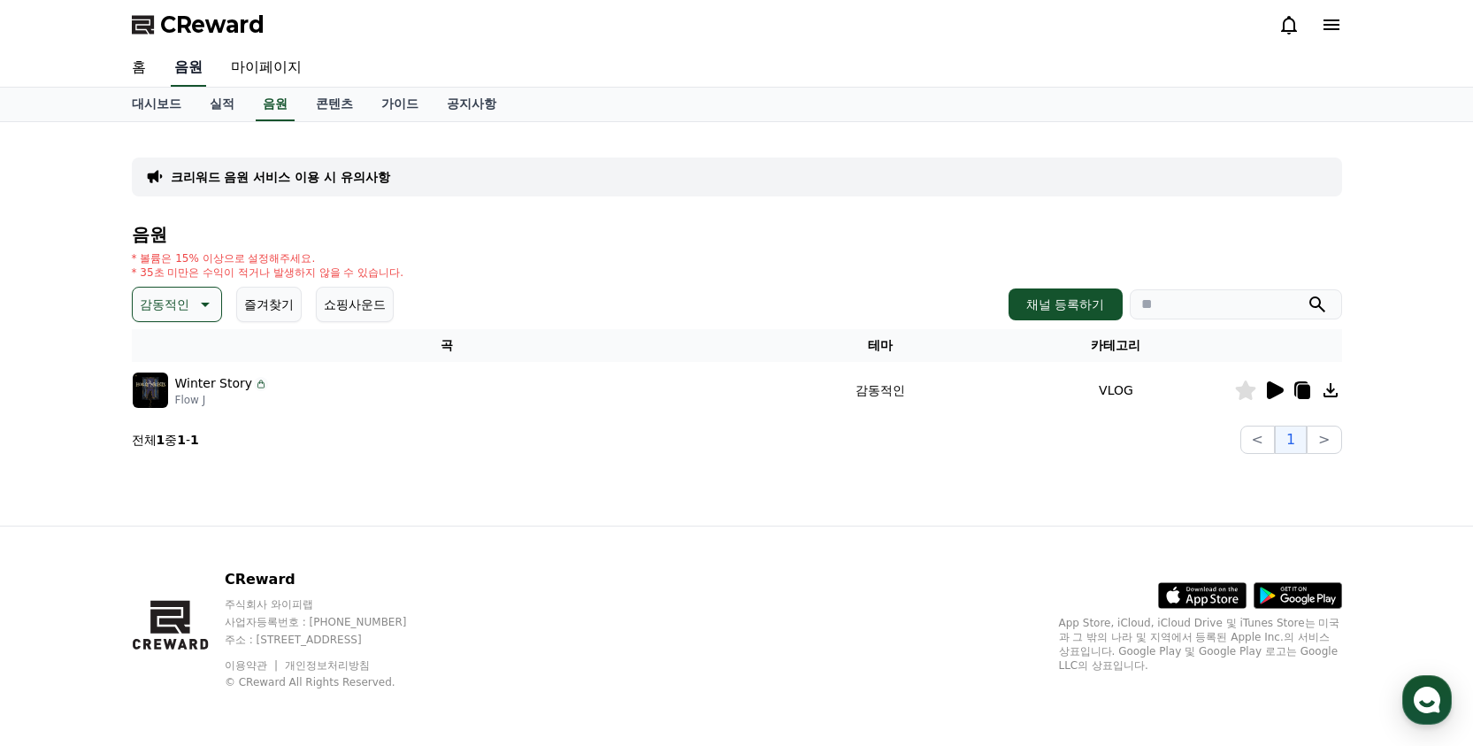
click at [181, 73] on link "음원" at bounding box center [188, 68] width 35 height 37
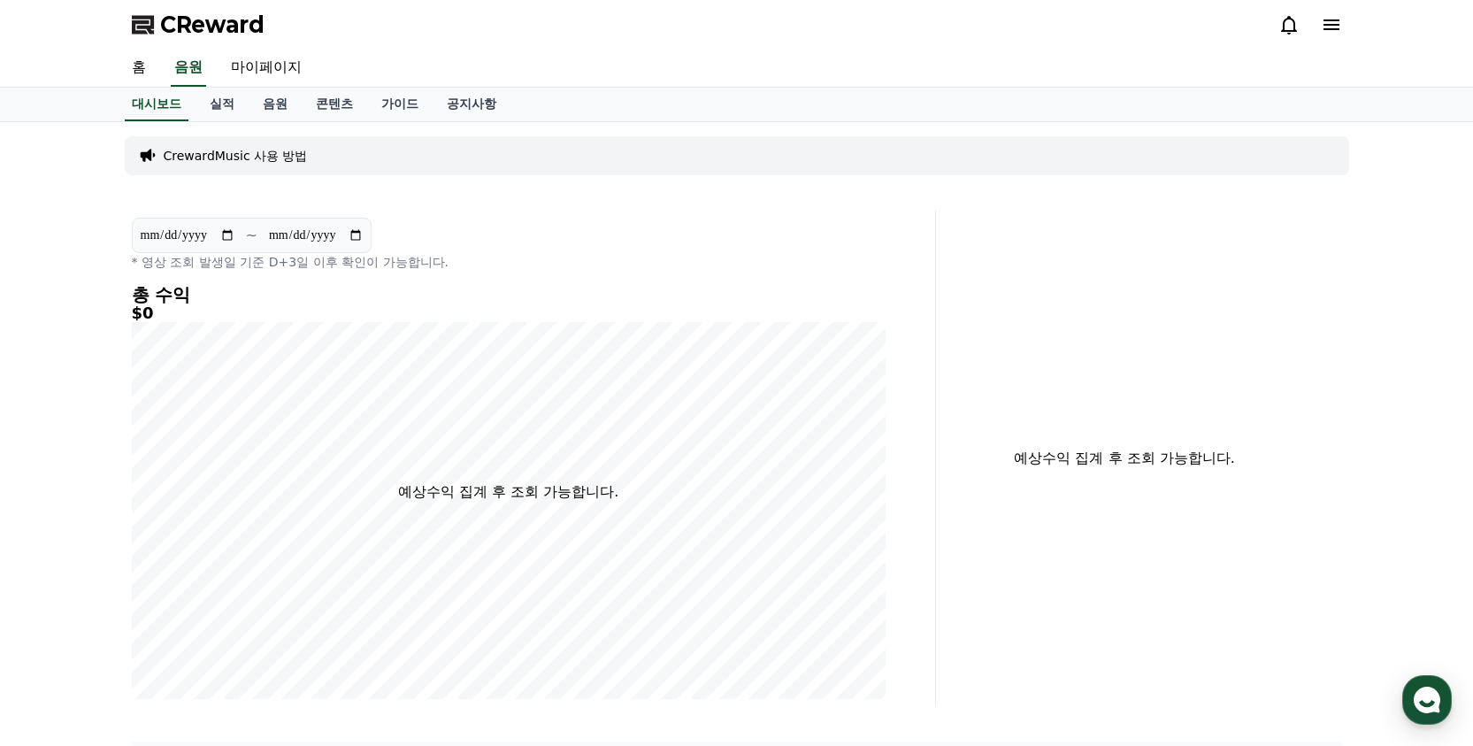
click at [197, 151] on p "CrewardMusic 사용 방법" at bounding box center [236, 156] width 144 height 18
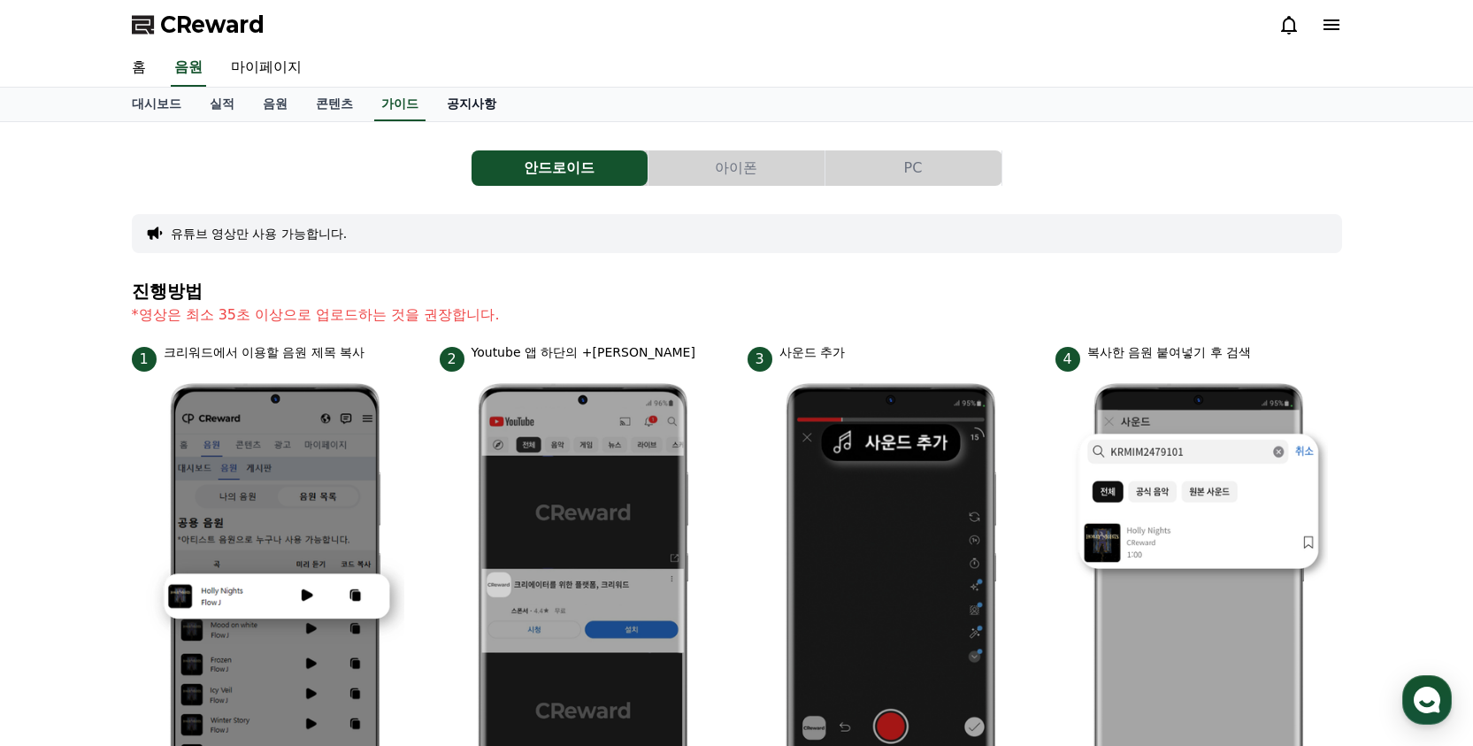
click at [433, 102] on link "공지사항" at bounding box center [472, 105] width 78 height 34
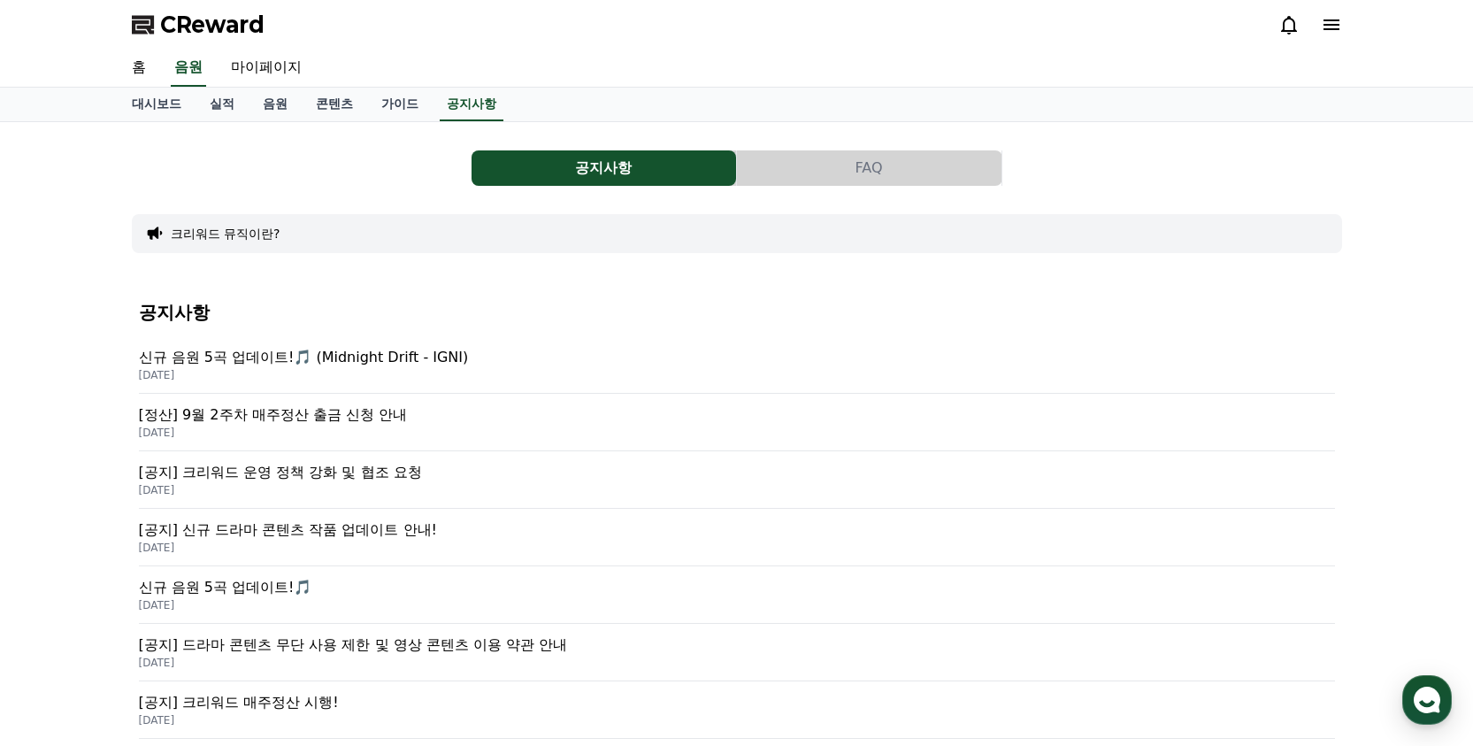
click at [349, 548] on p "2025-08-25" at bounding box center [737, 548] width 1196 height 14
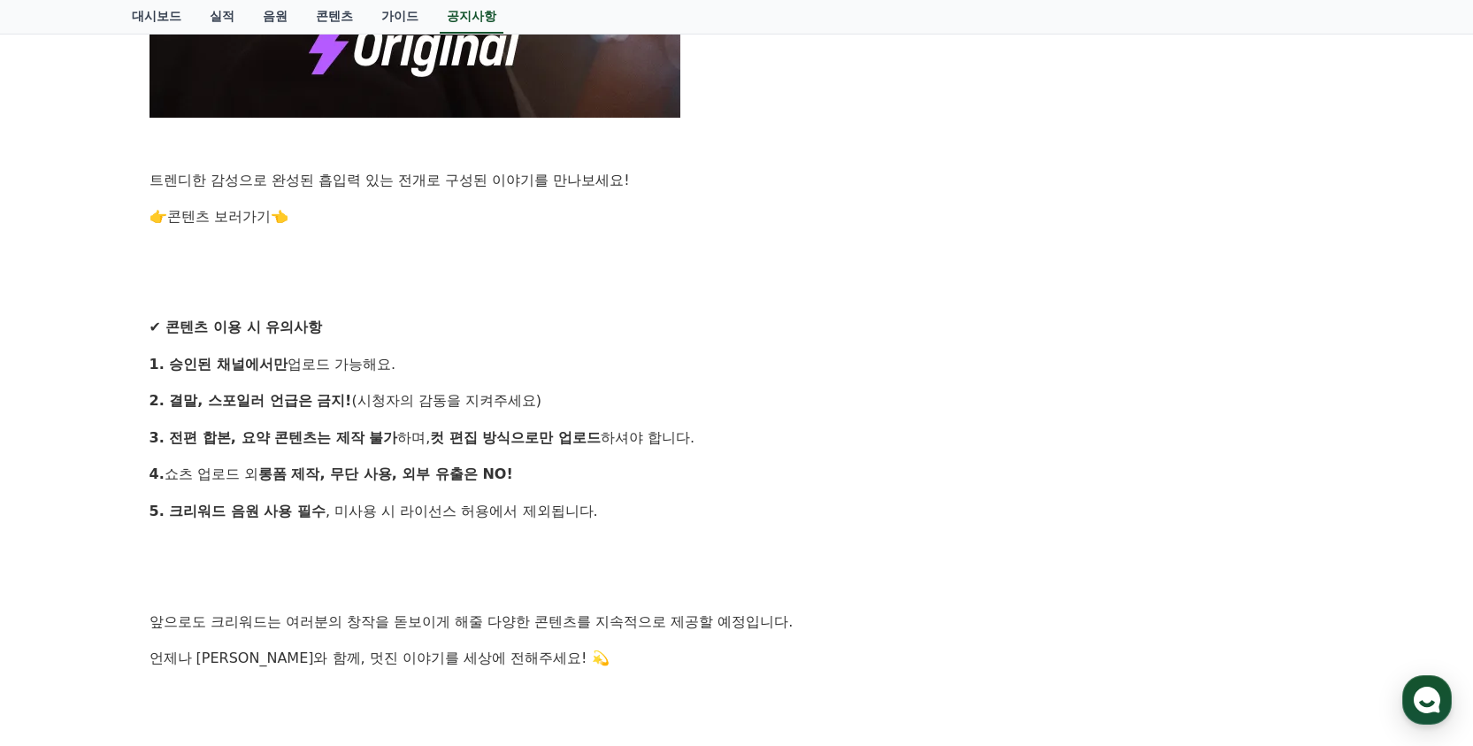
scroll to position [1417, 0]
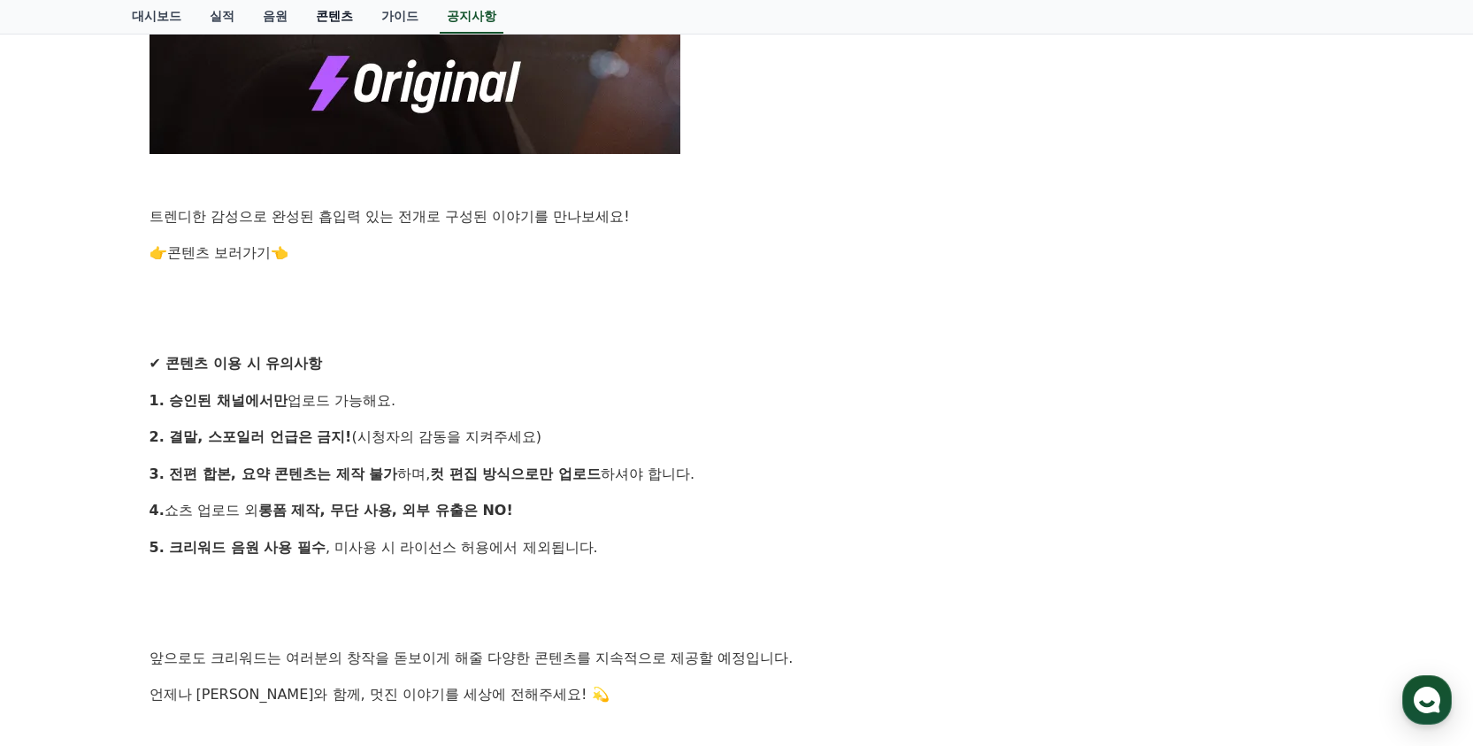
click at [319, 16] on link "콘텐츠" at bounding box center [334, 17] width 65 height 34
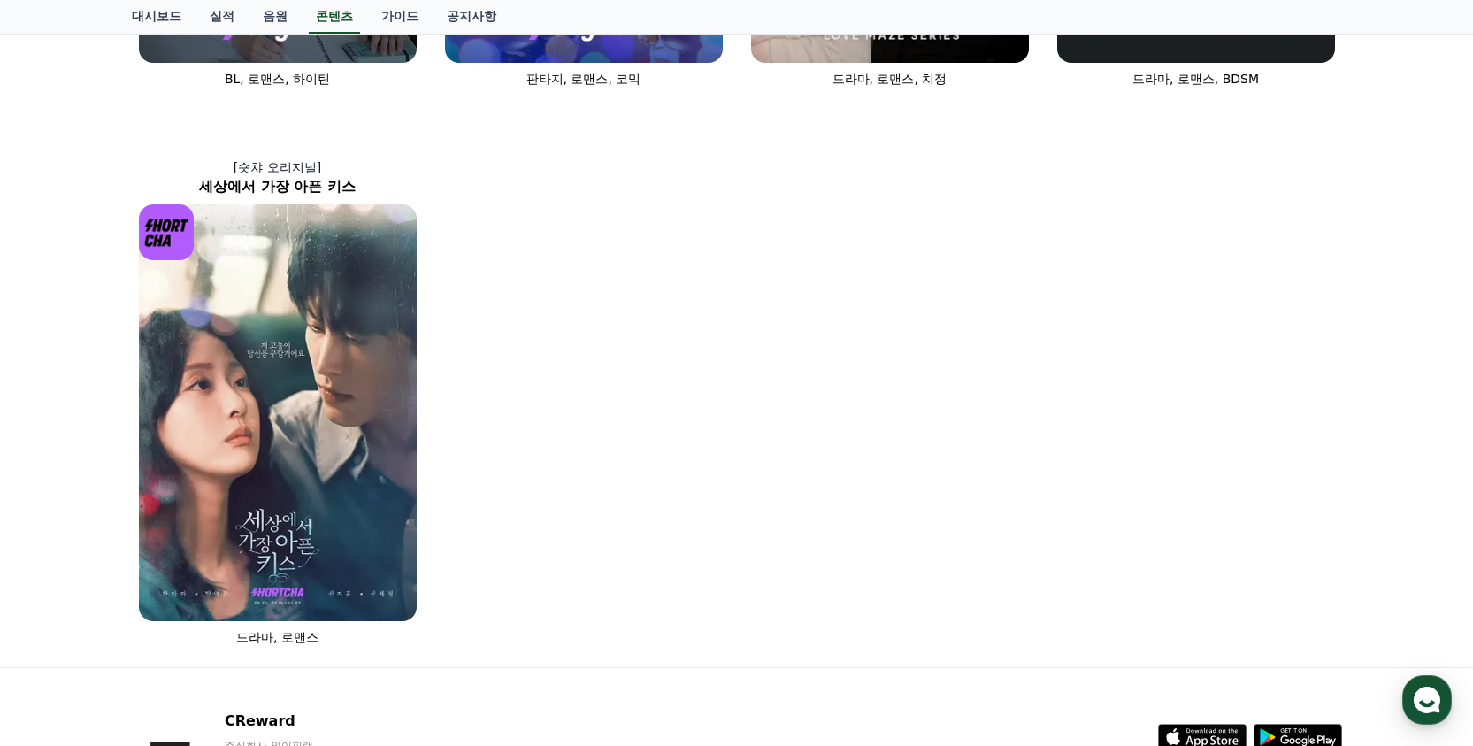
scroll to position [1265, 0]
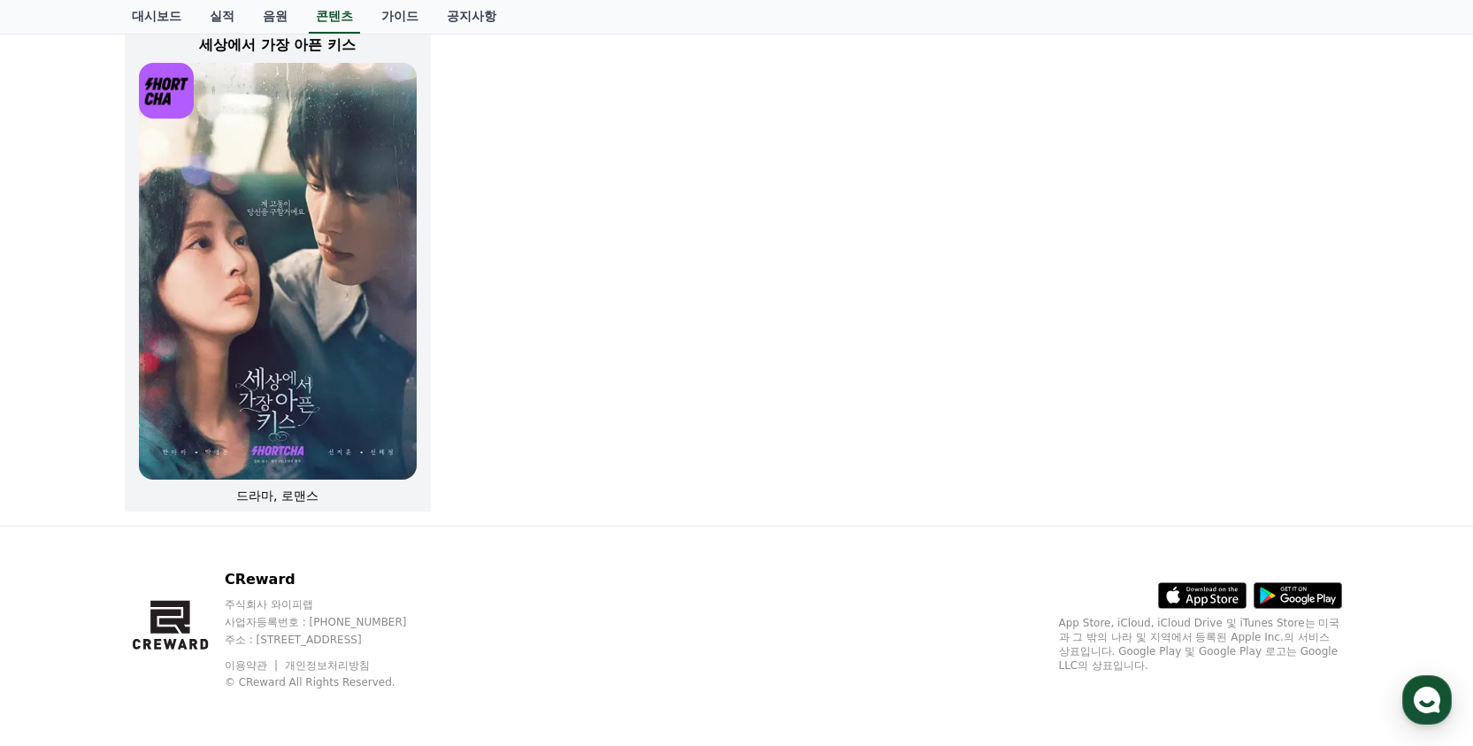
click at [311, 318] on img at bounding box center [278, 271] width 278 height 417
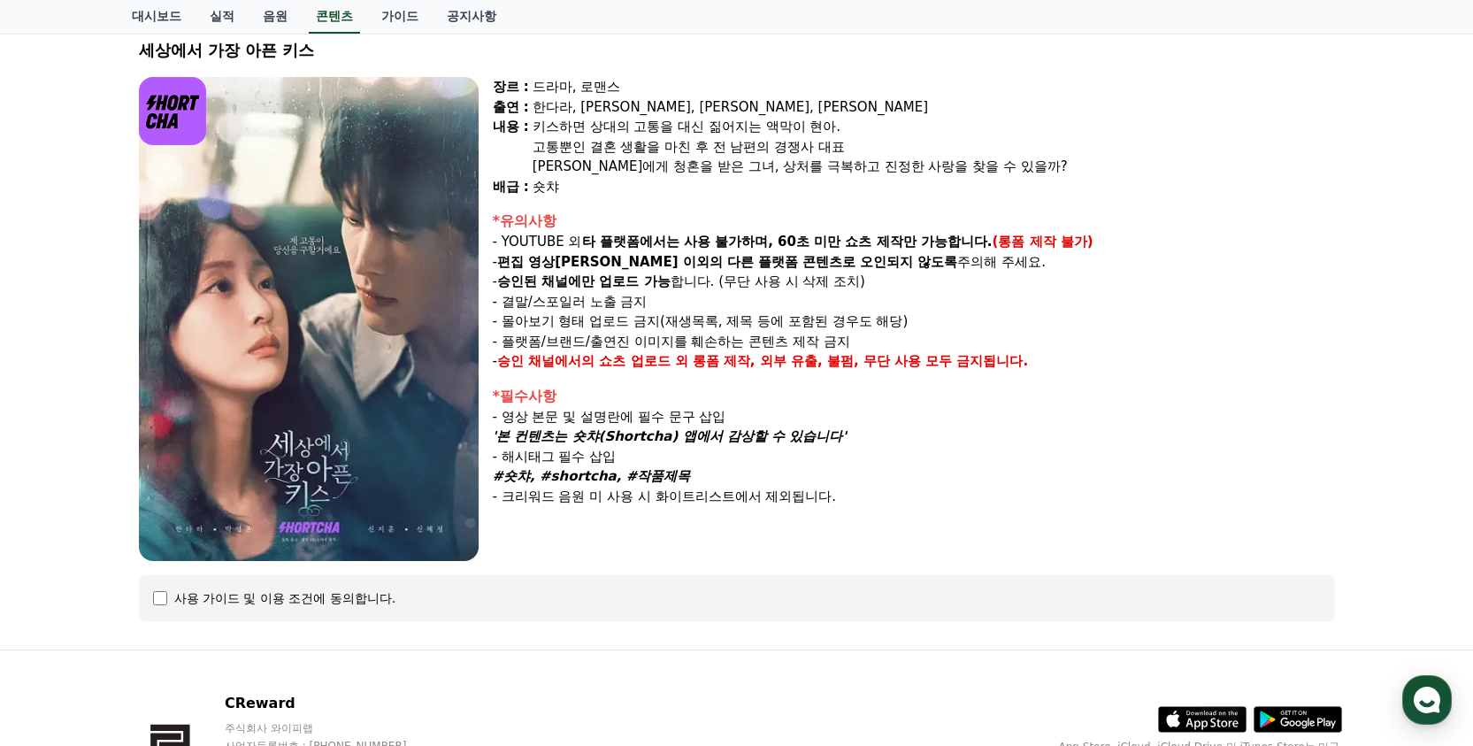
scroll to position [236, 0]
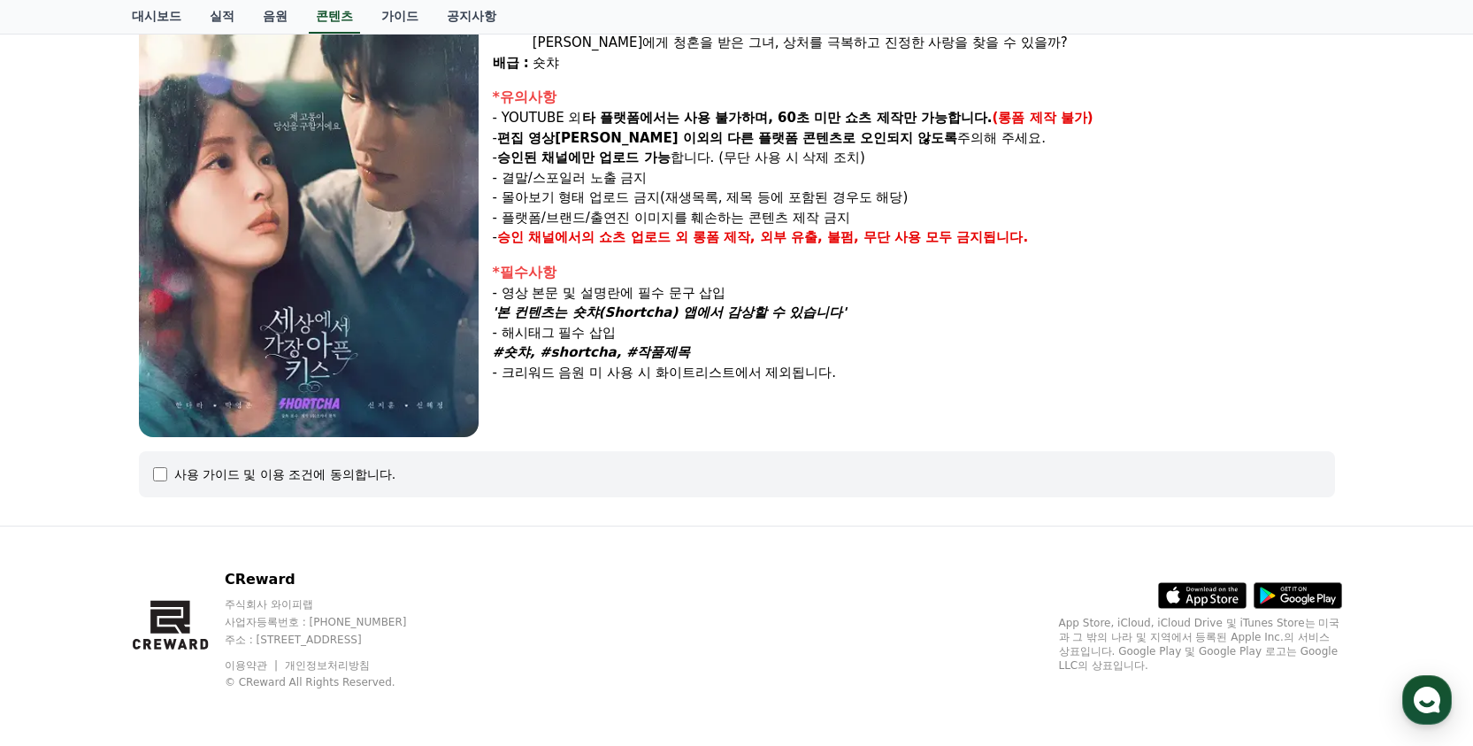
click at [272, 472] on div "사용 가이드 및 이용 조건에 동의합니다." at bounding box center [285, 474] width 222 height 18
click at [180, 472] on div "사용 가이드 및 이용 조건에 동의합니다." at bounding box center [285, 474] width 222 height 18
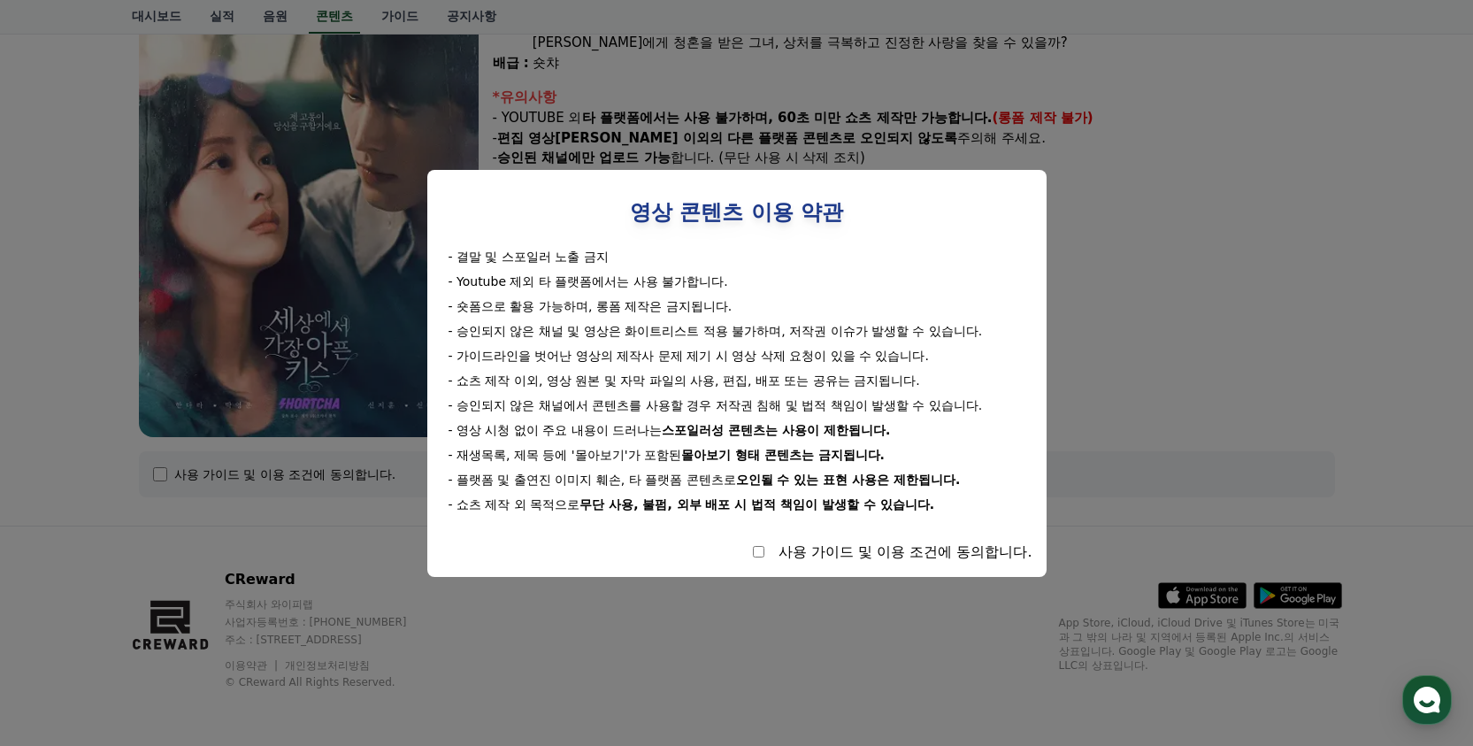
click at [165, 473] on button "close modal" at bounding box center [736, 373] width 1473 height 746
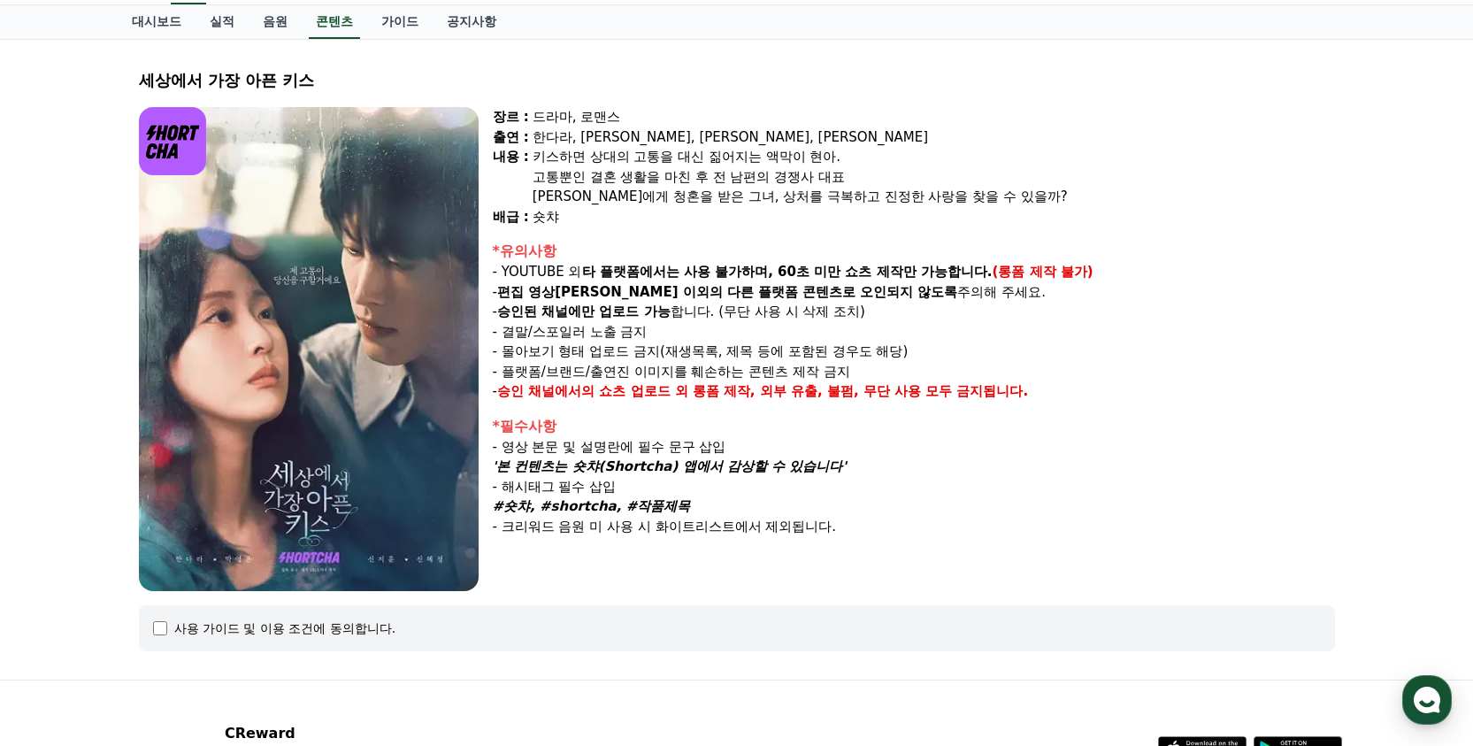
scroll to position [81, 0]
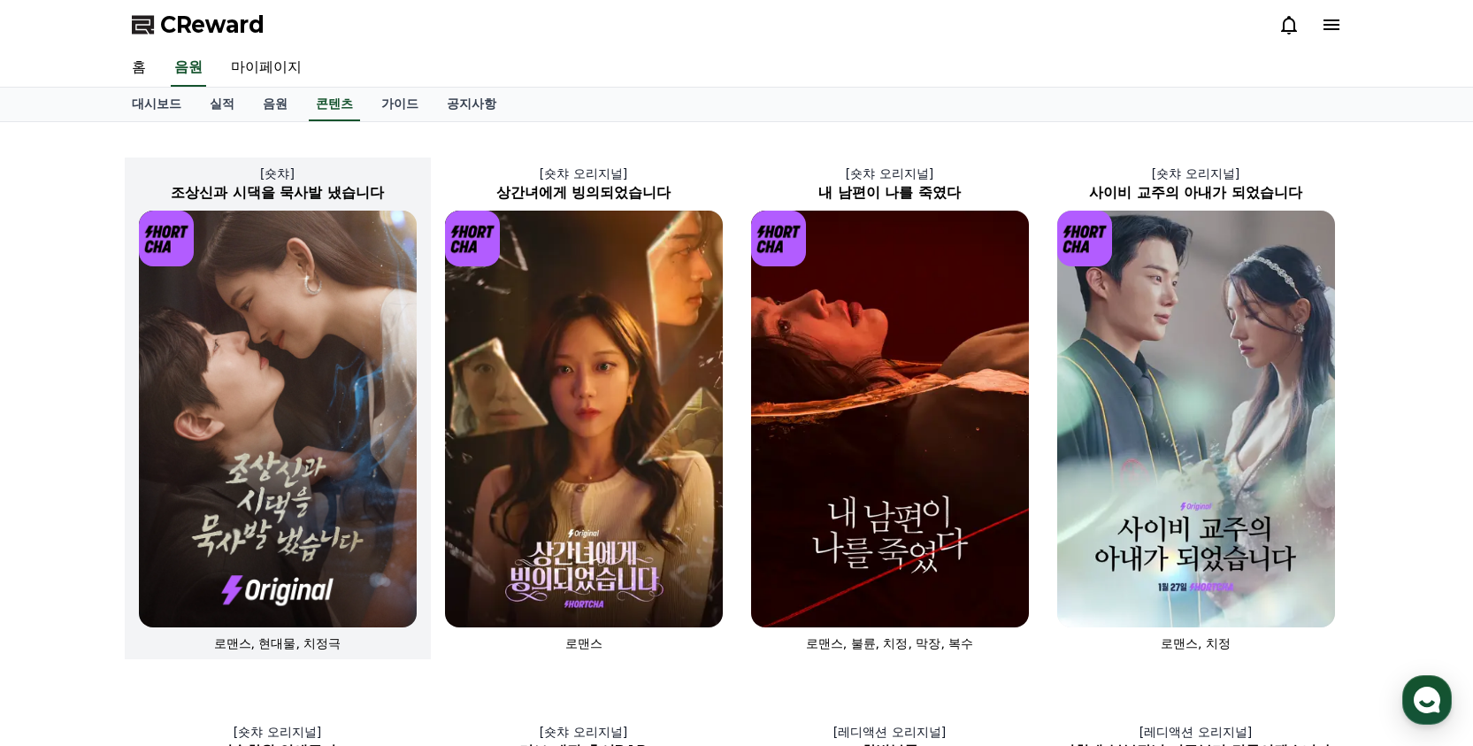
click at [254, 297] on img at bounding box center [278, 419] width 278 height 417
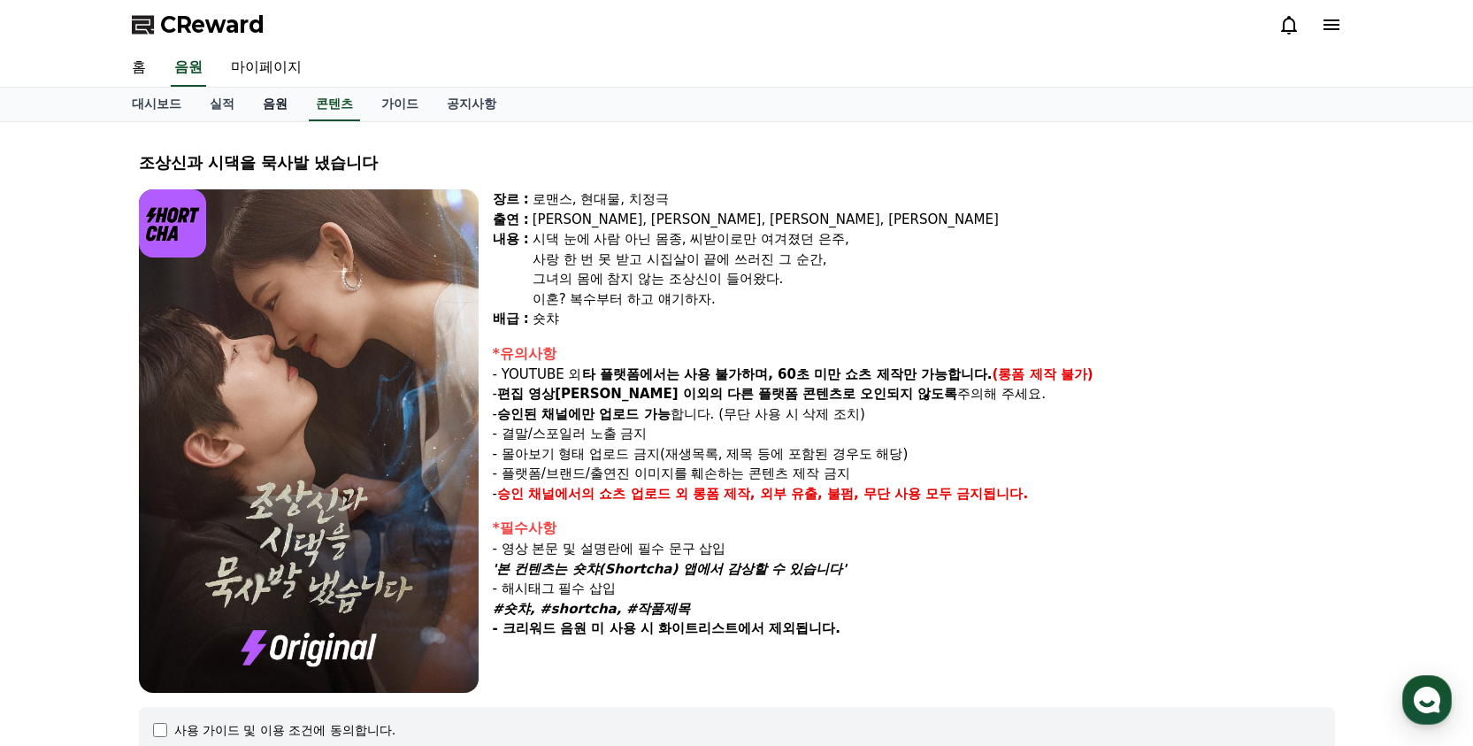
click at [255, 100] on link "음원" at bounding box center [275, 105] width 53 height 34
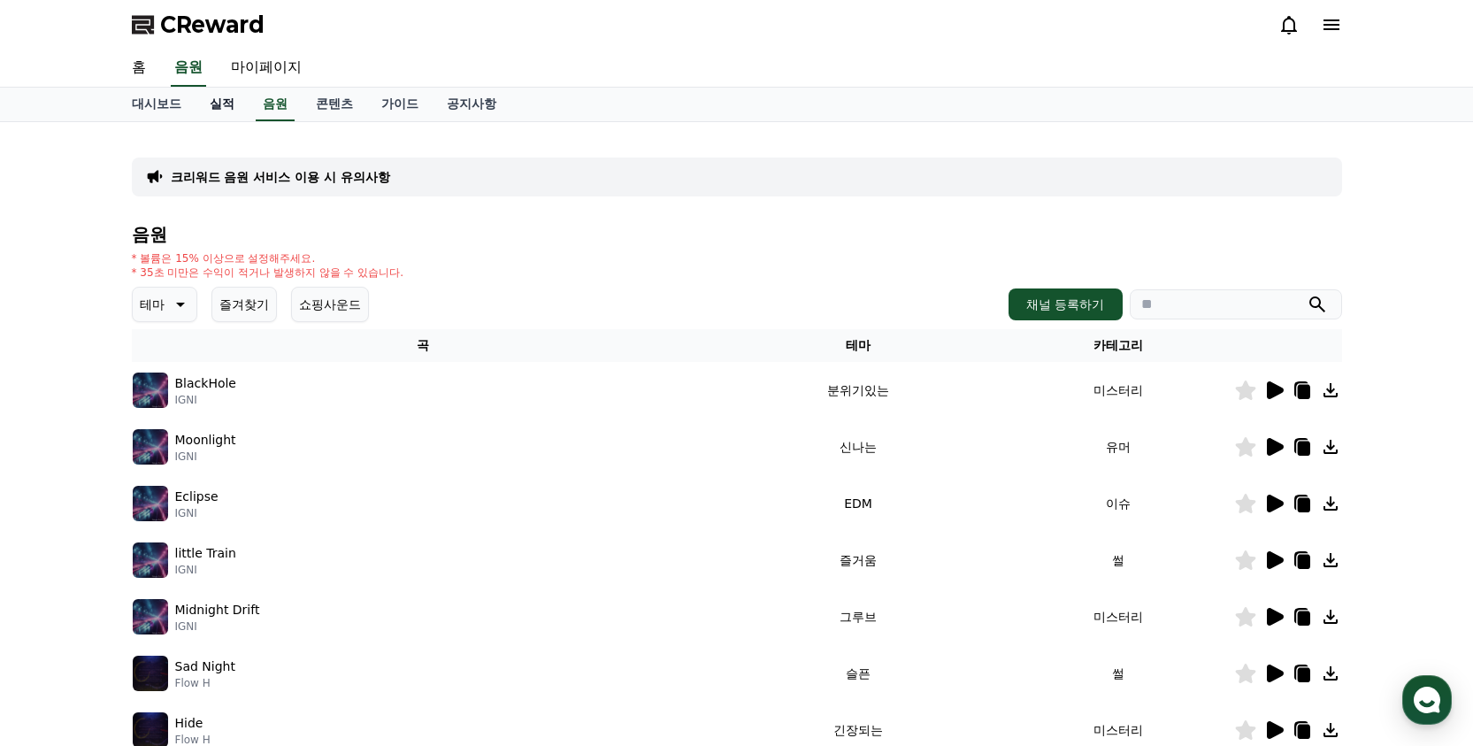
click at [200, 107] on link "실적" at bounding box center [222, 105] width 53 height 34
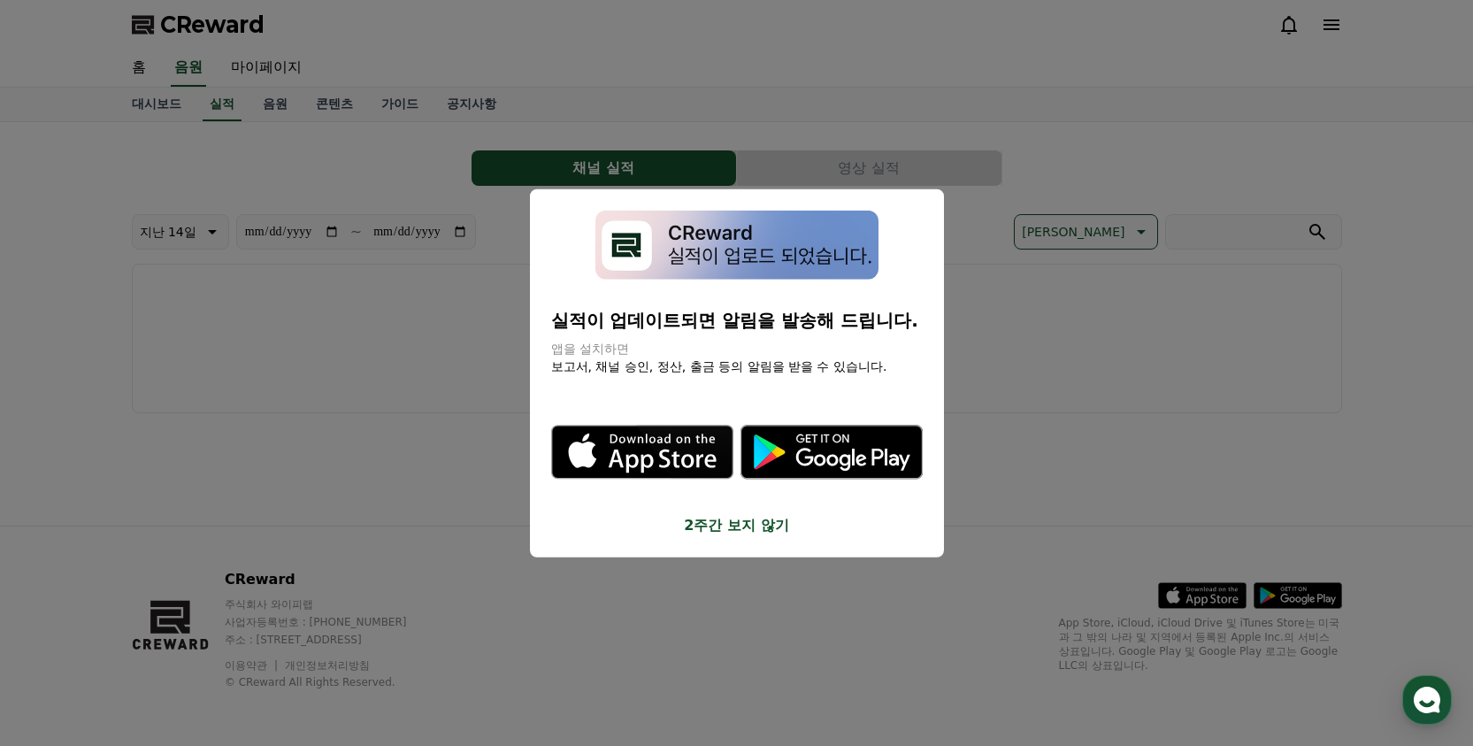
click at [837, 244] on img "modal" at bounding box center [737, 245] width 283 height 70
click at [1085, 285] on button "close modal" at bounding box center [736, 373] width 1473 height 746
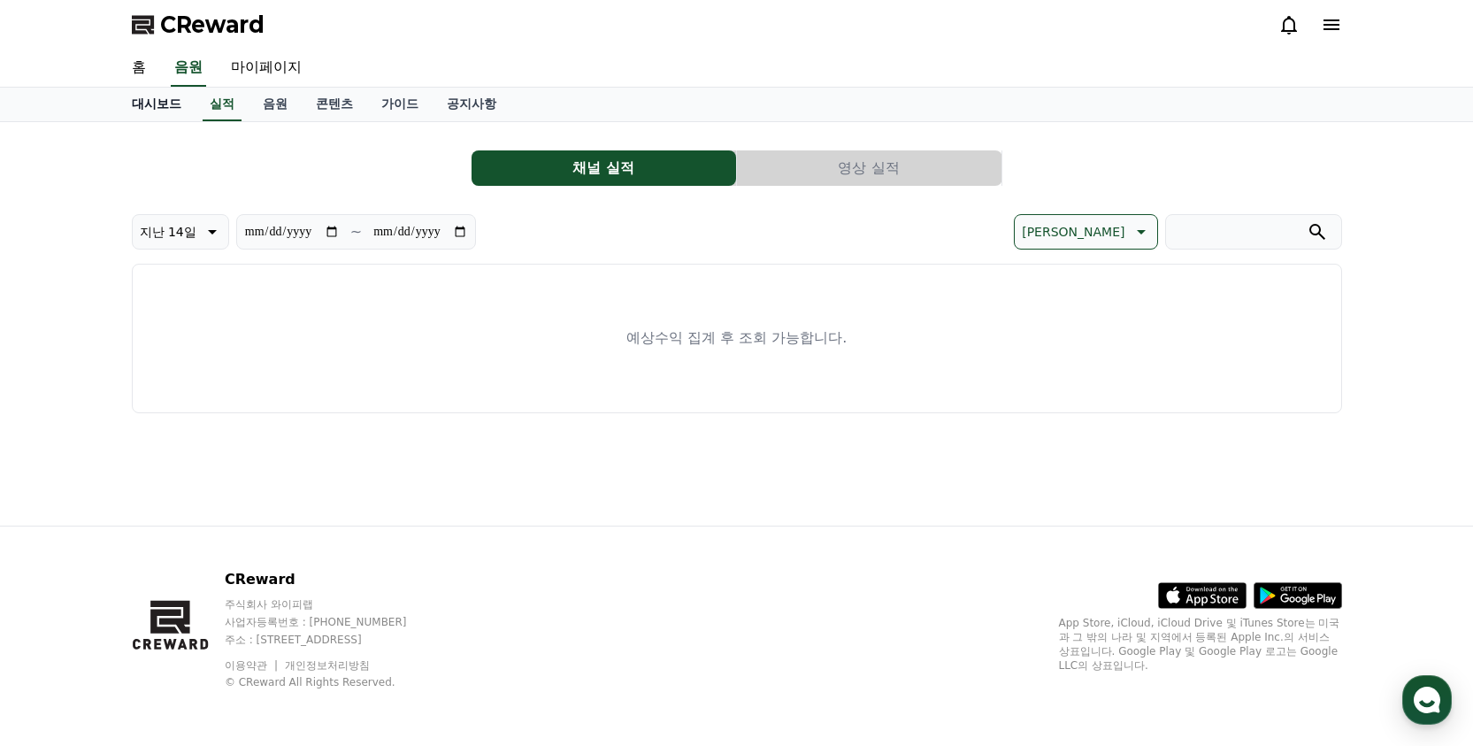
click at [157, 104] on link "대시보드" at bounding box center [157, 105] width 78 height 34
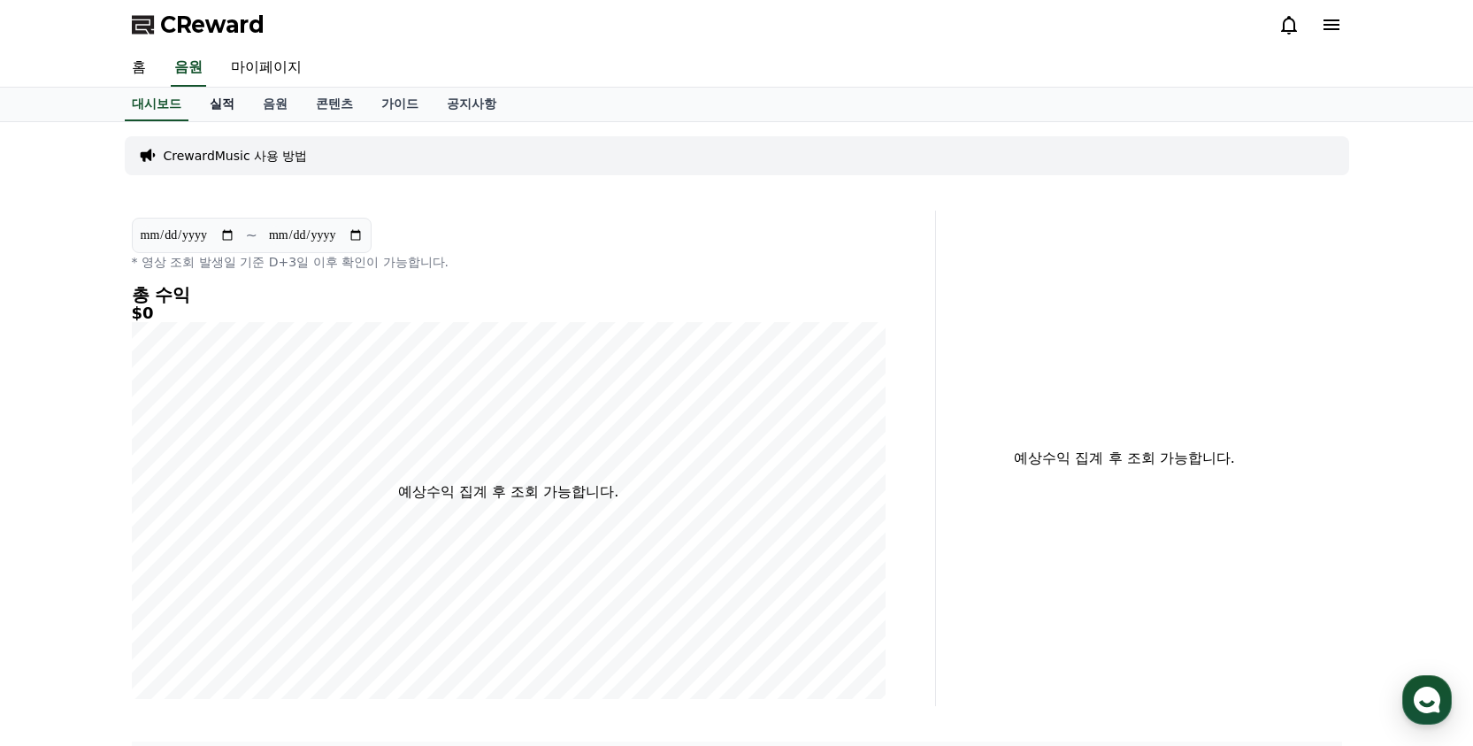
click at [219, 100] on link "실적" at bounding box center [222, 105] width 53 height 34
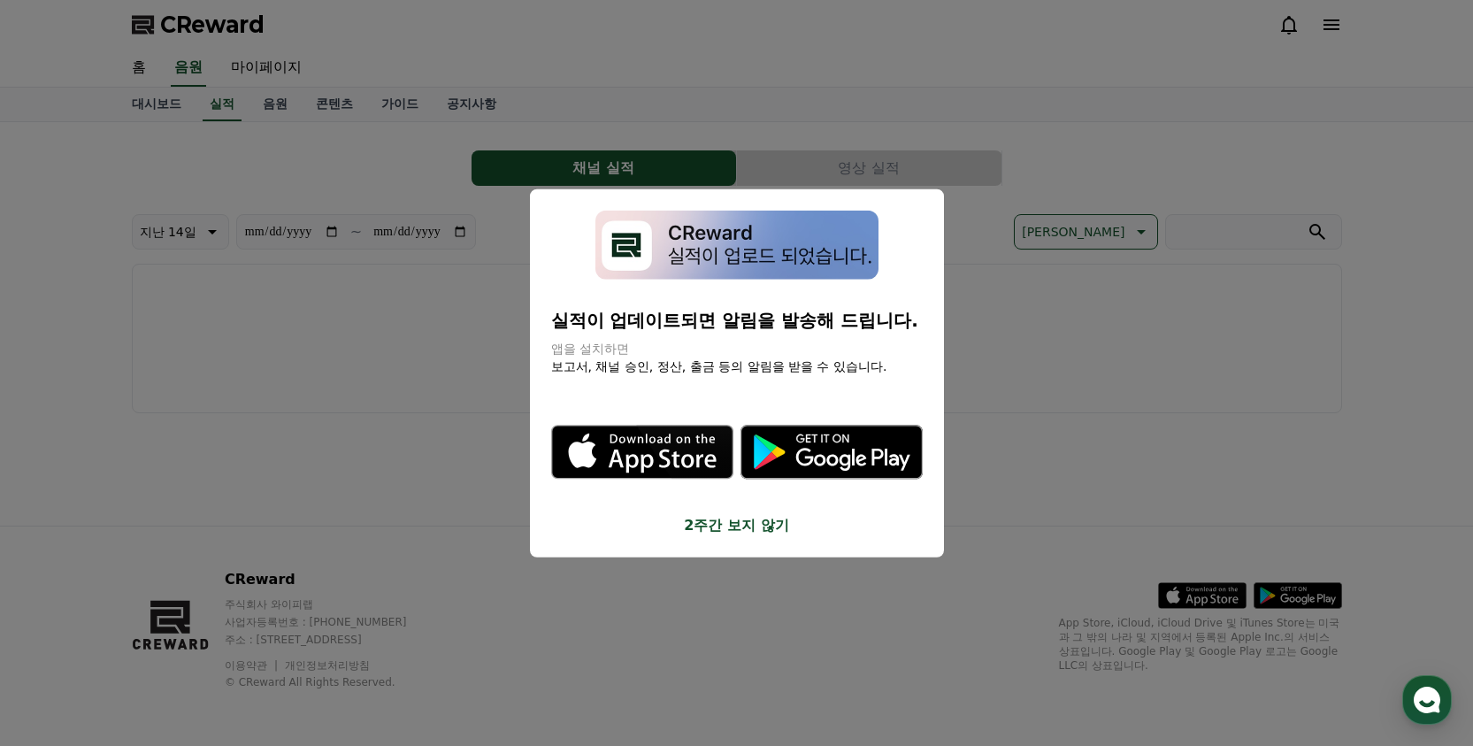
click at [86, 124] on button "close modal" at bounding box center [736, 373] width 1473 height 746
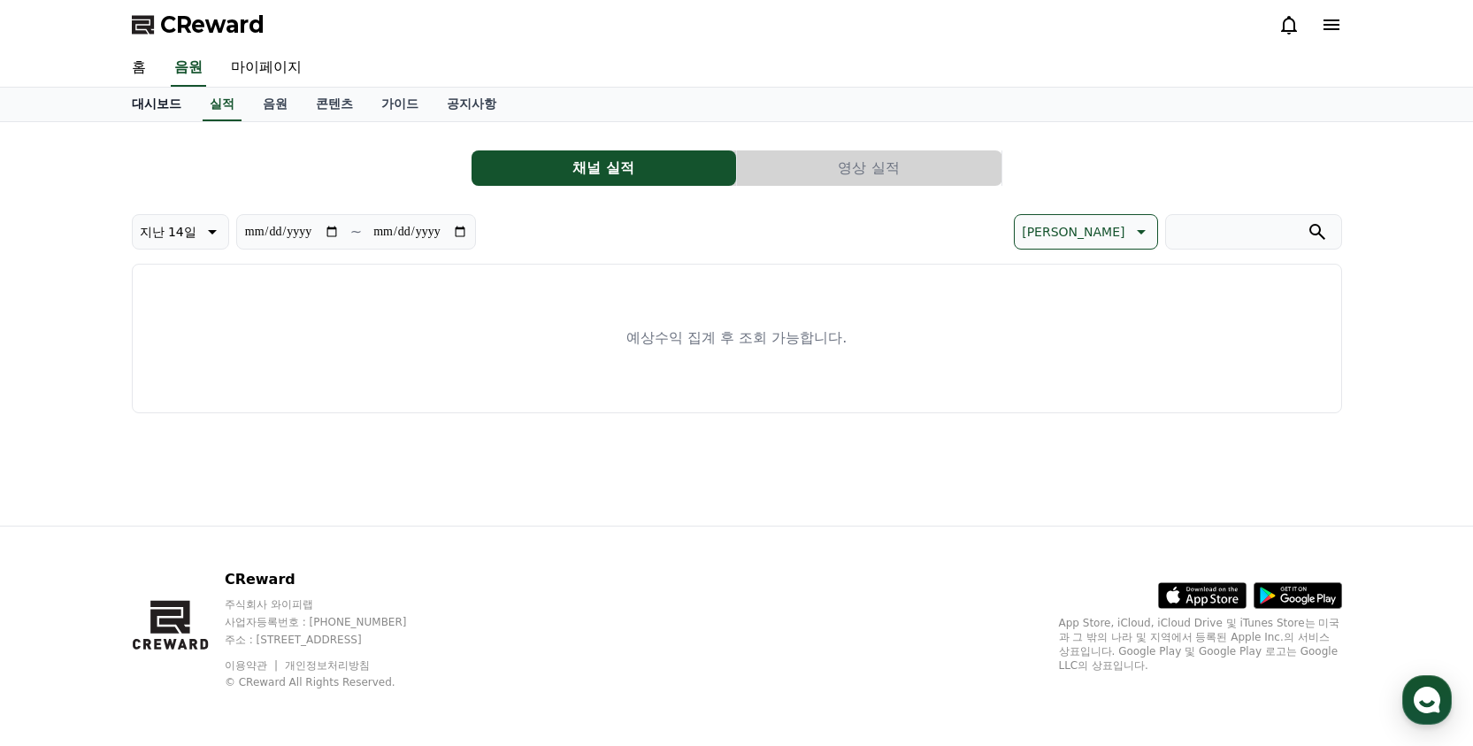
click at [140, 75] on link "홈" at bounding box center [139, 68] width 42 height 37
